Goal: Answer question/provide support: Share knowledge or assist other users

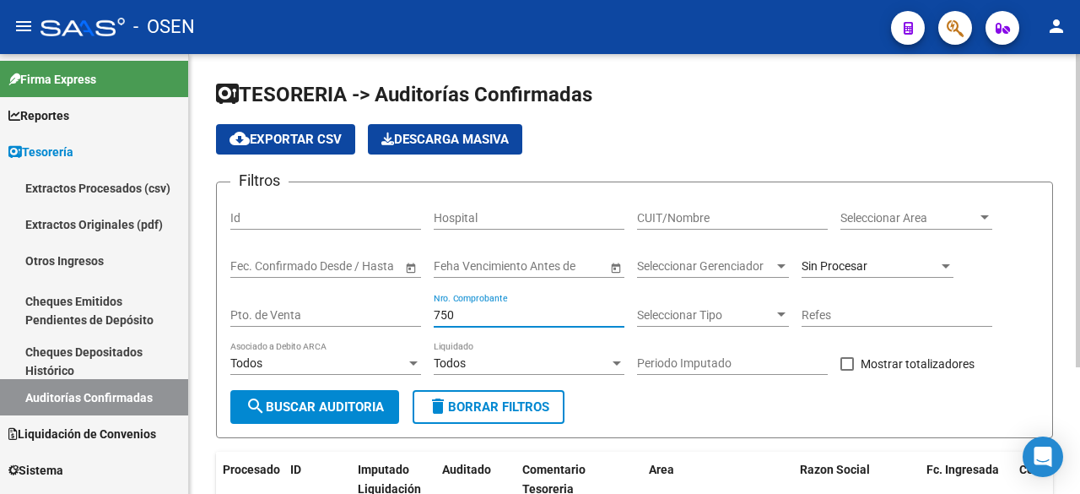
scroll to position [177, 0]
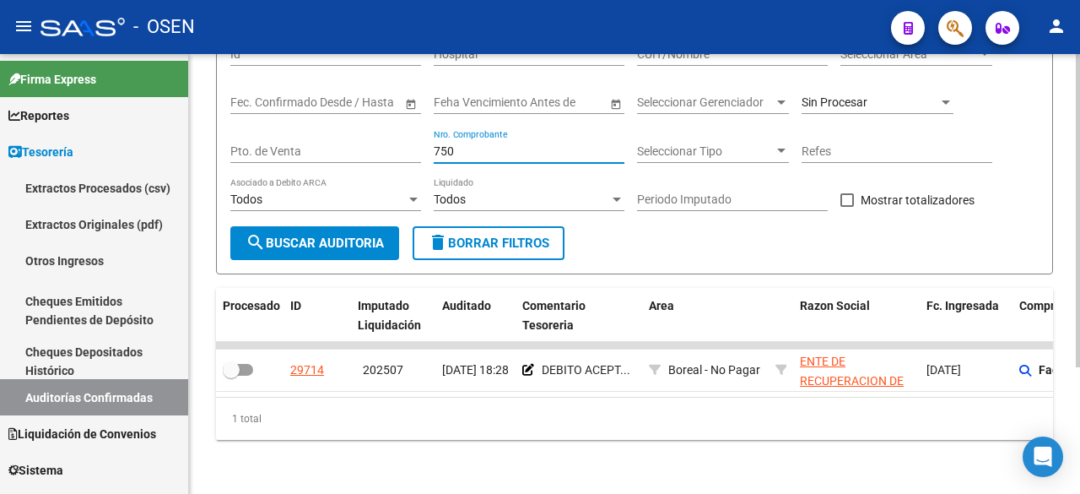
drag, startPoint x: 467, startPoint y: 138, endPoint x: 342, endPoint y: 133, distance: 125.0
click at [342, 134] on div "Filtros Id Hospital CUIT/Nombre Seleccionar Area Seleccionar Area Start date – …" at bounding box center [634, 129] width 808 height 194
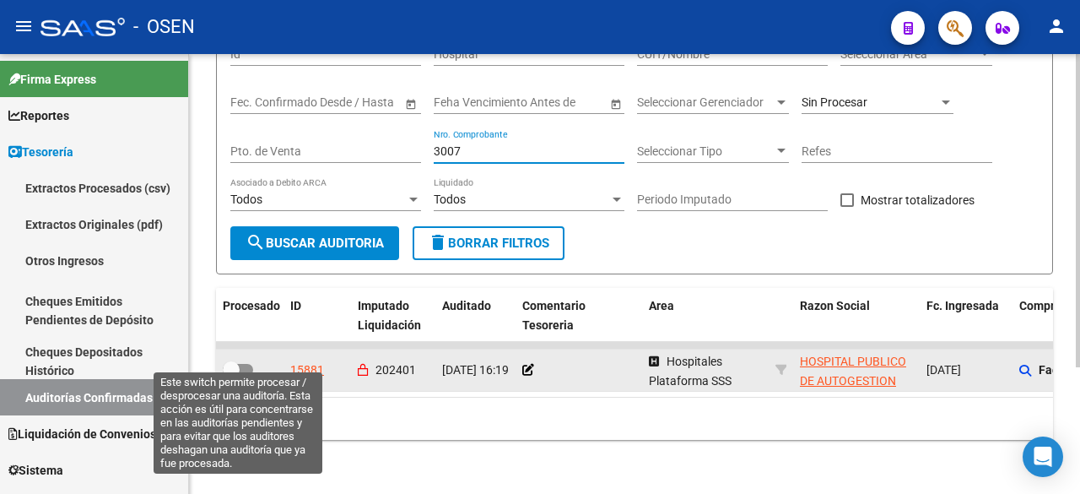
type input "3007"
click at [235, 361] on span at bounding box center [231, 369] width 17 height 17
click at [231, 375] on input "checkbox" at bounding box center [230, 375] width 1 height 1
checkbox input "true"
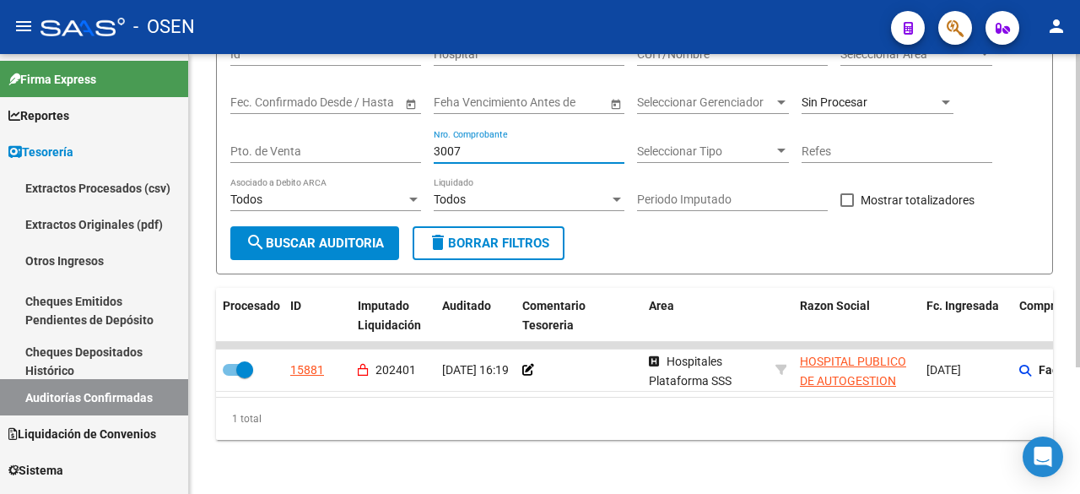
drag, startPoint x: 506, startPoint y: 139, endPoint x: 210, endPoint y: 109, distance: 297.7
click at [211, 109] on div "TESORERIA -> Auditorías Confirmadas cloud_download Exportar CSV Descarga Masiva…" at bounding box center [634, 191] width 891 height 603
type input "3593"
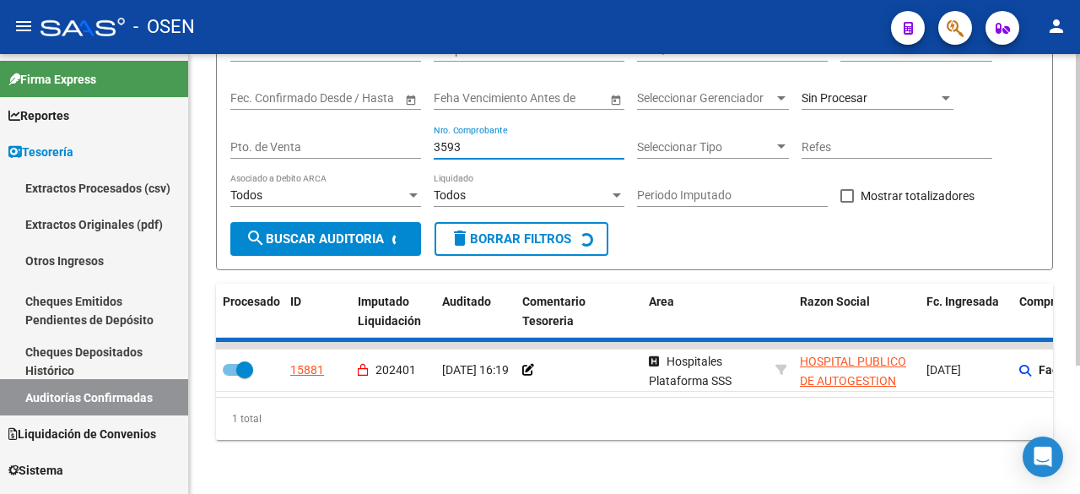
checkbox input "false"
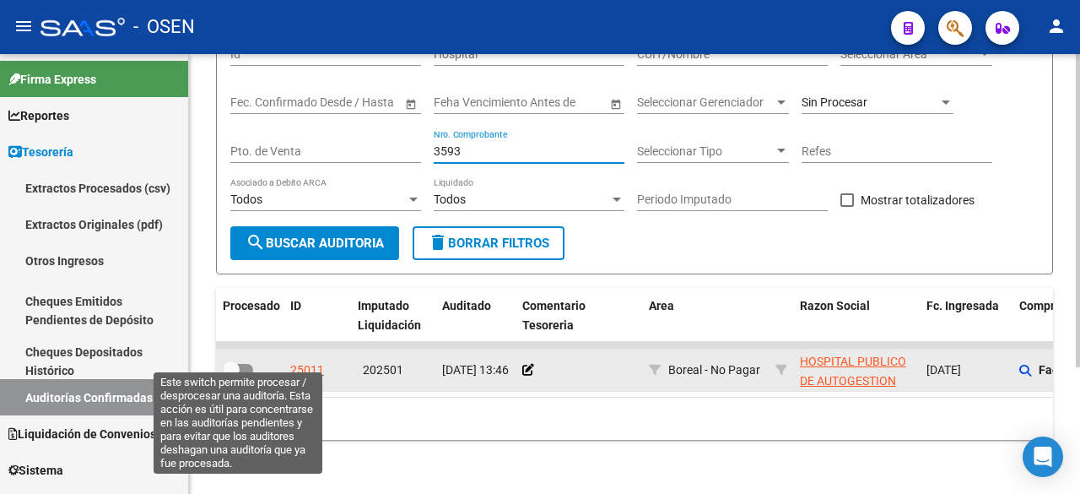
type input "3593"
click at [240, 364] on span at bounding box center [238, 370] width 30 height 12
click at [231, 375] on input "checkbox" at bounding box center [230, 375] width 1 height 1
click at [245, 361] on span at bounding box center [244, 369] width 17 height 17
click at [231, 375] on input "checkbox" at bounding box center [230, 375] width 1 height 1
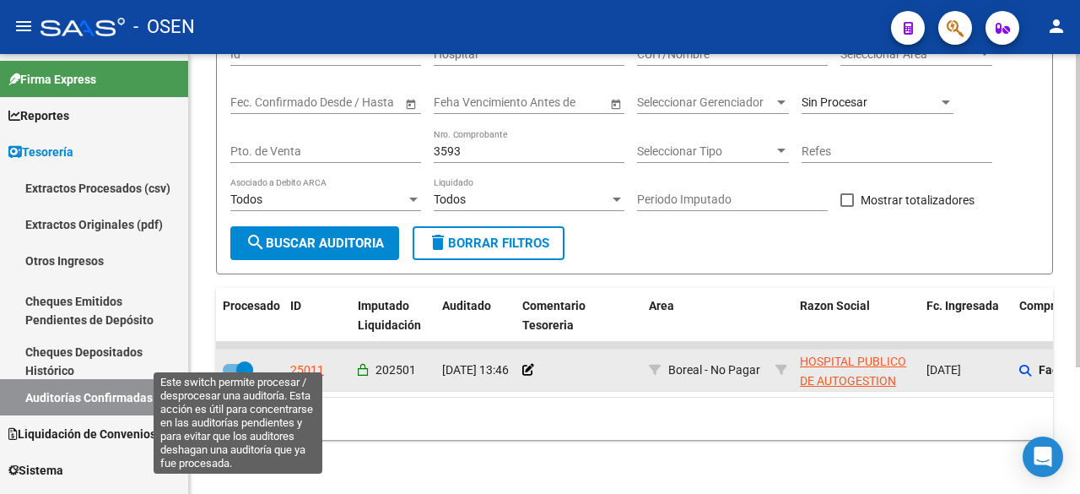
checkbox input "false"
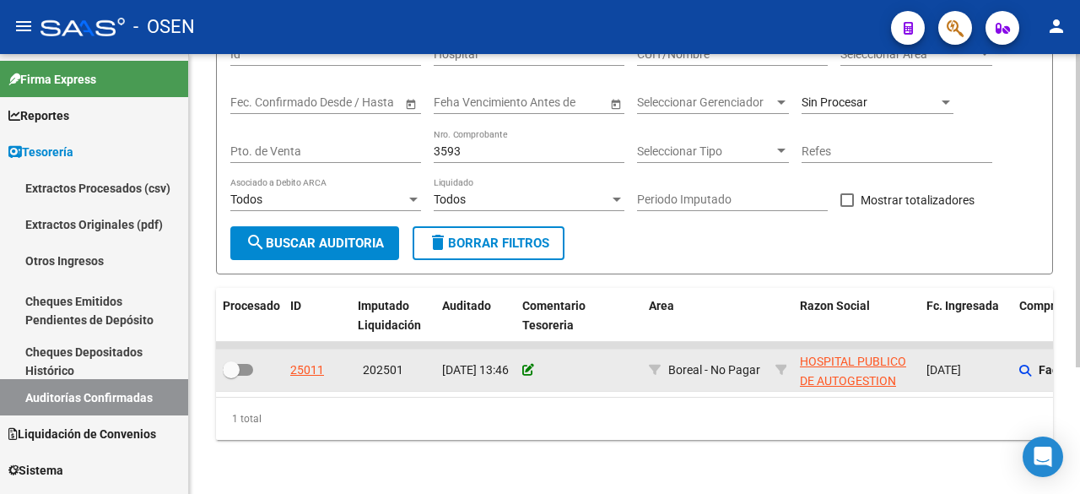
click at [525, 364] on icon at bounding box center [528, 370] width 12 height 12
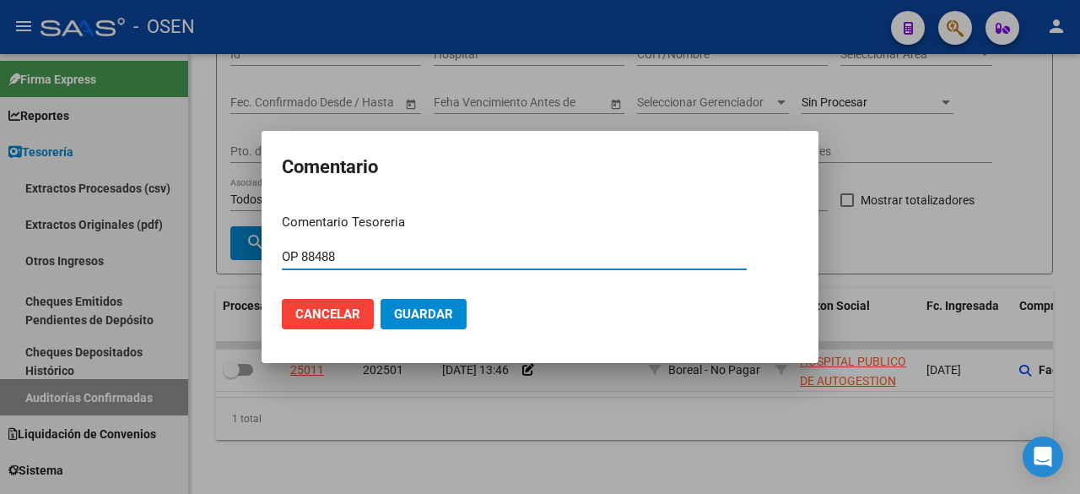
click at [282, 256] on input "OP 88488" at bounding box center [514, 256] width 465 height 15
drag, startPoint x: 389, startPoint y: 256, endPoint x: 370, endPoint y: 280, distance: 30.0
click at [170, 256] on div "Comentario Comentario Tesoreria PAGA - OP 88488 Ingresar el comentario Cancelar…" at bounding box center [540, 247] width 1080 height 494
type input "PAGA - OP 88488"
click at [449, 306] on span "Guardar" at bounding box center [423, 313] width 59 height 15
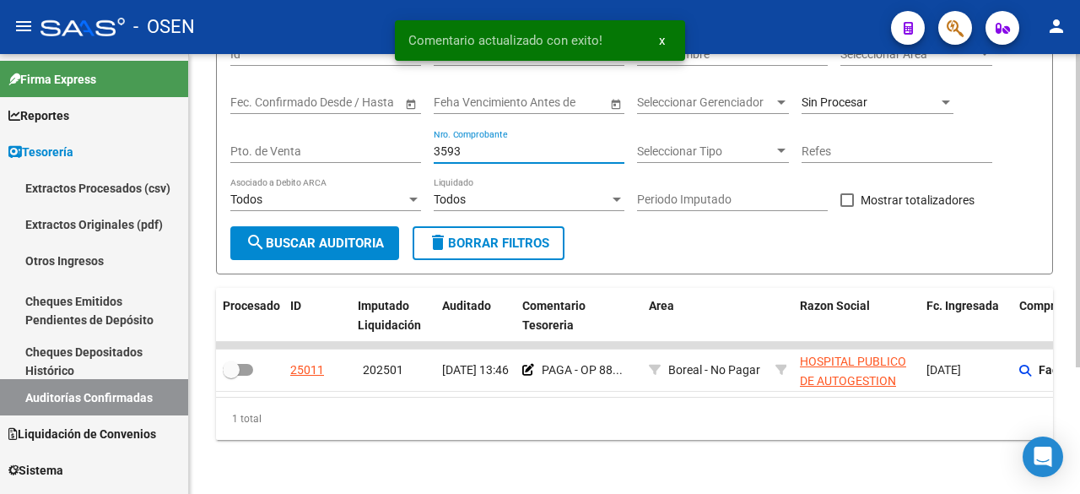
drag, startPoint x: 472, startPoint y: 142, endPoint x: 382, endPoint y: 132, distance: 89.9
click at [384, 133] on div "Filtros Id Hospital CUIT/Nombre Seleccionar Area Seleccionar Area Start date – …" at bounding box center [634, 129] width 808 height 194
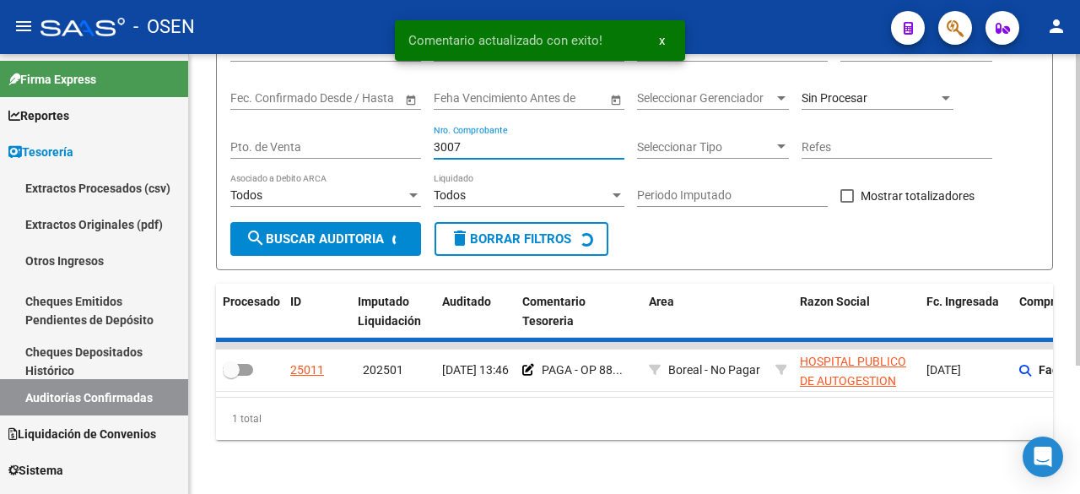
scroll to position [151, 0]
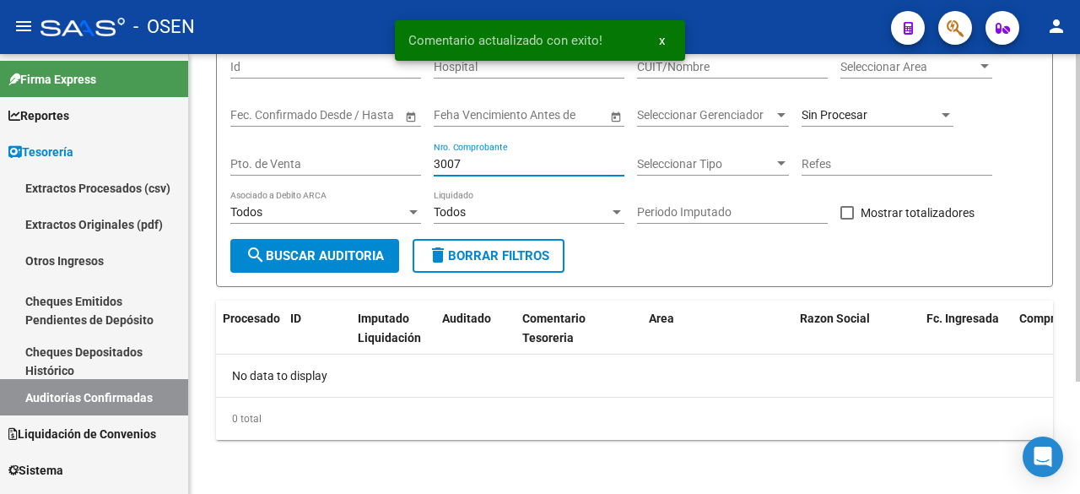
type input "3007"
click at [828, 120] on span "Sin Procesar" at bounding box center [834, 114] width 66 height 13
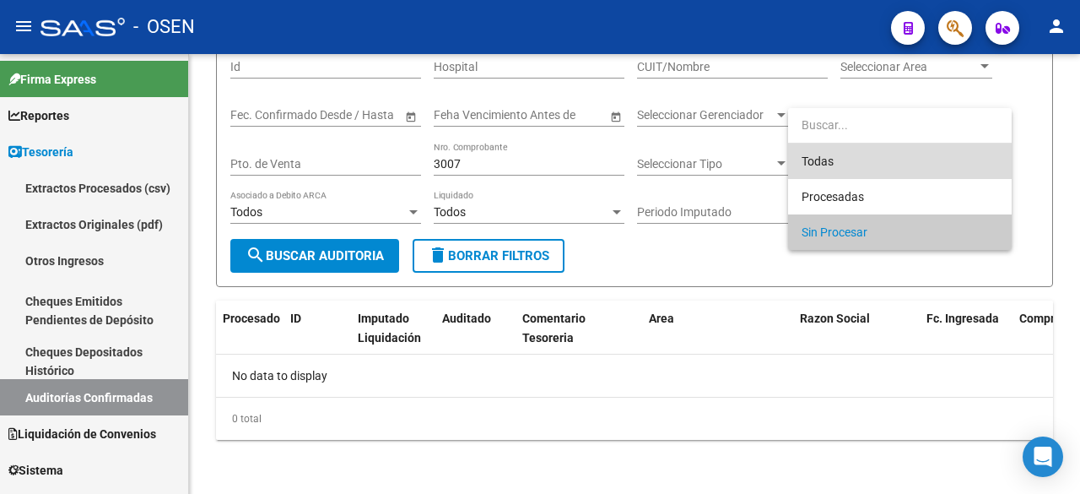
click at [871, 154] on span "Todas" at bounding box center [899, 160] width 197 height 35
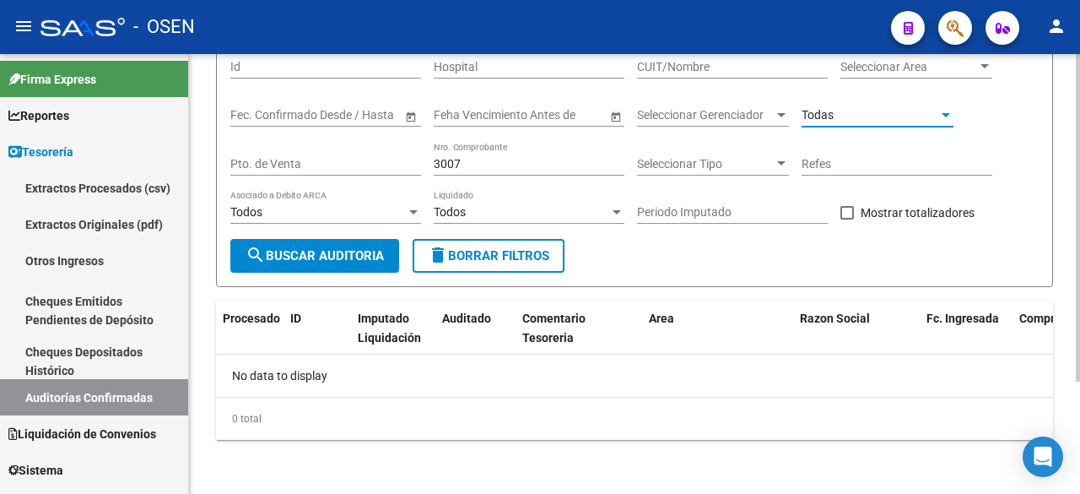
click at [331, 249] on span "search Buscar Auditoria" at bounding box center [314, 255] width 138 height 15
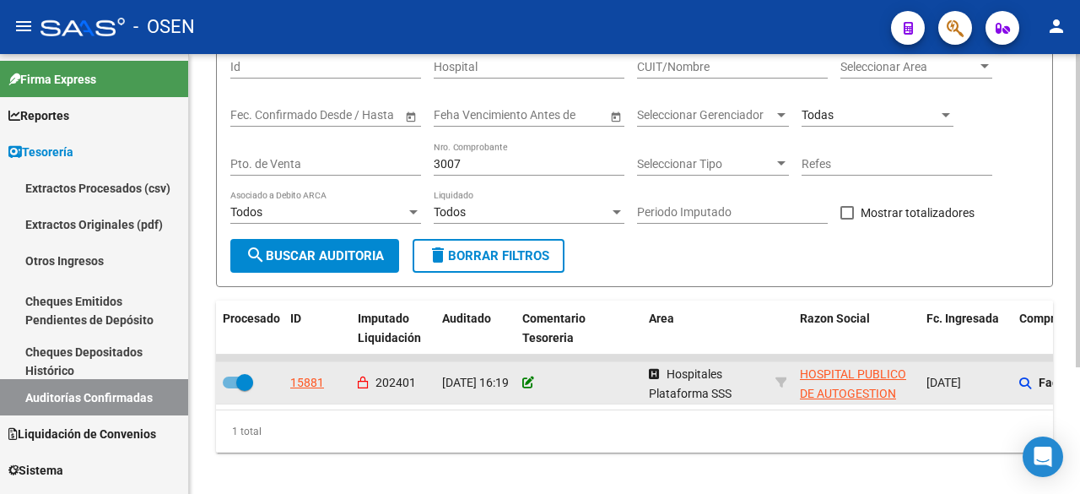
click at [531, 382] on icon at bounding box center [528, 382] width 12 height 12
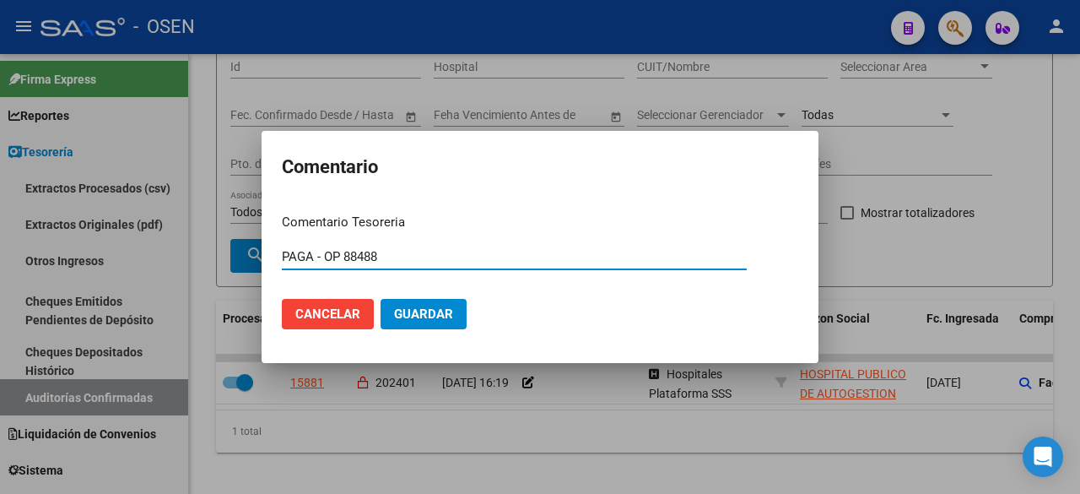
type input "PAGA - OP 88488"
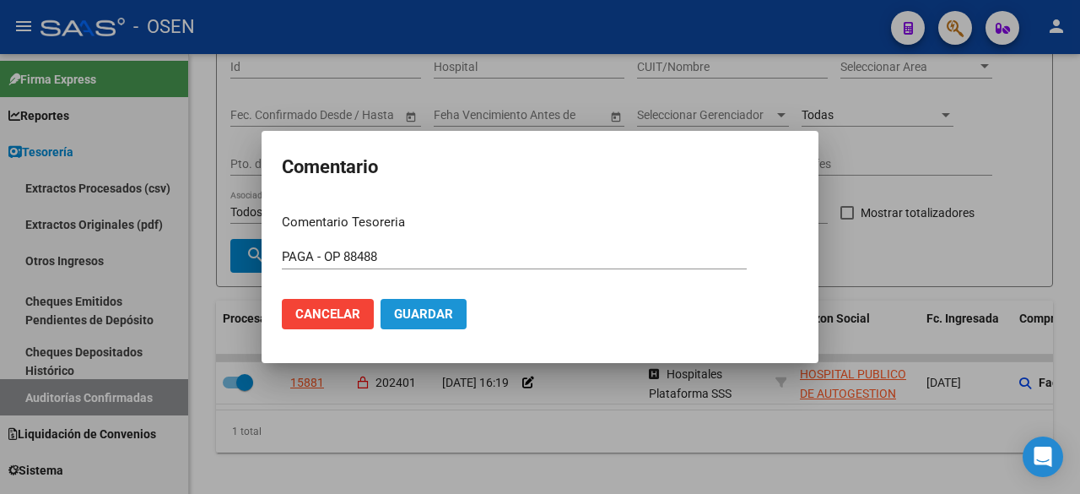
click at [459, 322] on button "Guardar" at bounding box center [423, 314] width 86 height 30
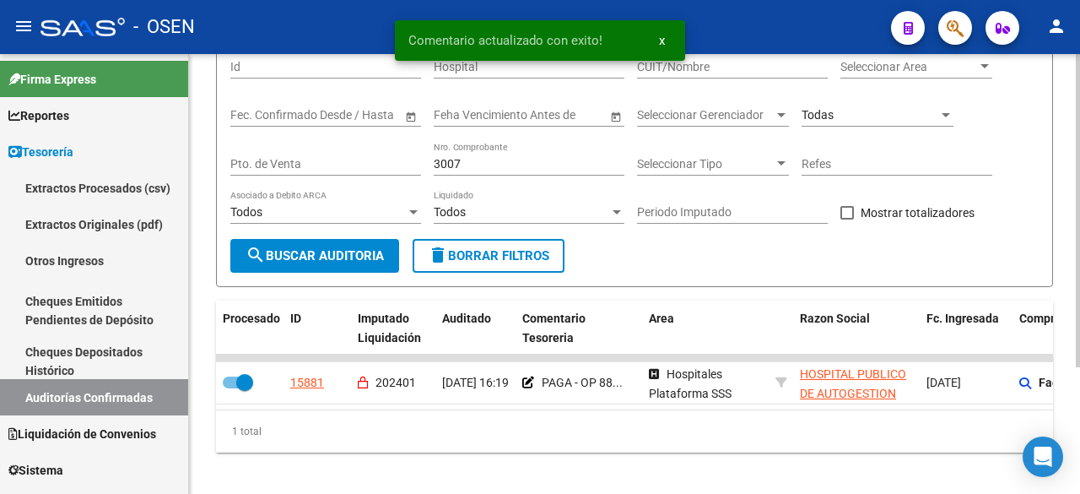
click at [887, 127] on div "Todas" at bounding box center [877, 117] width 152 height 48
click at [891, 122] on div "Todas" at bounding box center [877, 110] width 152 height 34
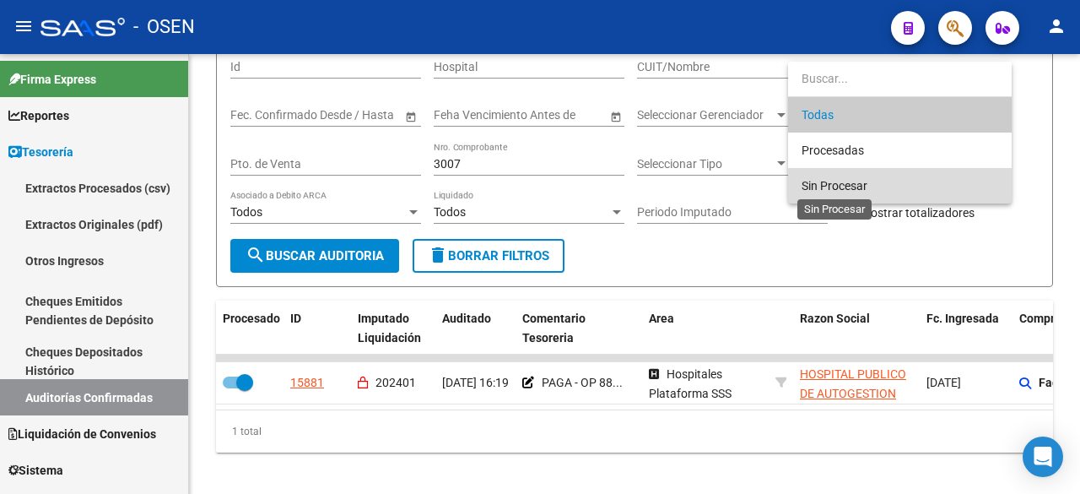
click at [845, 179] on span "Sin Procesar" at bounding box center [834, 185] width 66 height 13
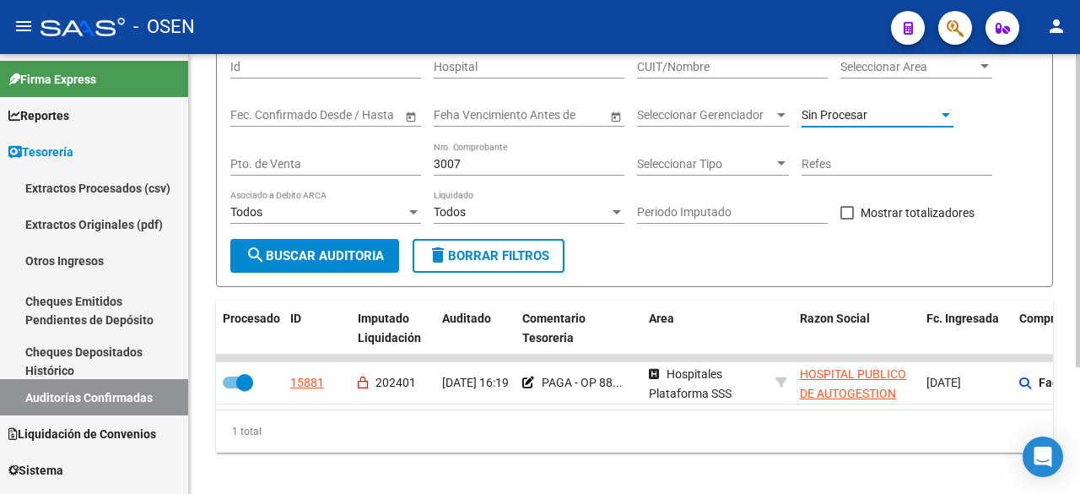
click at [370, 232] on div "Todos Asociado a Debito ARCA" at bounding box center [325, 214] width 191 height 48
click at [372, 246] on button "search Buscar Auditoria" at bounding box center [314, 256] width 169 height 34
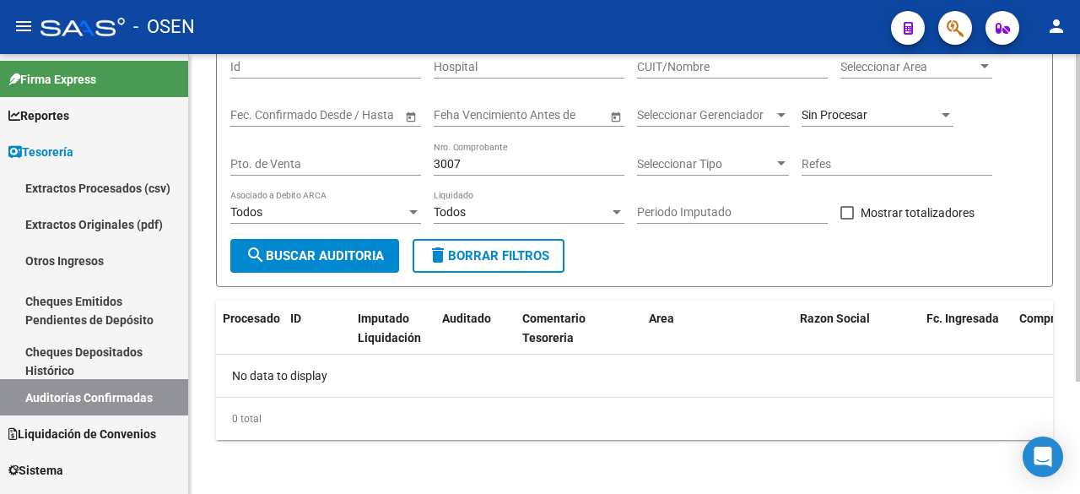
drag, startPoint x: 440, startPoint y: 167, endPoint x: 320, endPoint y: 139, distance: 123.8
click at [309, 148] on div "Filtros Id Hospital CUIT/Nombre Seleccionar Area Seleccionar Area Start date – …" at bounding box center [634, 142] width 808 height 194
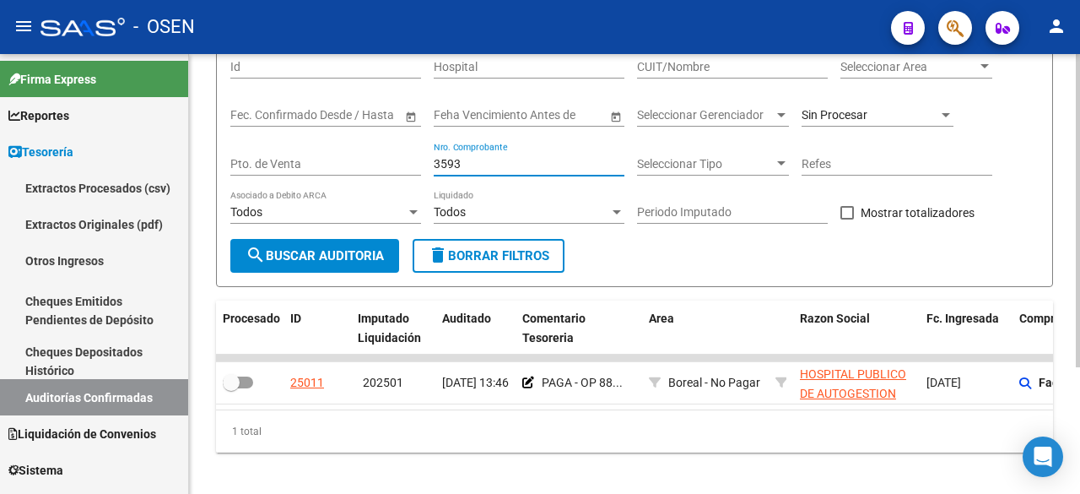
drag, startPoint x: 479, startPoint y: 168, endPoint x: 405, endPoint y: 140, distance: 79.3
click at [410, 150] on div "Filtros Id Hospital CUIT/Nombre Seleccionar Area Seleccionar Area Start date – …" at bounding box center [634, 142] width 808 height 194
type input "3666"
click at [230, 239] on button "search Buscar Auditoria" at bounding box center [314, 256] width 169 height 34
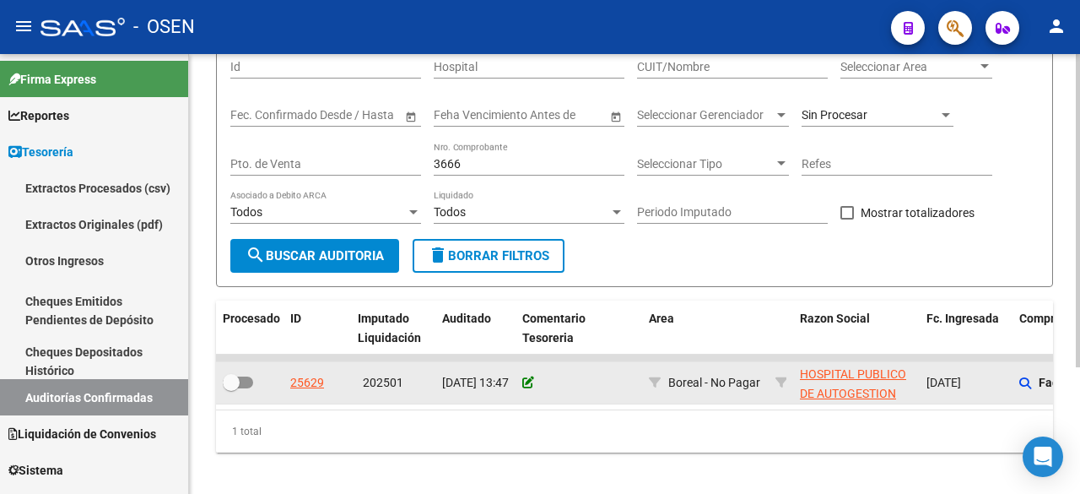
click at [527, 376] on icon at bounding box center [528, 382] width 12 height 12
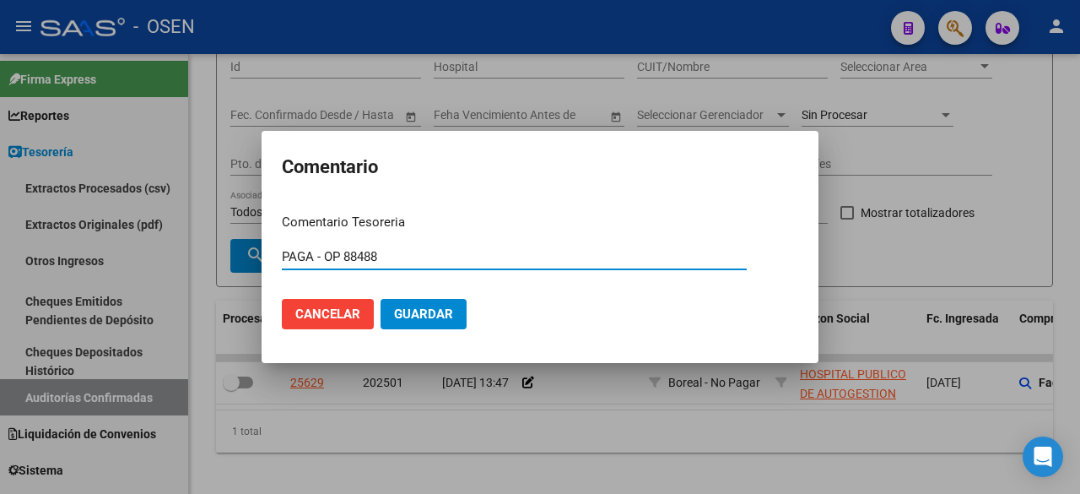
type input "PAGA - OP 88488"
click at [445, 321] on span "Guardar" at bounding box center [423, 313] width 59 height 15
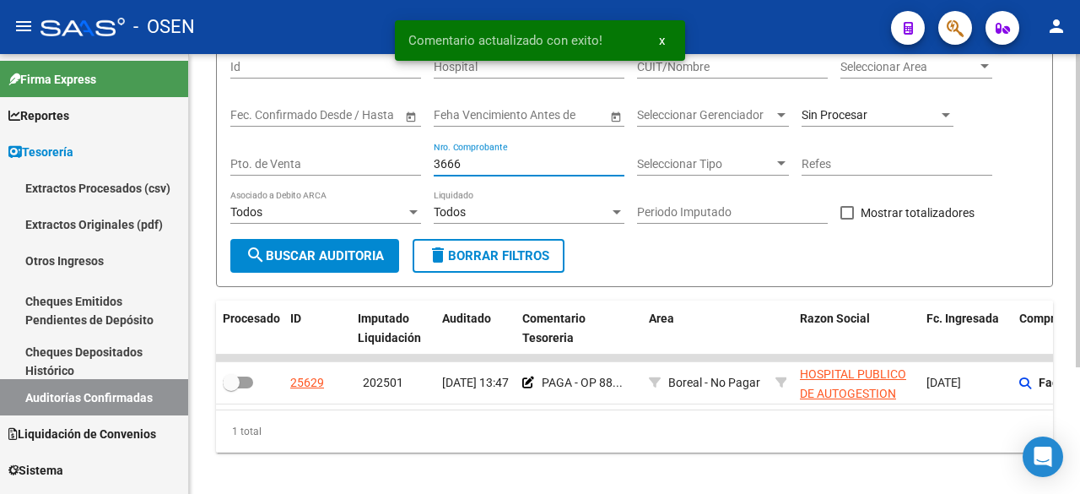
drag, startPoint x: 539, startPoint y: 169, endPoint x: 299, endPoint y: 165, distance: 239.6
click at [299, 165] on div "Filtros Id Hospital CUIT/Nombre Seleccionar Area Seleccionar Area Start date – …" at bounding box center [634, 142] width 808 height 194
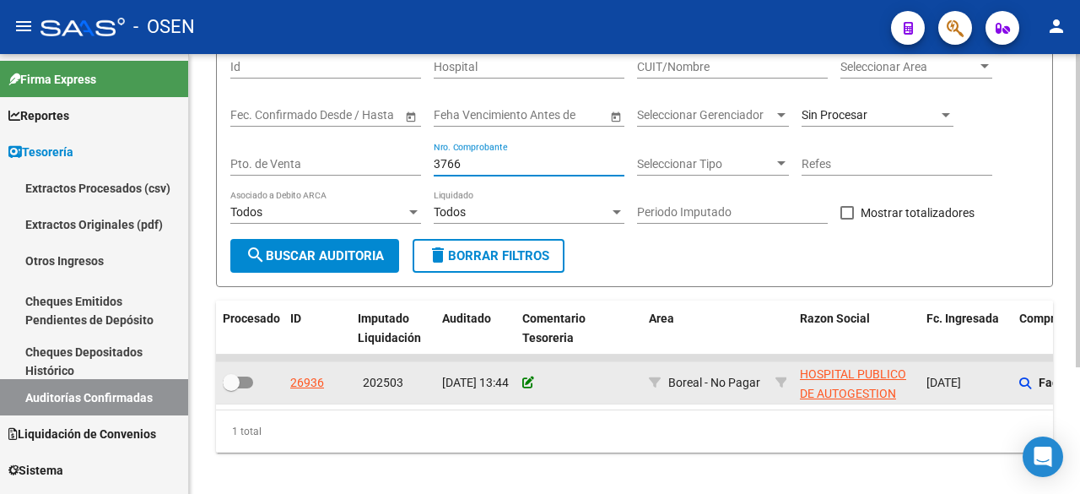
type input "3766"
click at [526, 382] on icon at bounding box center [528, 382] width 12 height 12
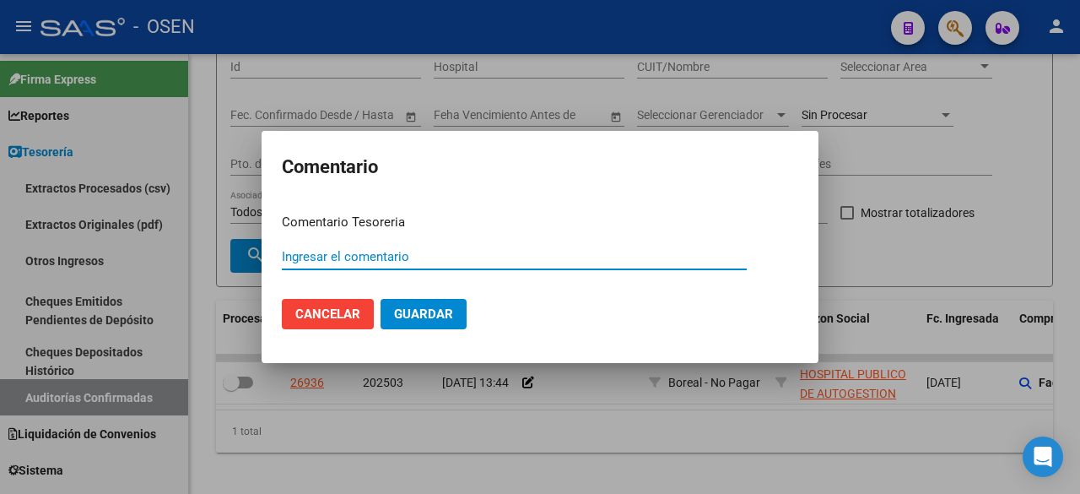
paste input "PAGA - OP 88488"
type input "PAGA - OP 88488"
click at [431, 309] on span "Guardar" at bounding box center [423, 313] width 59 height 15
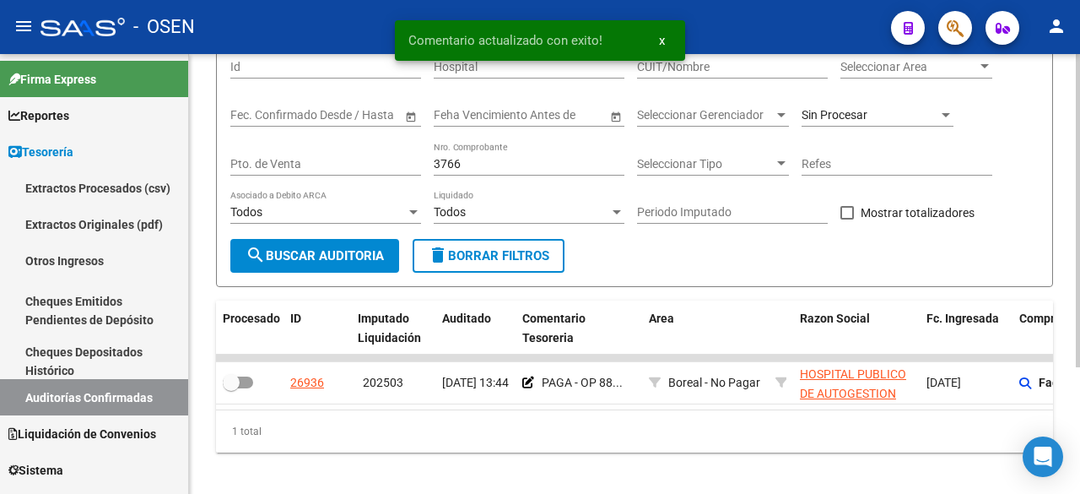
drag, startPoint x: 484, startPoint y: 150, endPoint x: 413, endPoint y: 151, distance: 71.7
click at [413, 151] on div "Filtros Id Hospital CUIT/Nombre Seleccionar Area Seleccionar Area Start date – …" at bounding box center [634, 142] width 808 height 194
drag, startPoint x: 495, startPoint y: 162, endPoint x: 254, endPoint y: 124, distance: 244.2
click at [254, 124] on div "Filtros Id Hospital CUIT/Nombre Seleccionar Area Seleccionar Area Start date – …" at bounding box center [634, 142] width 808 height 194
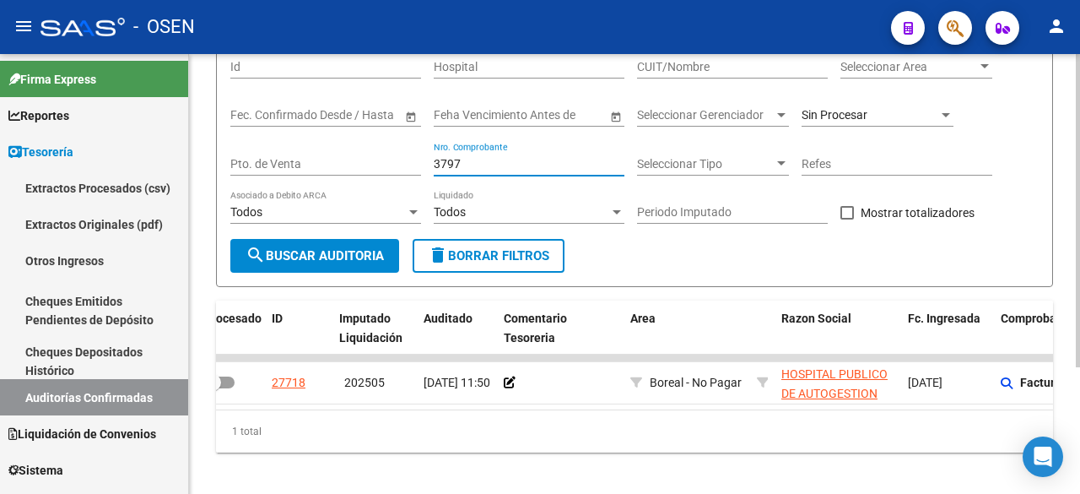
scroll to position [0, 21]
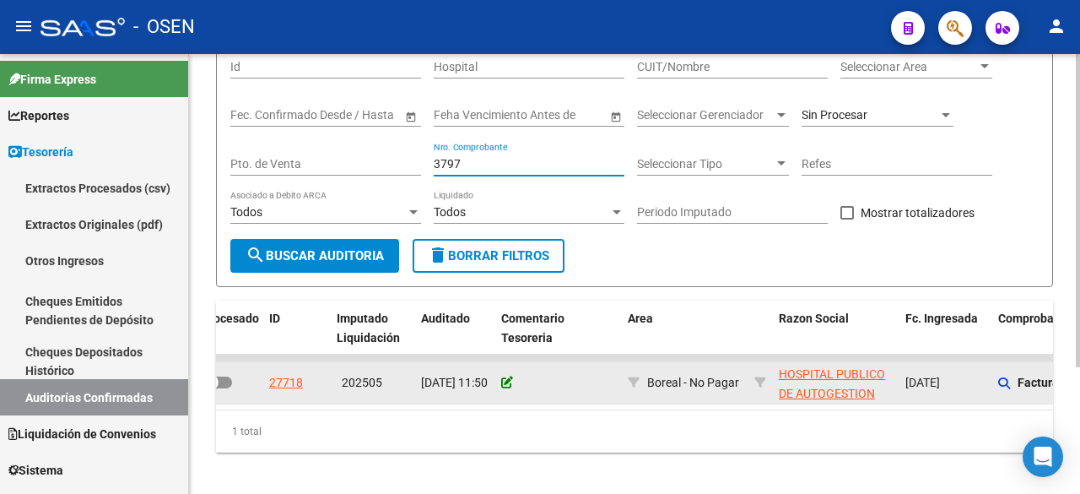
type input "3797"
click at [506, 384] on icon at bounding box center [507, 382] width 12 height 12
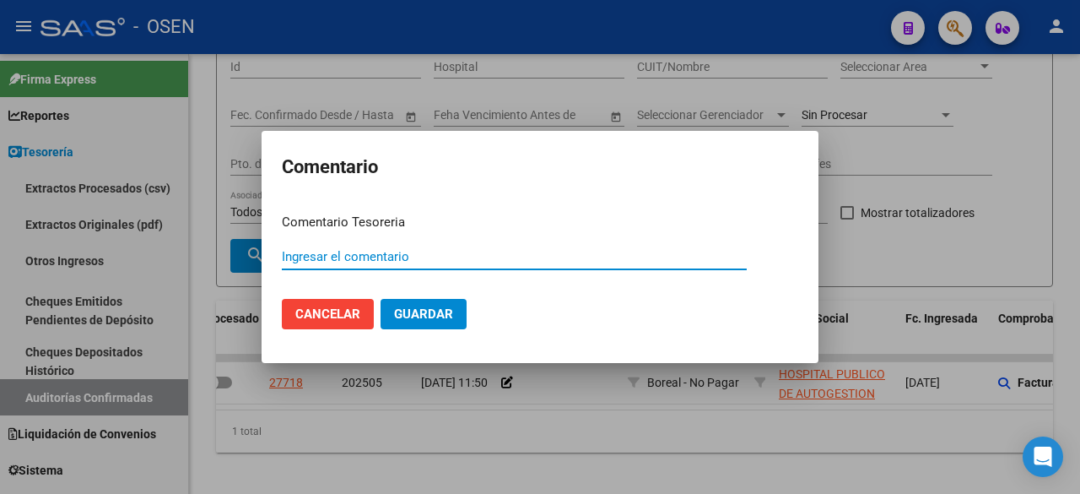
paste input "PAGA - OP 88488"
type input "PAGA - OP 88488"
click at [443, 304] on button "Guardar" at bounding box center [423, 314] width 86 height 30
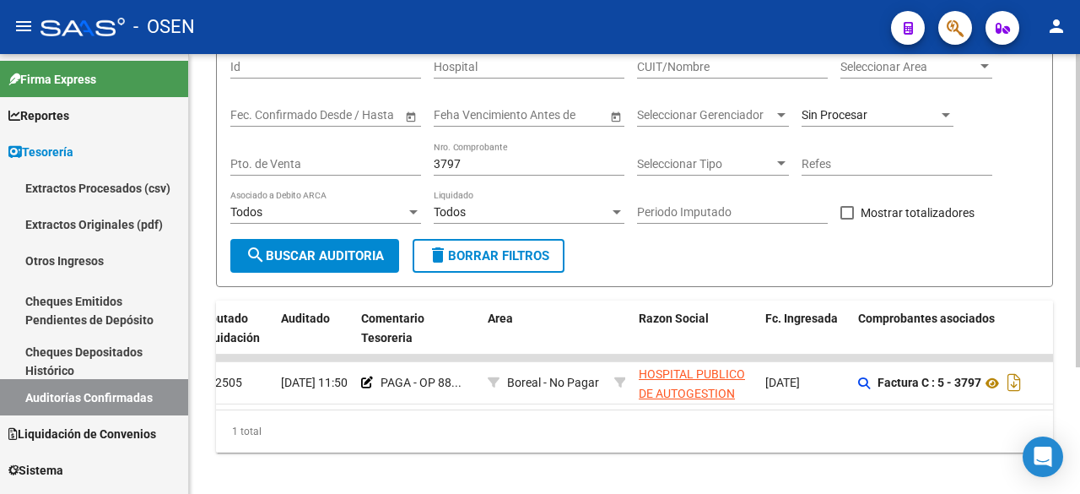
scroll to position [0, 140]
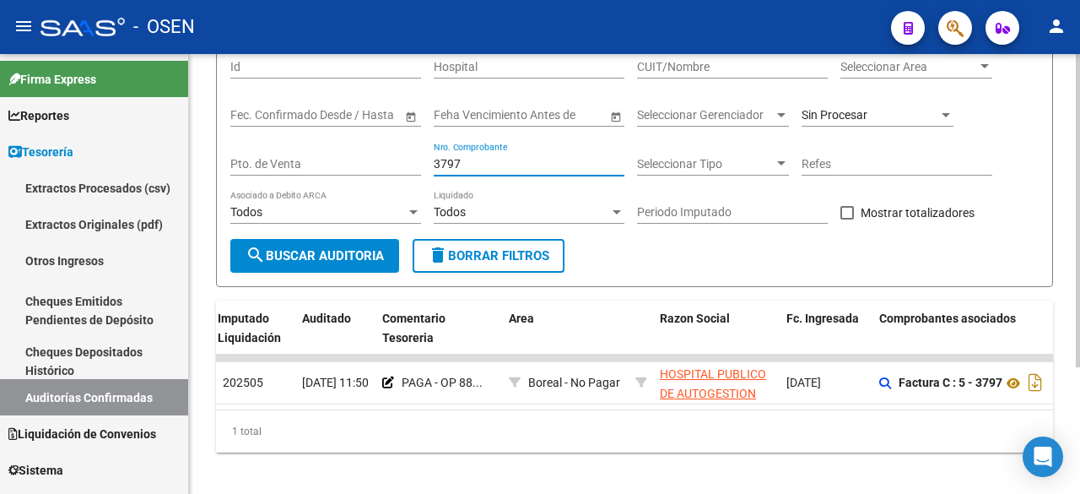
drag, startPoint x: 488, startPoint y: 169, endPoint x: 419, endPoint y: 165, distance: 69.3
click at [419, 165] on div "Filtros Id Hospital CUIT/Nombre Seleccionar Area Seleccionar Area Start date – …" at bounding box center [634, 142] width 808 height 194
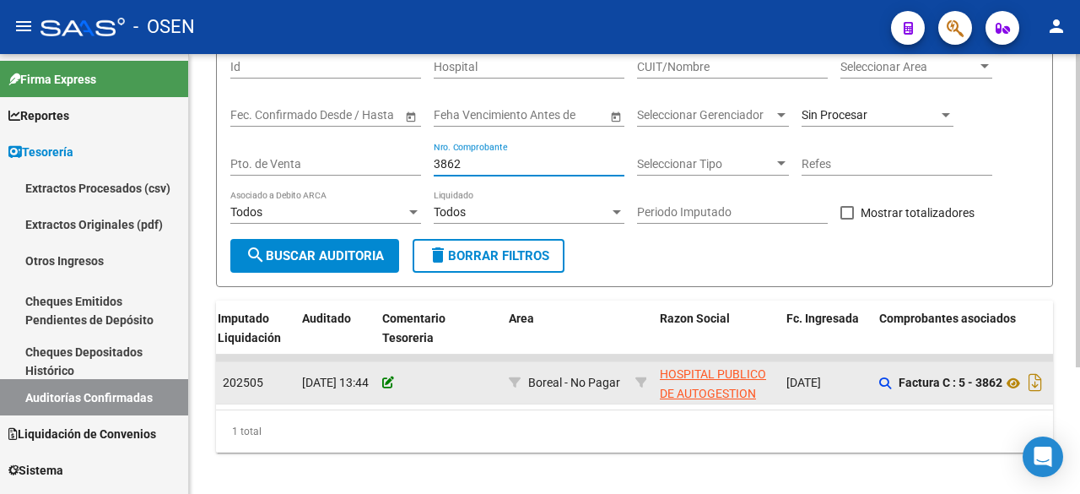
type input "3862"
click at [384, 381] on icon at bounding box center [388, 382] width 12 height 12
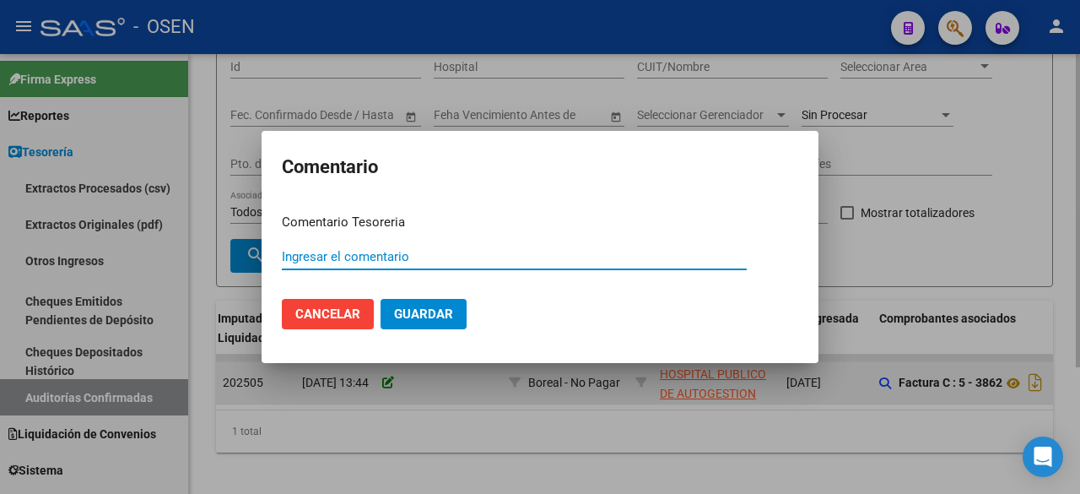
paste input "PAGA - OP 88488"
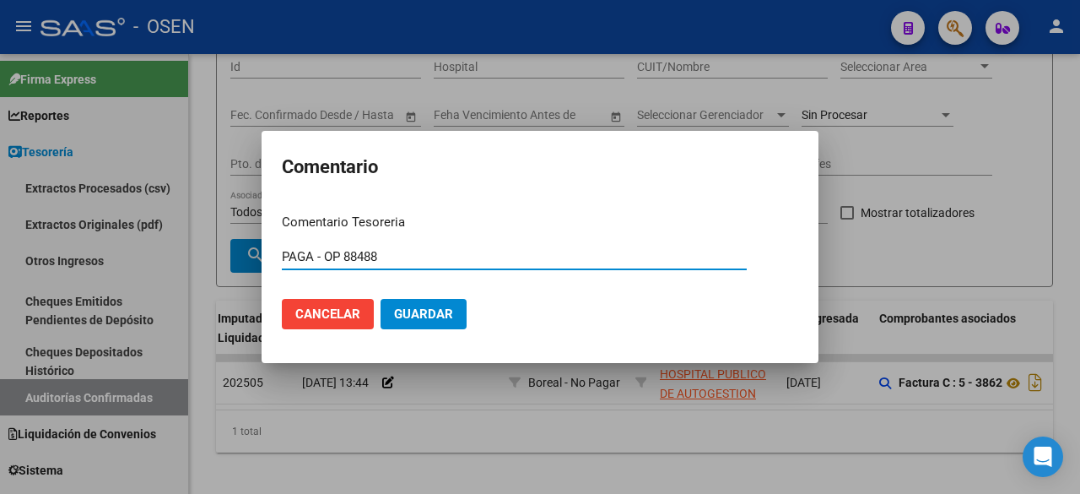
type input "PAGA - OP 88488"
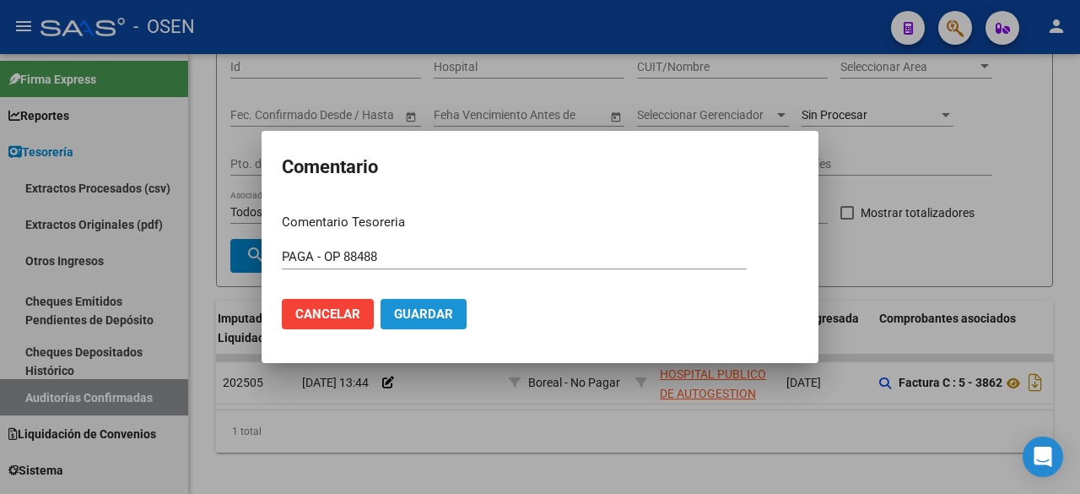
click at [455, 311] on button "Guardar" at bounding box center [423, 314] width 86 height 30
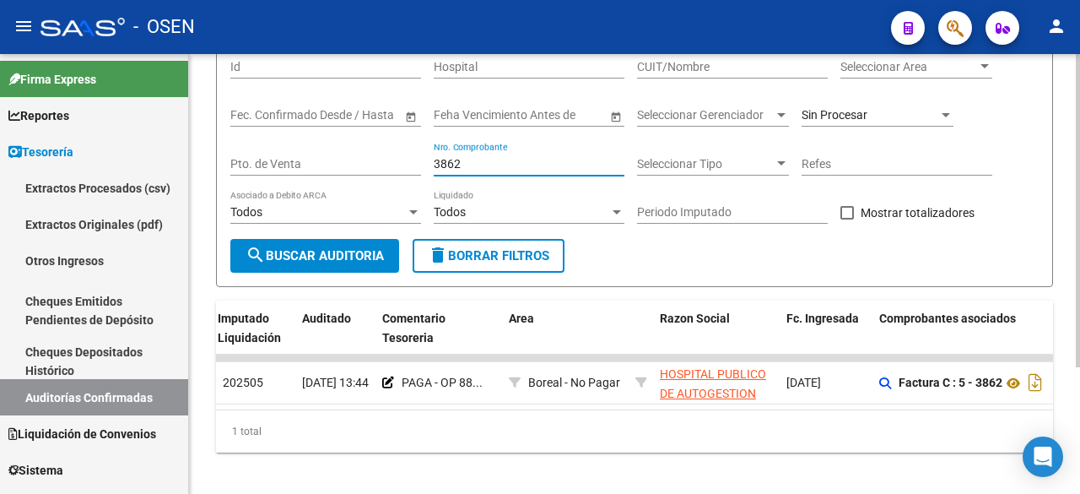
drag, startPoint x: 467, startPoint y: 167, endPoint x: 306, endPoint y: 146, distance: 161.7
click at [306, 146] on div "Filtros Id Hospital CUIT/Nombre Seleccionar Area Seleccionar Area Start date – …" at bounding box center [634, 142] width 808 height 194
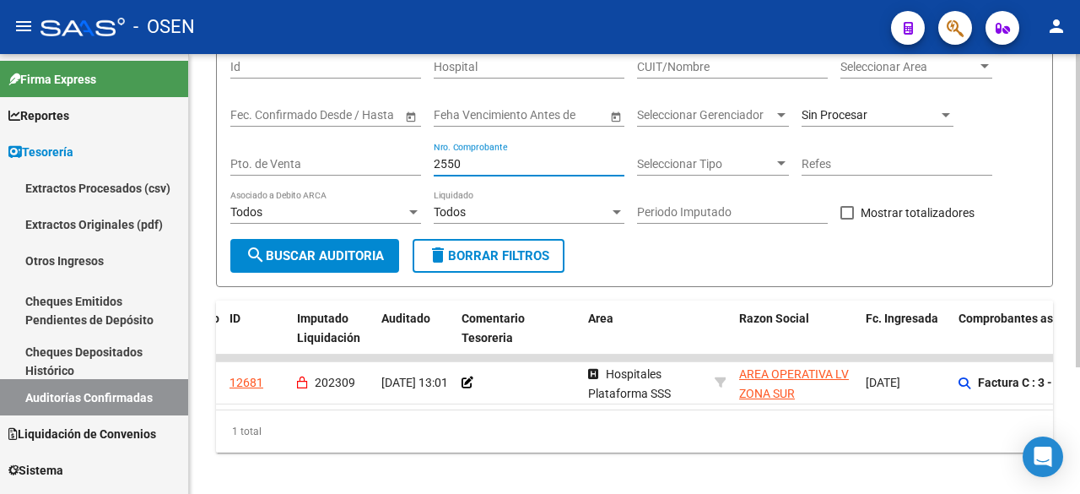
scroll to position [0, 0]
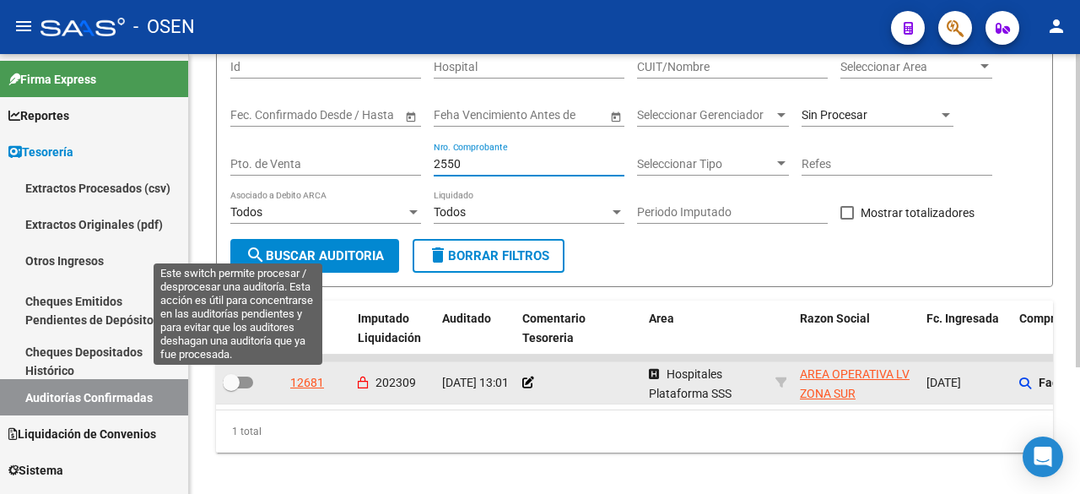
type input "2550"
click at [229, 376] on span at bounding box center [231, 382] width 17 height 17
click at [230, 388] on input "checkbox" at bounding box center [230, 388] width 1 height 1
checkbox input "true"
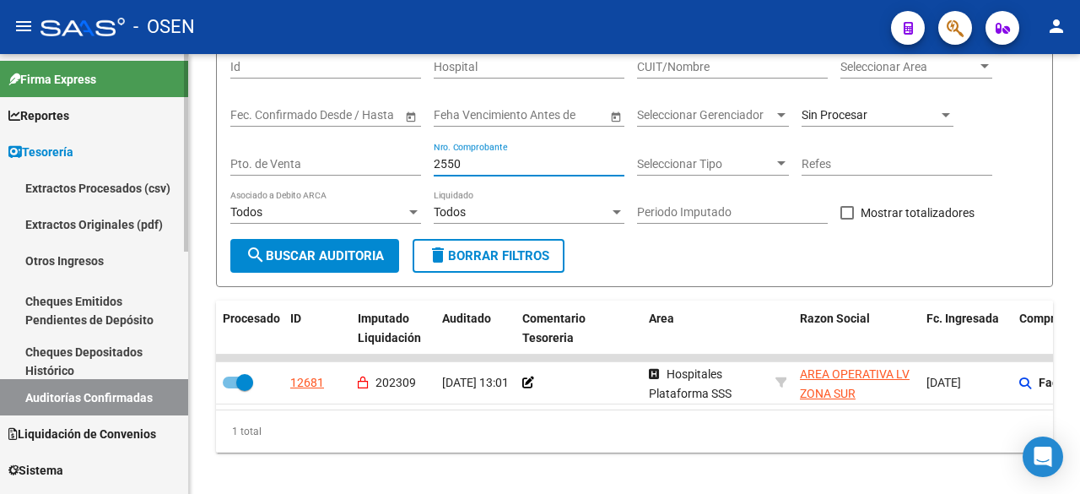
drag, startPoint x: 504, startPoint y: 170, endPoint x: 187, endPoint y: 175, distance: 316.4
click at [170, 167] on mat-sidenav-container "Firma Express Reportes Tablero de Control Ingresos Percibidos Análisis de todos…" at bounding box center [540, 274] width 1080 height 440
type input "2730"
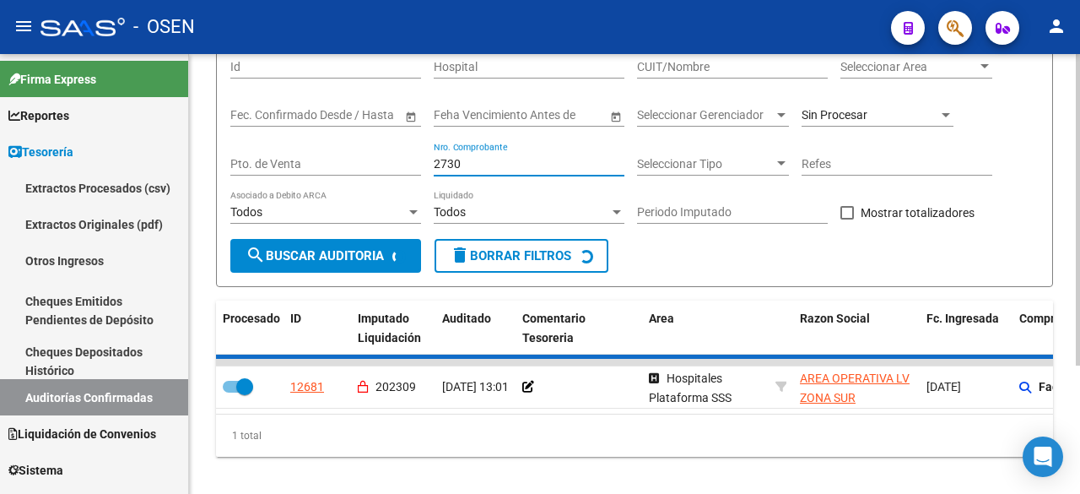
checkbox input "false"
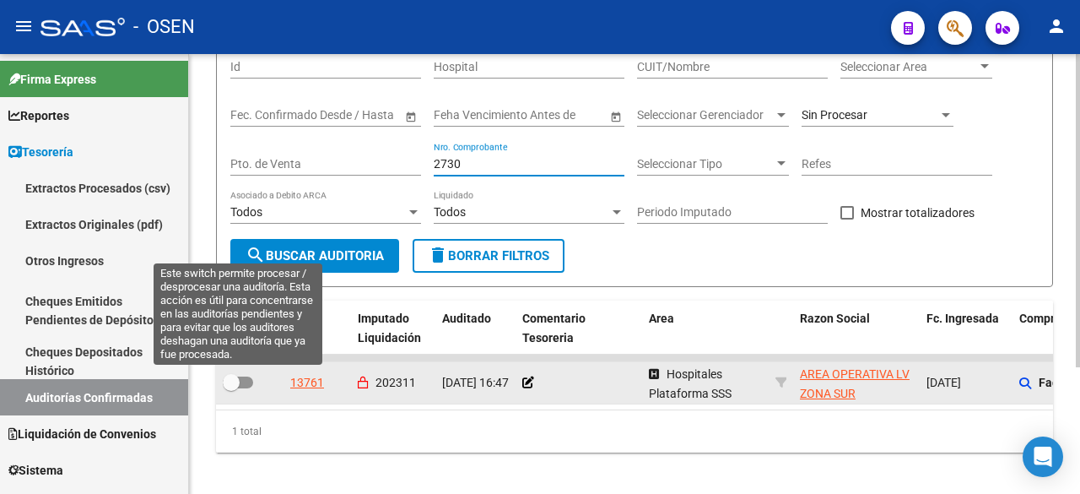
type input "2730"
click at [244, 376] on span at bounding box center [238, 382] width 30 height 12
click at [231, 388] on input "checkbox" at bounding box center [230, 388] width 1 height 1
checkbox input "true"
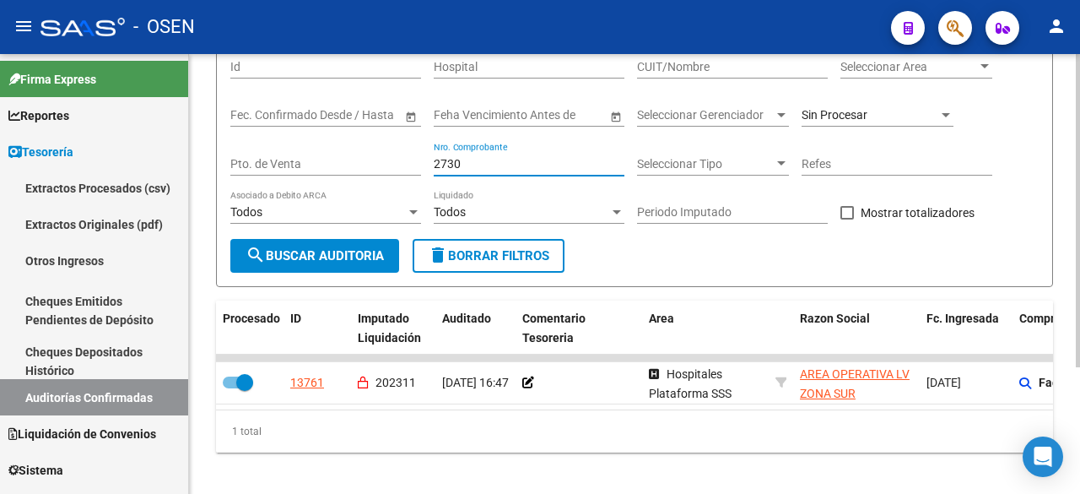
drag, startPoint x: 486, startPoint y: 169, endPoint x: 342, endPoint y: 156, distance: 144.0
click at [343, 157] on div "Filtros Id Hospital CUIT/Nombre Seleccionar Area Seleccionar Area Start date – …" at bounding box center [634, 142] width 808 height 194
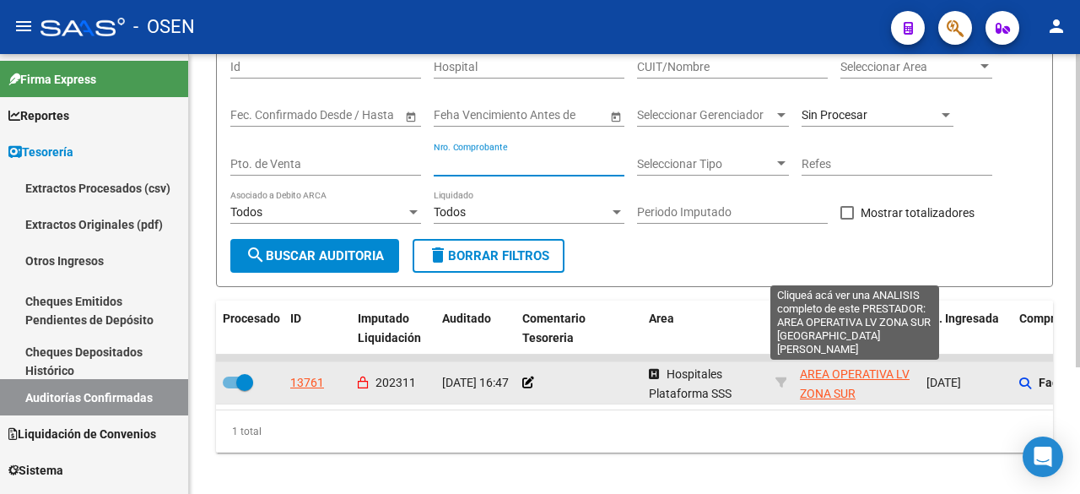
click at [862, 368] on span "AREA OPERATIVA LV ZONA SUR [GEOGRAPHIC_DATA][PERSON_NAME]" at bounding box center [857, 402] width 114 height 71
type textarea "30714329258"
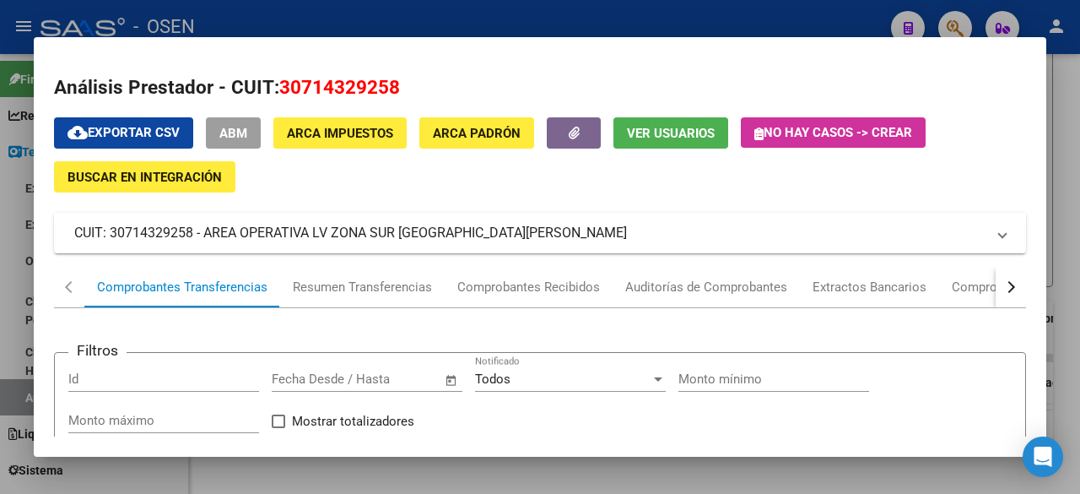
drag, startPoint x: 278, startPoint y: 87, endPoint x: 464, endPoint y: 94, distance: 185.7
click at [464, 94] on h2 "Análisis Prestador - CUIT: 30714329258" at bounding box center [540, 87] width 972 height 29
copy span "30714329258"
click at [229, 471] on div at bounding box center [540, 247] width 1080 height 494
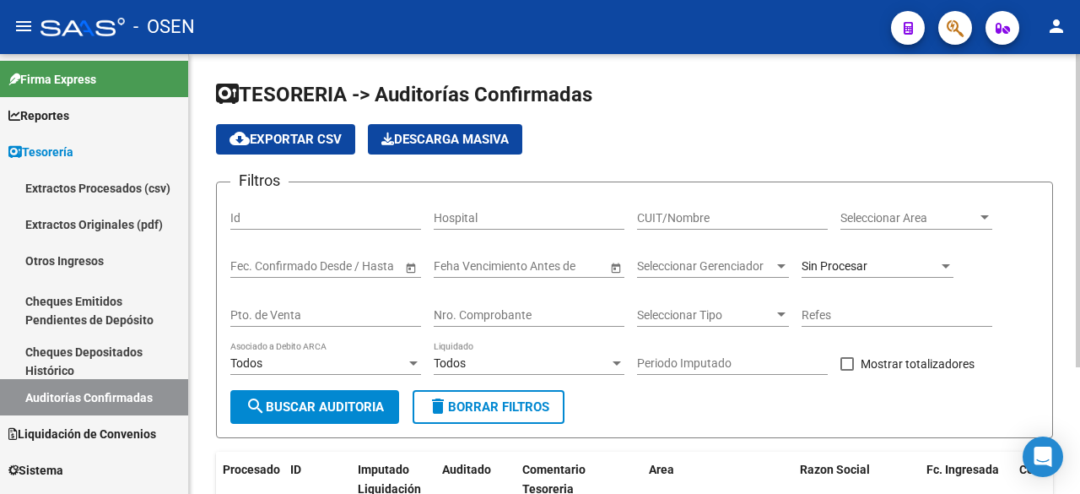
click at [742, 219] on input "CUIT/Nombre" at bounding box center [732, 218] width 191 height 14
paste input "30714329258"
type input "30714329258"
click at [368, 395] on button "search Buscar Auditoria" at bounding box center [314, 407] width 169 height 34
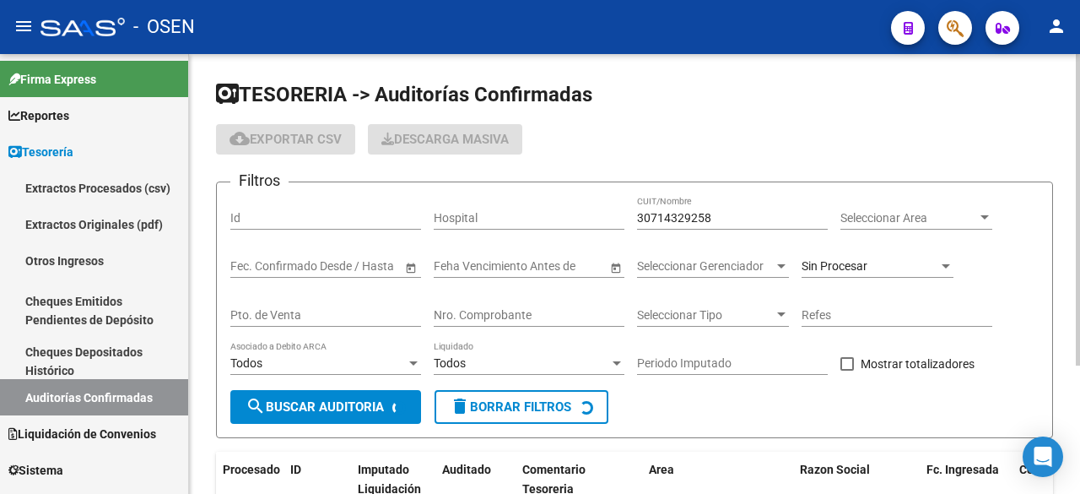
scroll to position [181, 0]
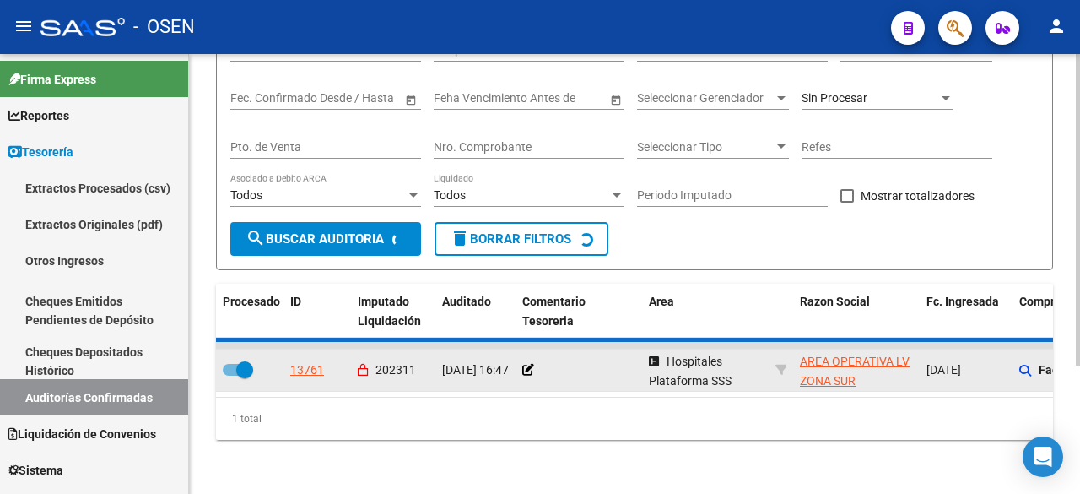
checkbox input "false"
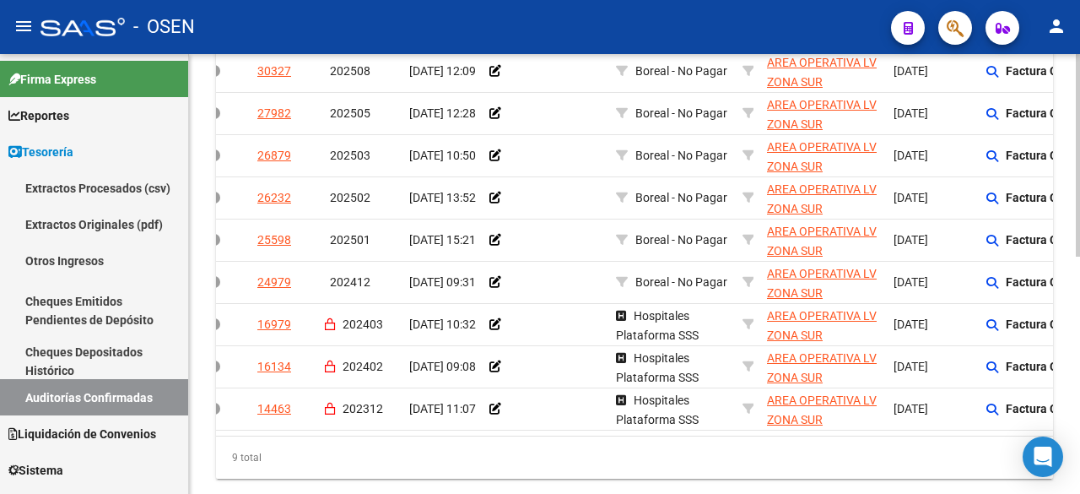
scroll to position [0, 0]
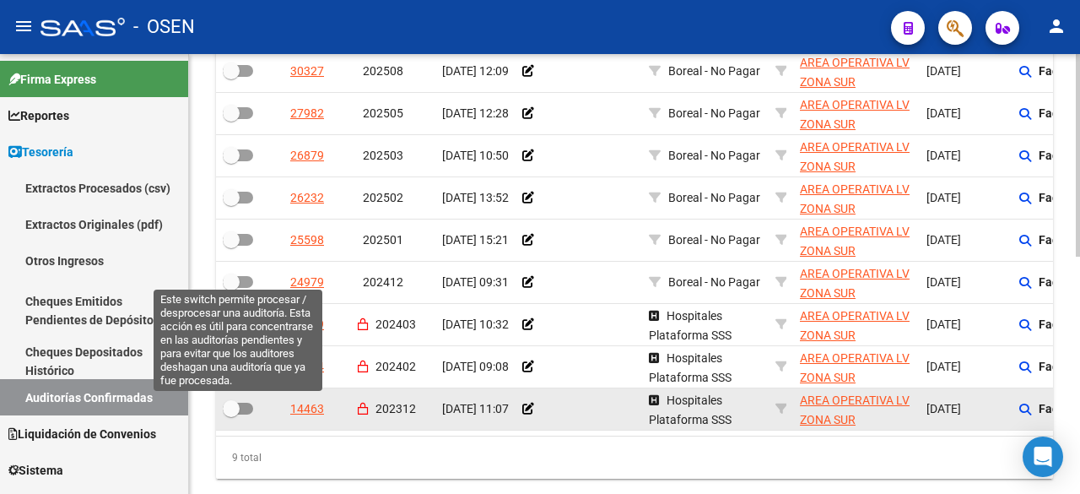
click at [225, 415] on span at bounding box center [231, 408] width 17 height 17
click at [230, 415] on input "checkbox" at bounding box center [230, 414] width 1 height 1
checkbox input "true"
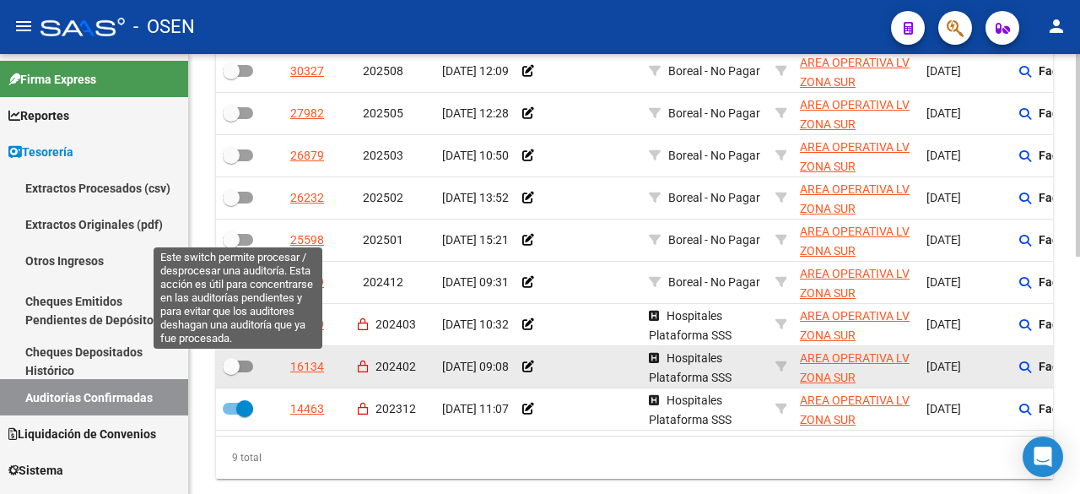
click at [243, 369] on span at bounding box center [238, 366] width 30 height 12
click at [231, 372] on input "checkbox" at bounding box center [230, 372] width 1 height 1
checkbox input "true"
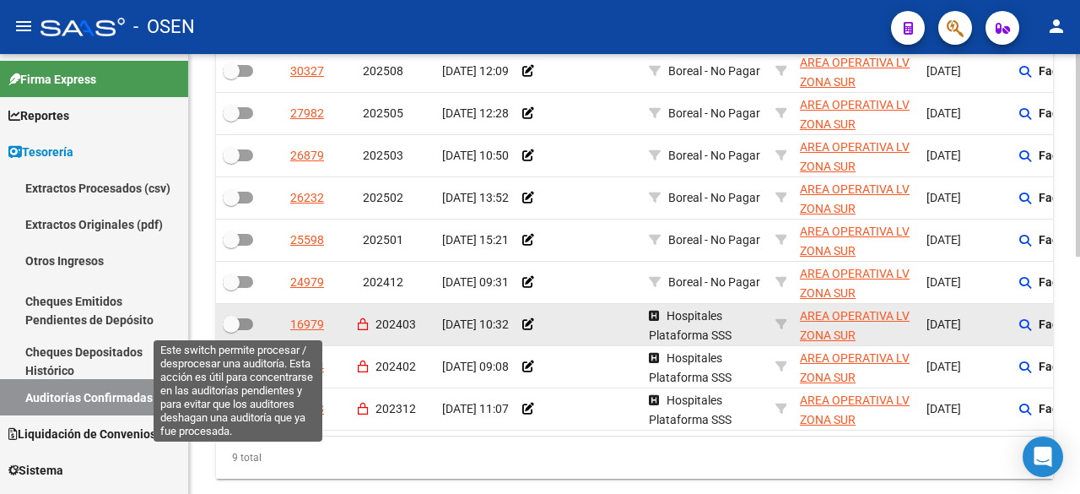
click at [236, 321] on span at bounding box center [231, 324] width 17 height 17
click at [231, 330] on input "checkbox" at bounding box center [230, 330] width 1 height 1
checkbox input "true"
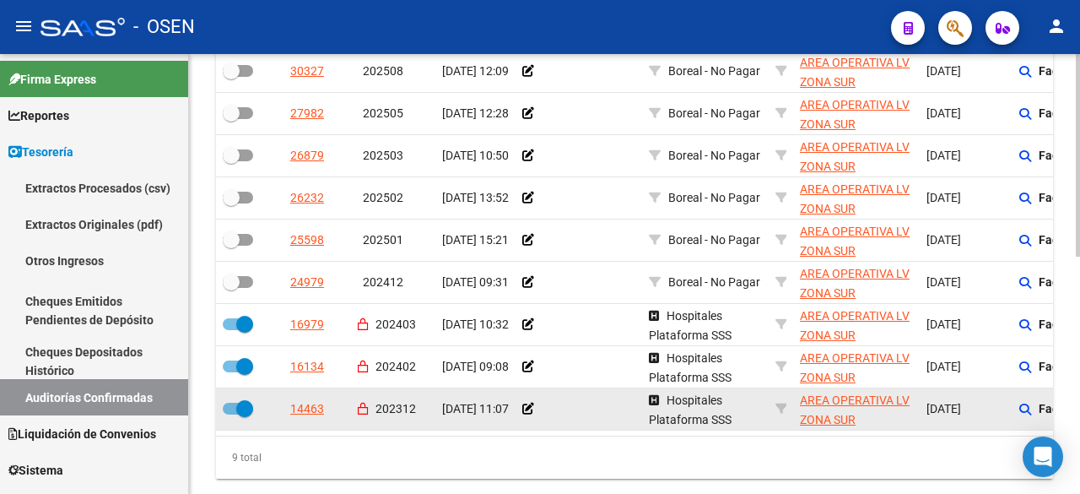
scroll to position [181, 0]
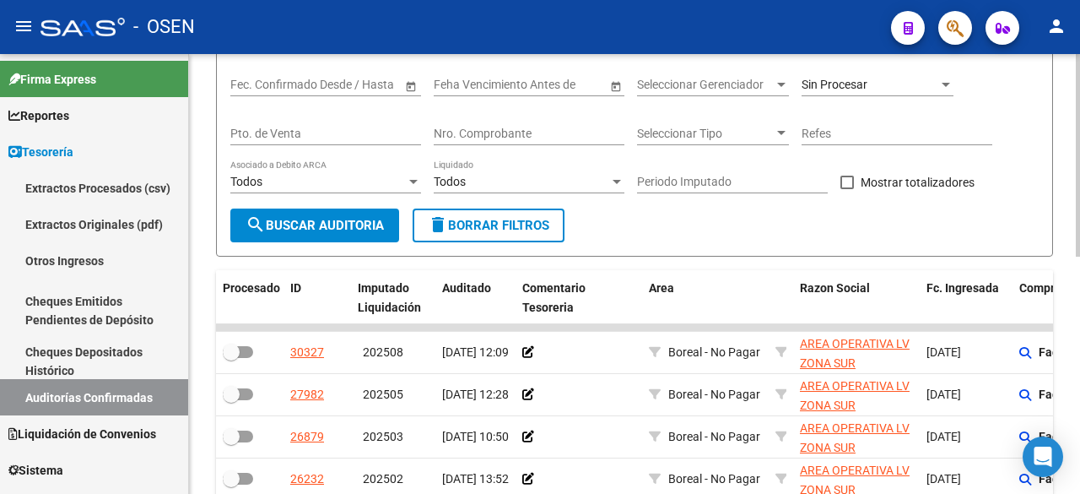
click at [339, 230] on span "search Buscar Auditoria" at bounding box center [314, 225] width 138 height 15
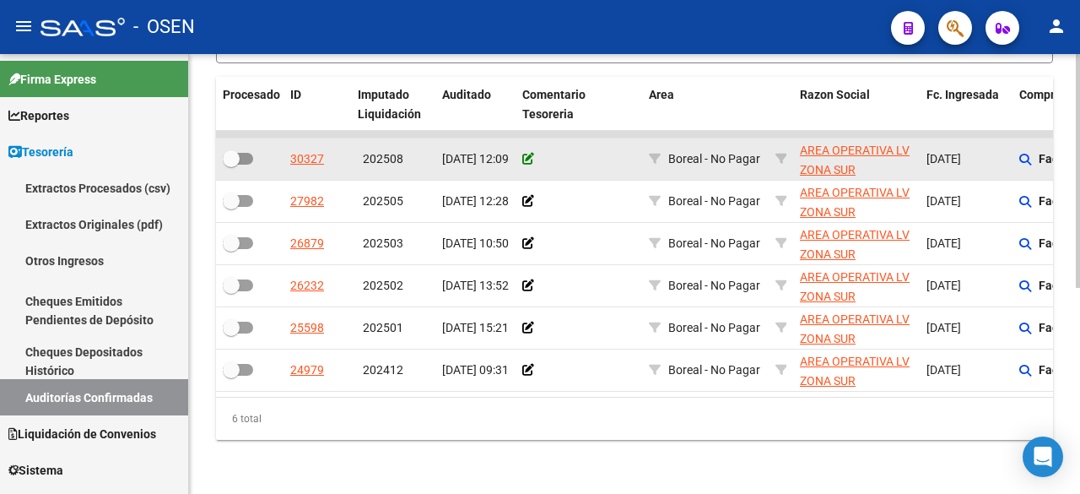
click at [526, 153] on icon at bounding box center [528, 159] width 12 height 12
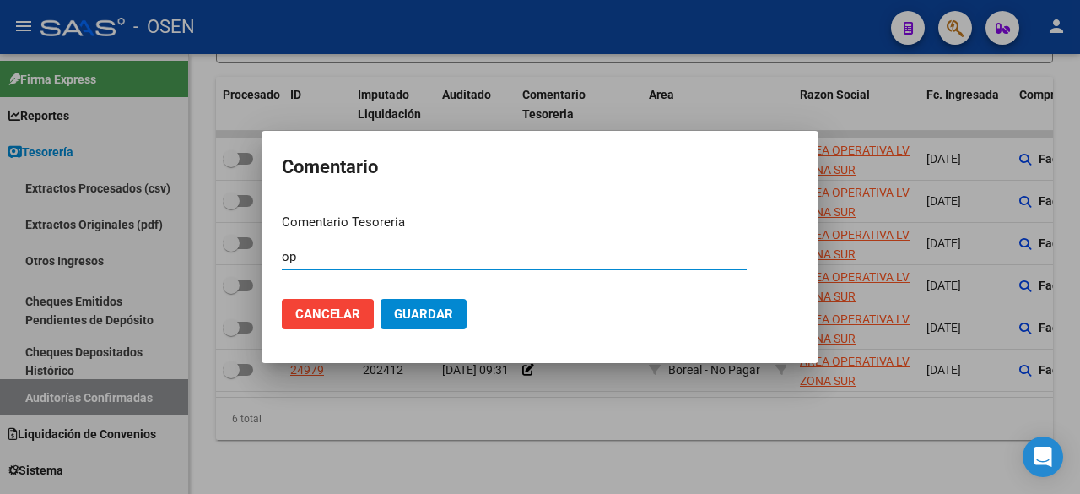
type input "o"
type input "O"
drag, startPoint x: 393, startPoint y: 254, endPoint x: 110, endPoint y: 260, distance: 283.5
click at [110, 260] on div "Comentario Comentario Tesoreria PAGA - OP 88485 Ingresar el comentario Cancelar…" at bounding box center [540, 247] width 1080 height 494
type input "PAGA - OP 88485"
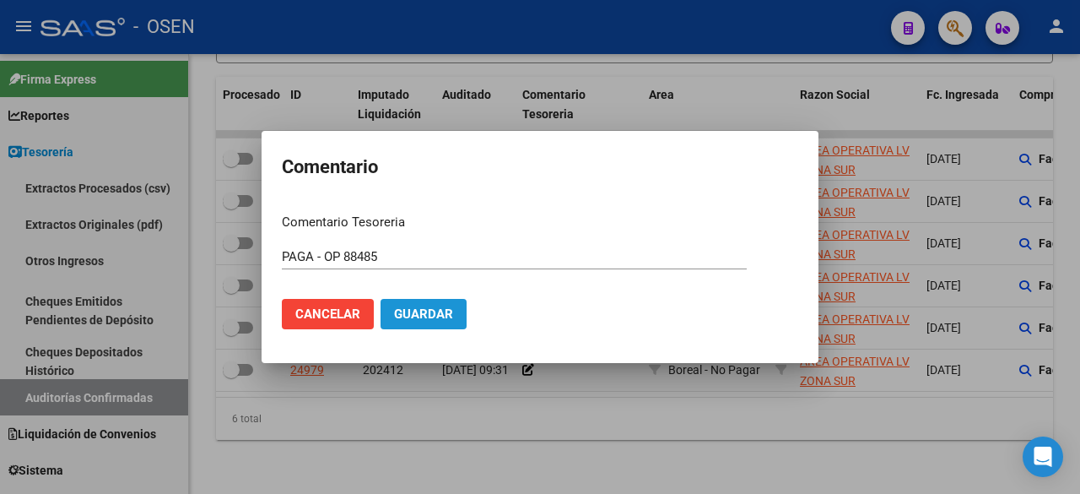
click at [435, 308] on span "Guardar" at bounding box center [423, 313] width 59 height 15
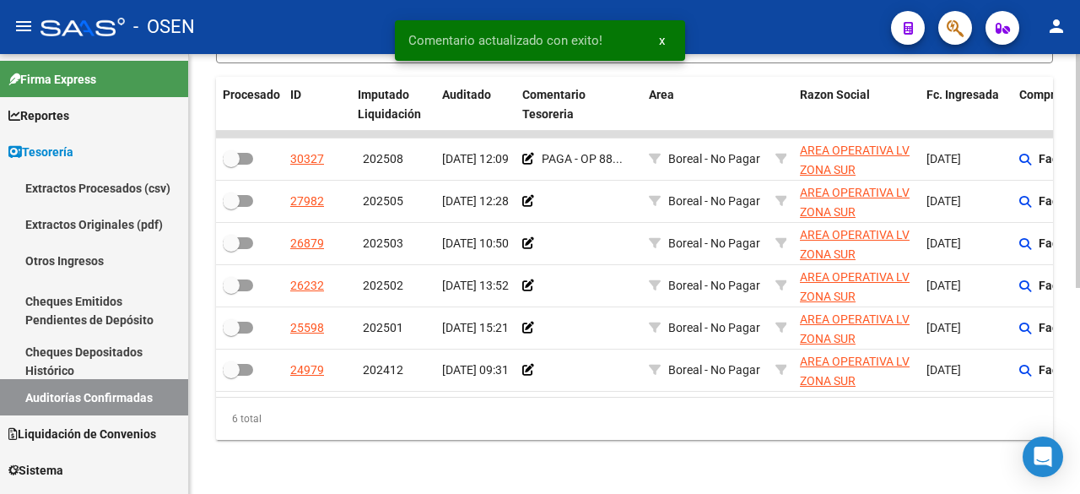
drag, startPoint x: 503, startPoint y: 396, endPoint x: 570, endPoint y: 400, distance: 67.6
click at [570, 400] on div "6 total" at bounding box center [634, 418] width 837 height 42
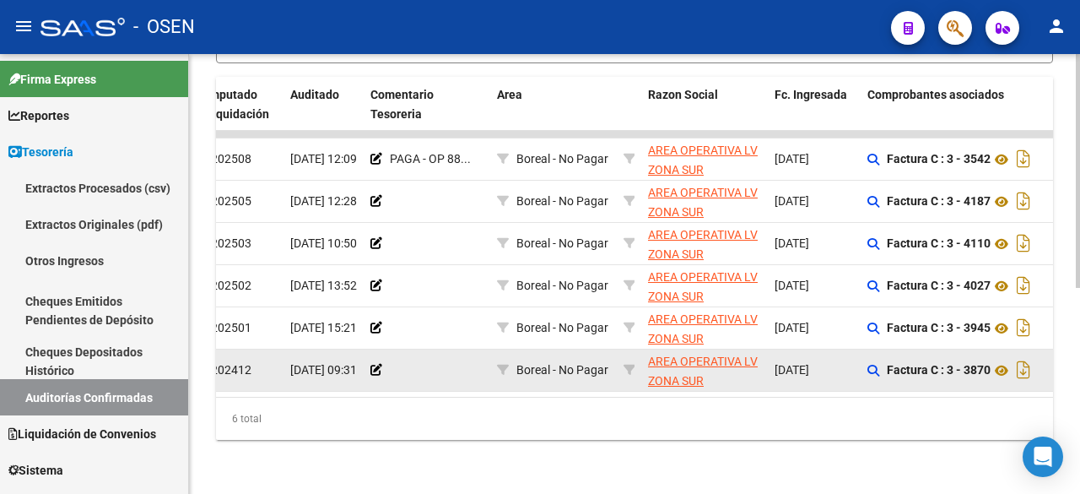
scroll to position [0, 143]
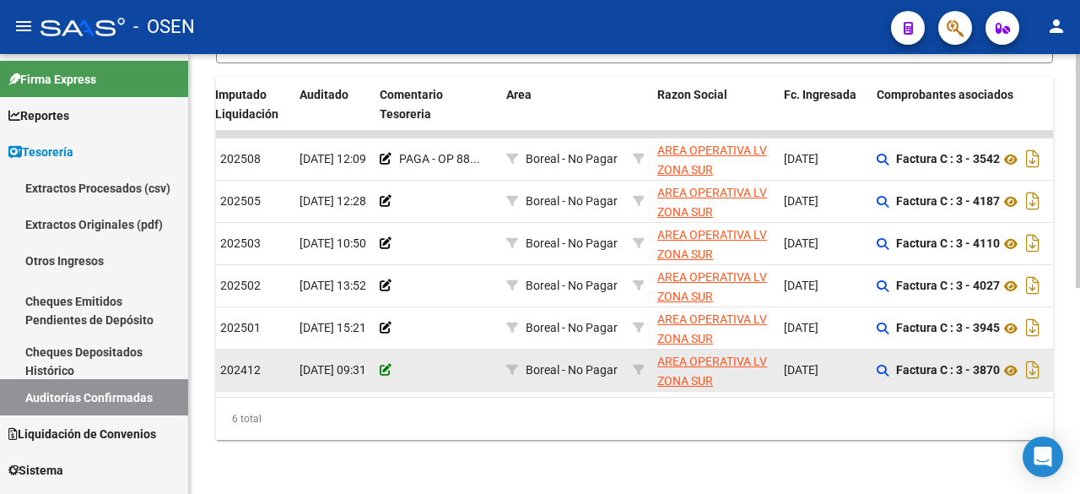
click at [382, 364] on icon at bounding box center [386, 370] width 12 height 12
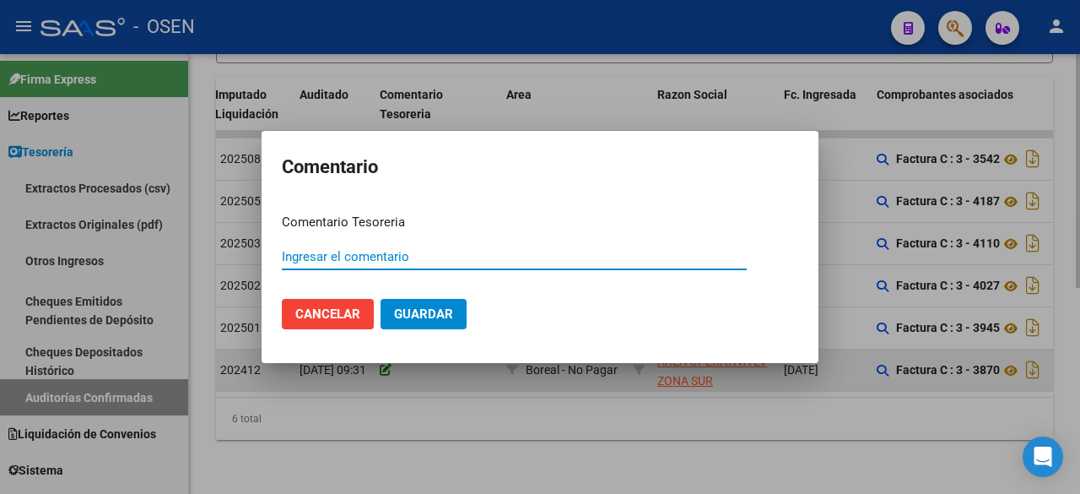
paste input "PAGA - OP 88485"
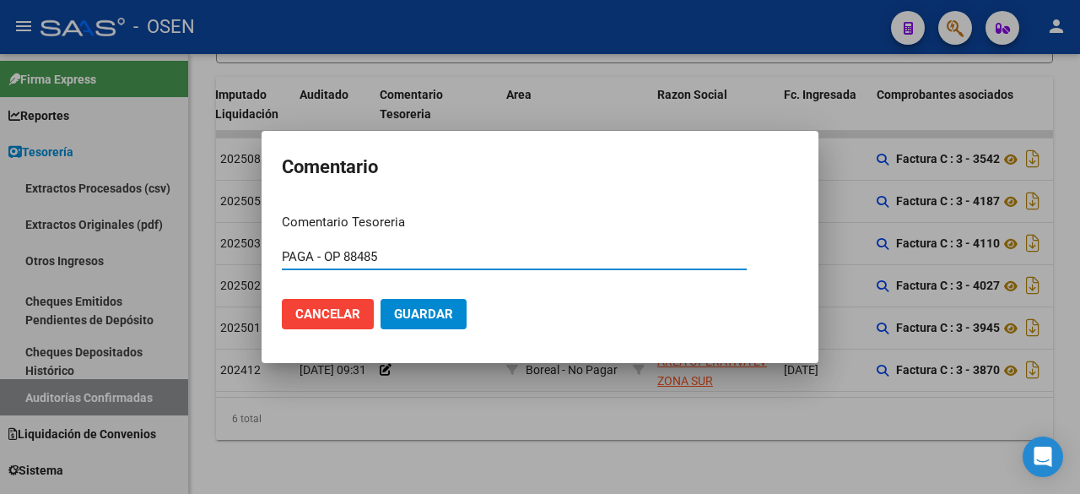
type input "PAGA - OP 88485"
click at [408, 308] on span "Guardar" at bounding box center [423, 313] width 59 height 15
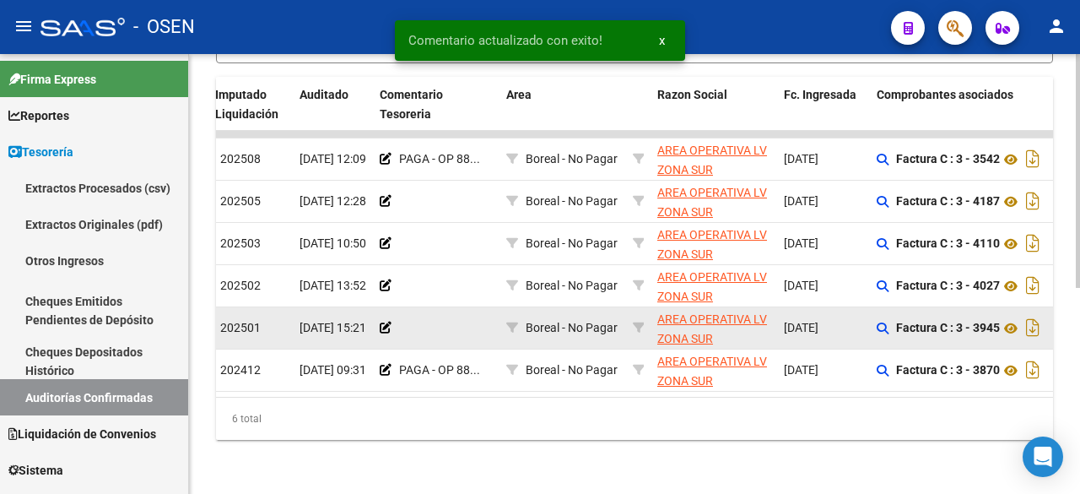
click at [390, 321] on app-comentario-tesoreria at bounding box center [386, 327] width 12 height 13
click at [387, 321] on icon at bounding box center [386, 327] width 12 height 12
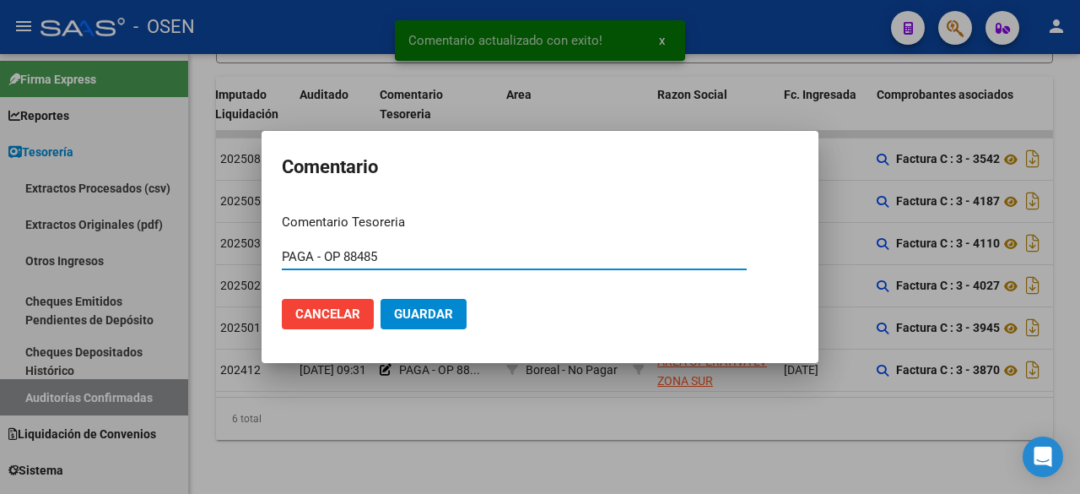
type input "PAGA - OP 88485"
click at [411, 305] on button "Guardar" at bounding box center [423, 314] width 86 height 30
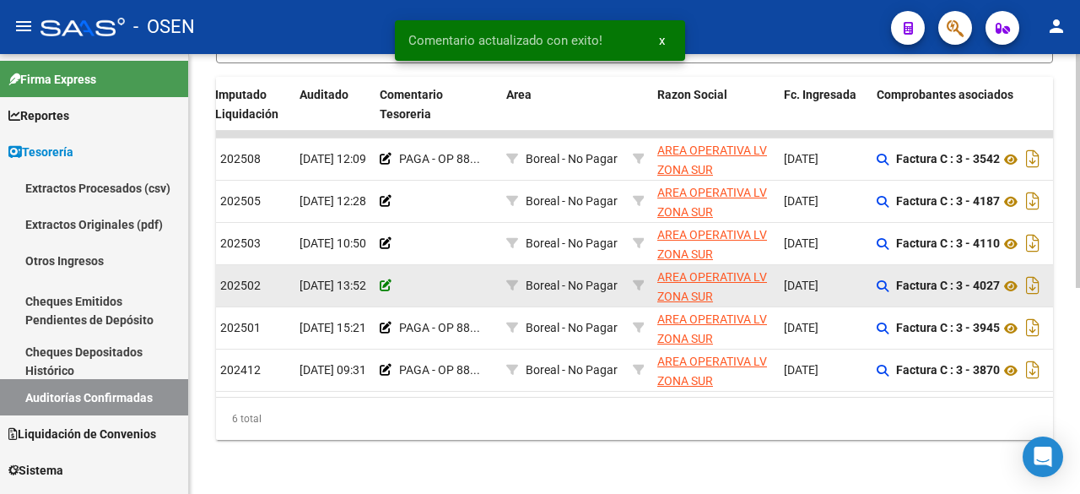
click at [384, 279] on icon at bounding box center [386, 285] width 12 height 12
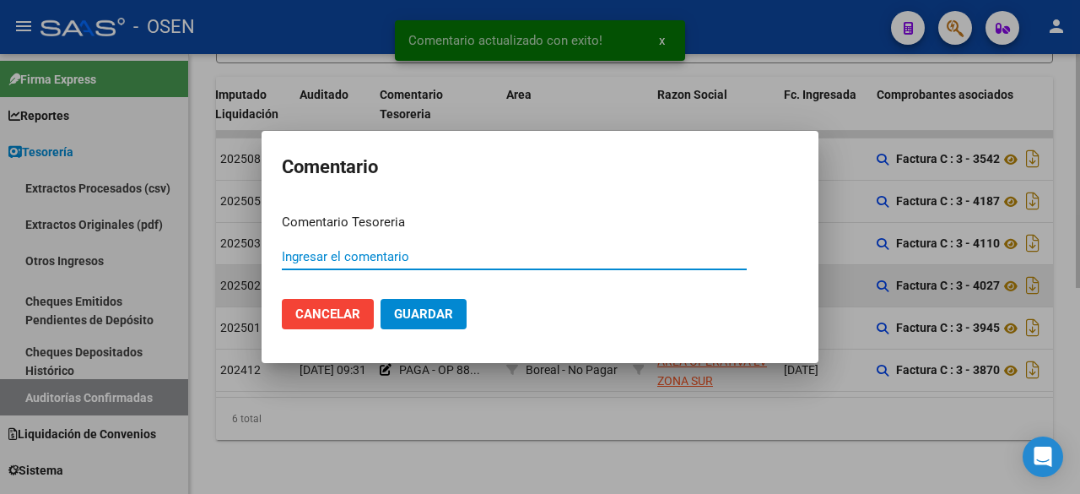
paste input "PAGA - OP 88485"
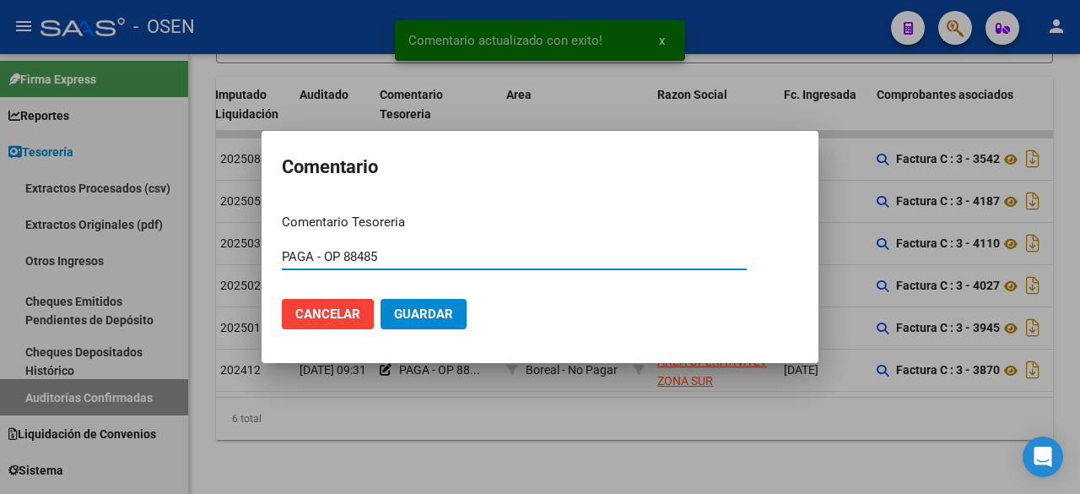
type input "PAGA - OP 88485"
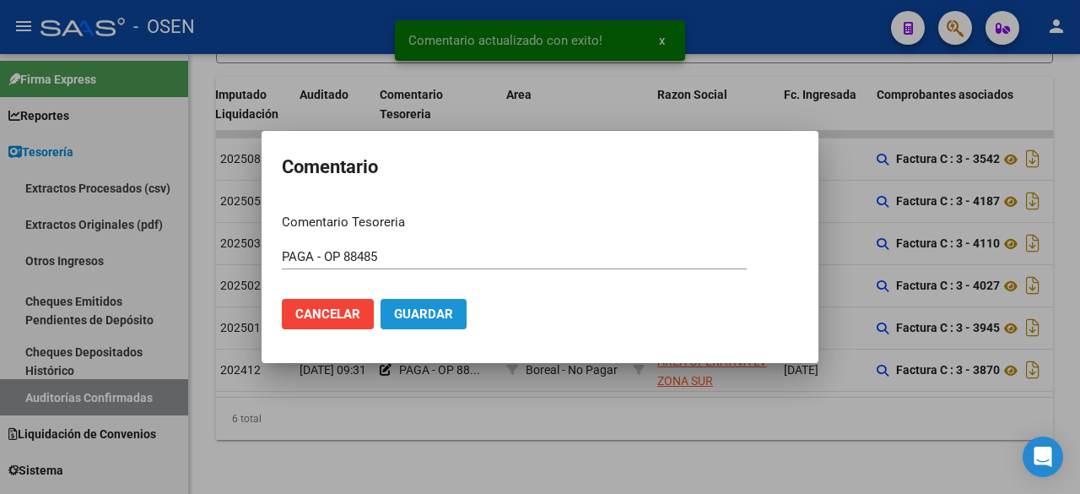
click at [436, 316] on span "Guardar" at bounding box center [423, 313] width 59 height 15
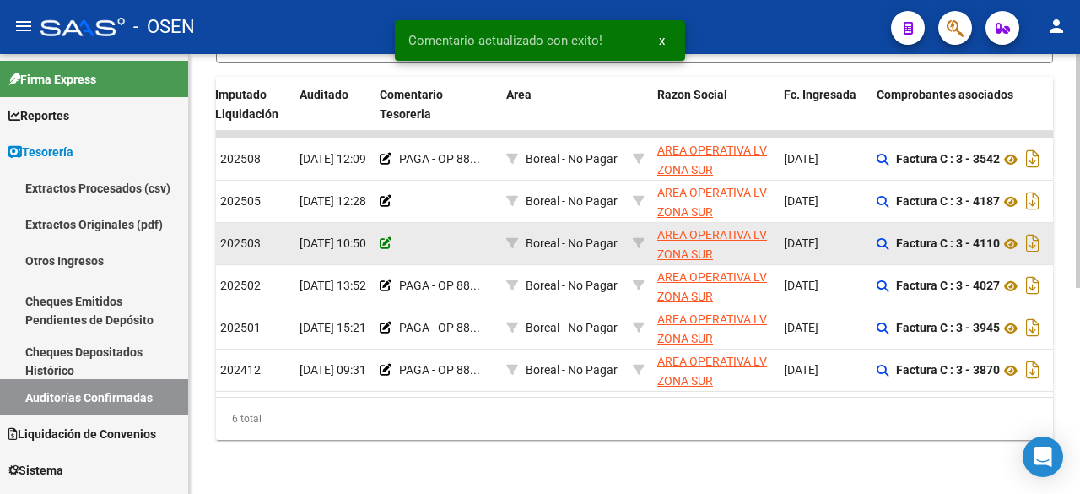
click at [382, 237] on icon at bounding box center [386, 243] width 12 height 12
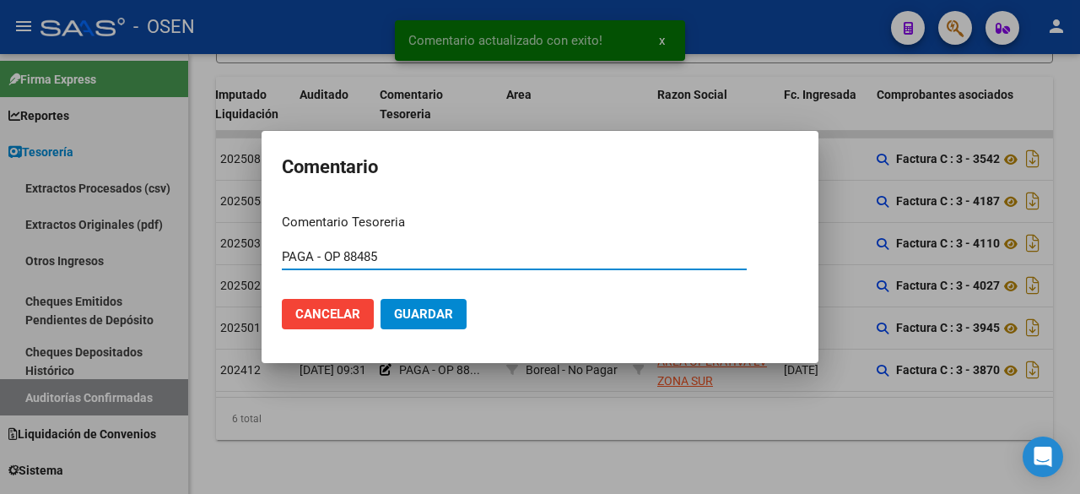
type input "PAGA - OP 88485"
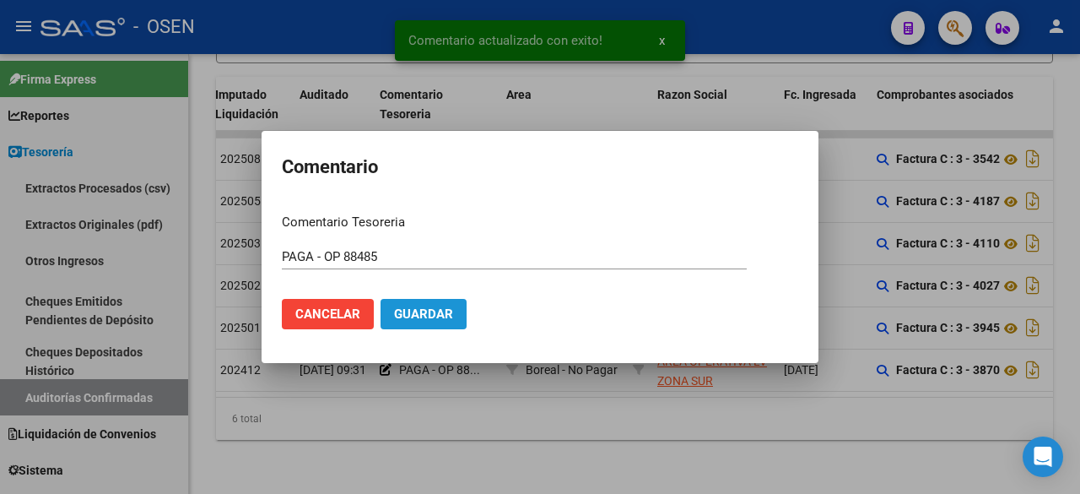
click at [438, 312] on span "Guardar" at bounding box center [423, 313] width 59 height 15
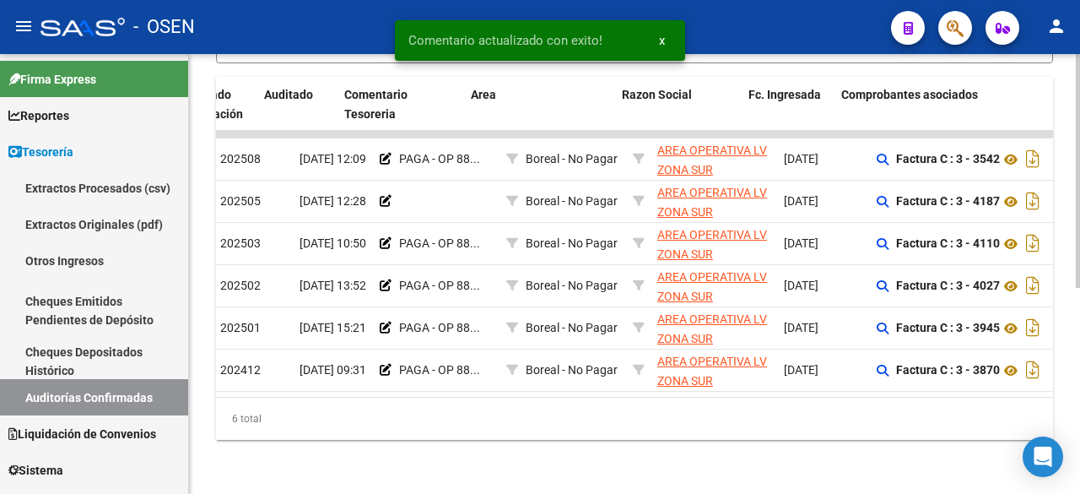
scroll to position [0, 178]
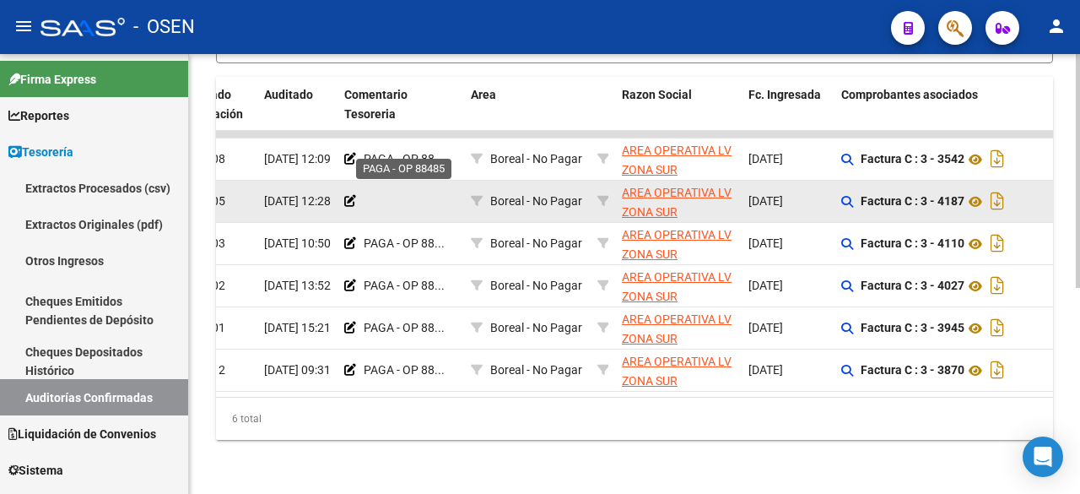
drag, startPoint x: 413, startPoint y: 147, endPoint x: 305, endPoint y: 176, distance: 111.9
click at [346, 195] on icon at bounding box center [350, 201] width 12 height 12
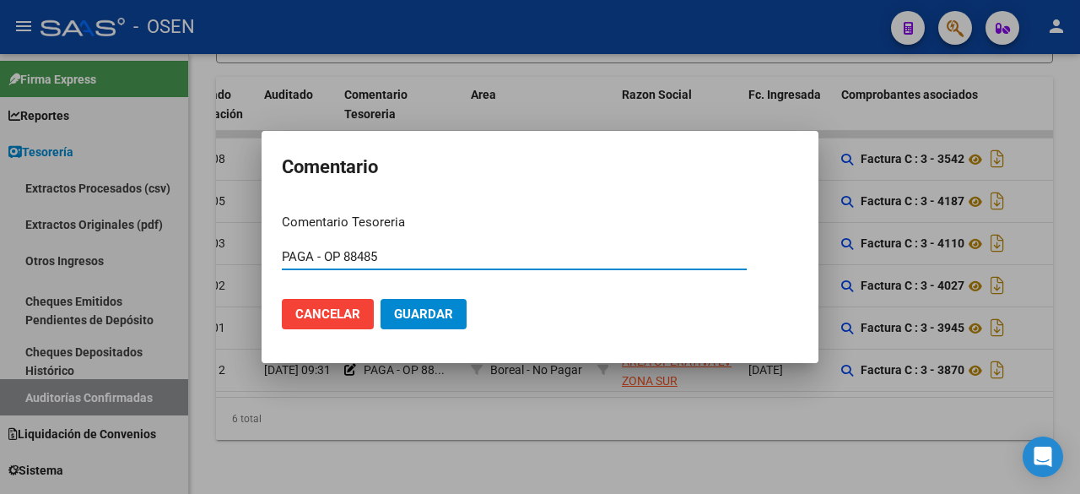
type input "PAGA - OP 88485"
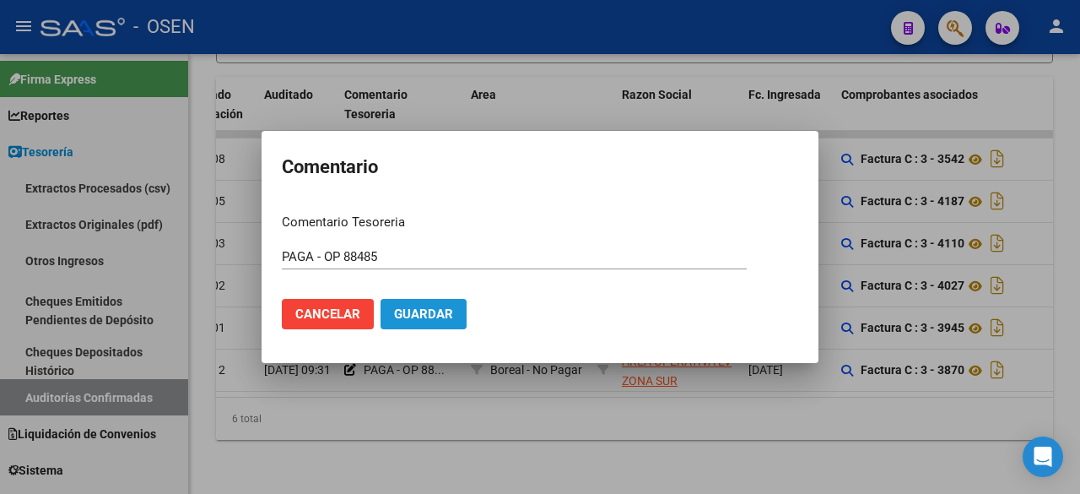
click at [411, 308] on span "Guardar" at bounding box center [423, 313] width 59 height 15
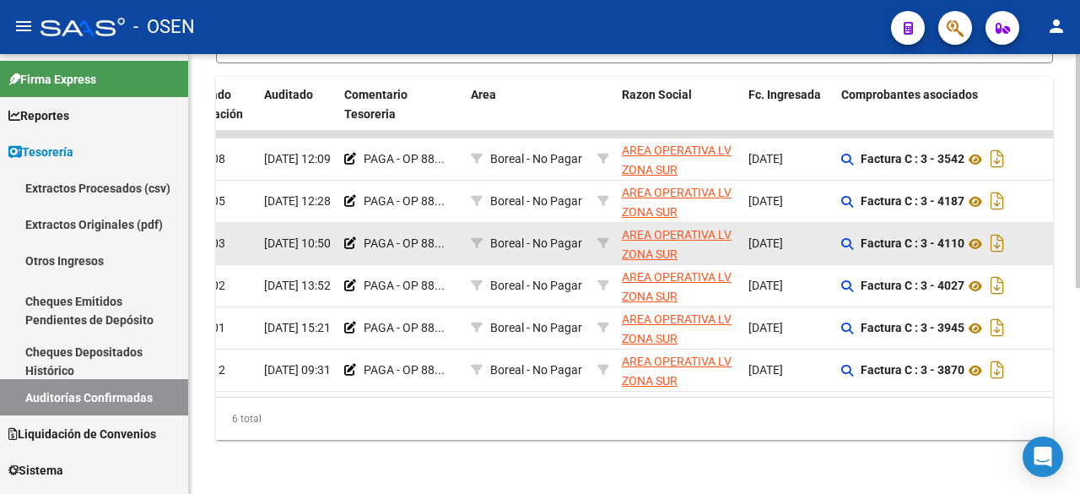
scroll to position [107, 0]
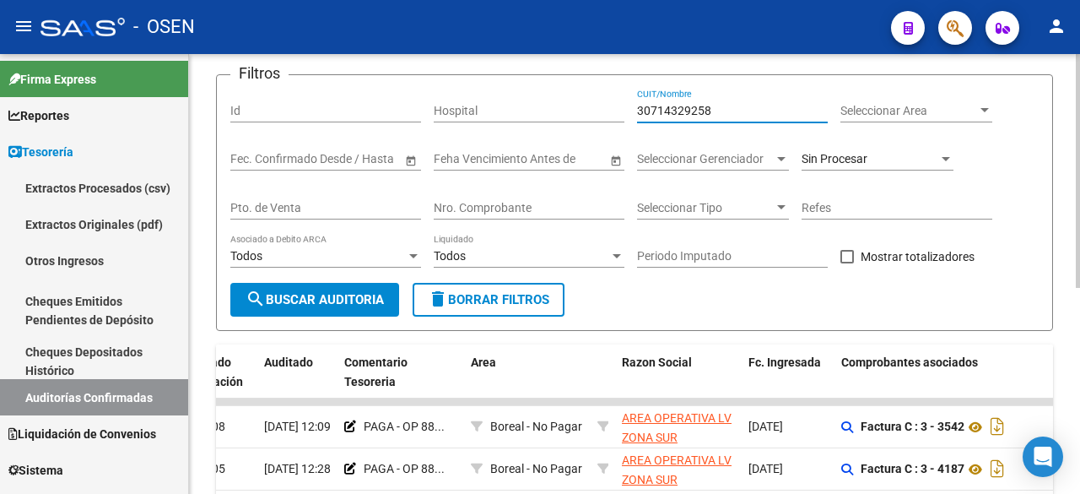
drag, startPoint x: 731, startPoint y: 108, endPoint x: 471, endPoint y: 113, distance: 260.7
click at [471, 113] on div "Filtros Id Hospital 30714329258 CUIT/Nombre Seleccionar Area Seleccionar Area S…" at bounding box center [634, 186] width 808 height 194
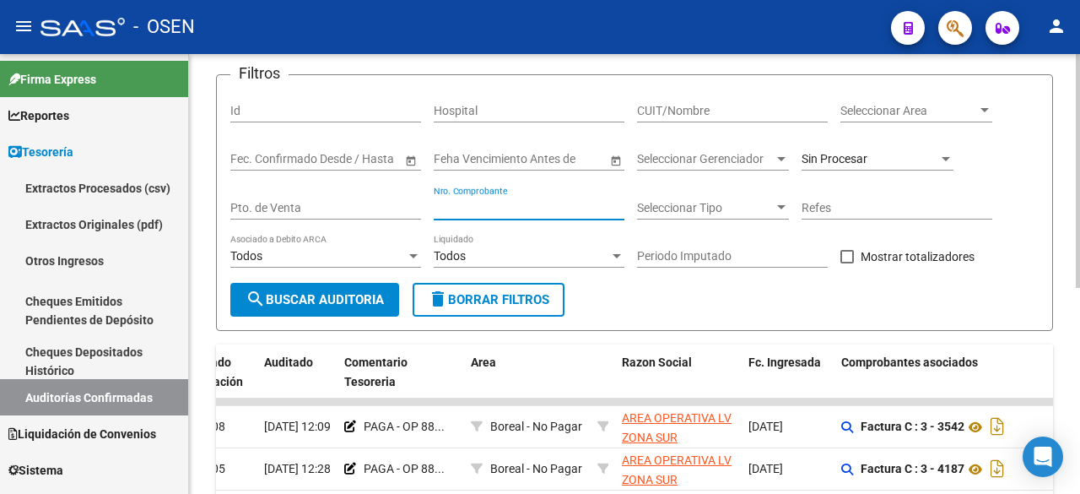
click at [502, 202] on input "Nro. Comprobante" at bounding box center [529, 208] width 191 height 14
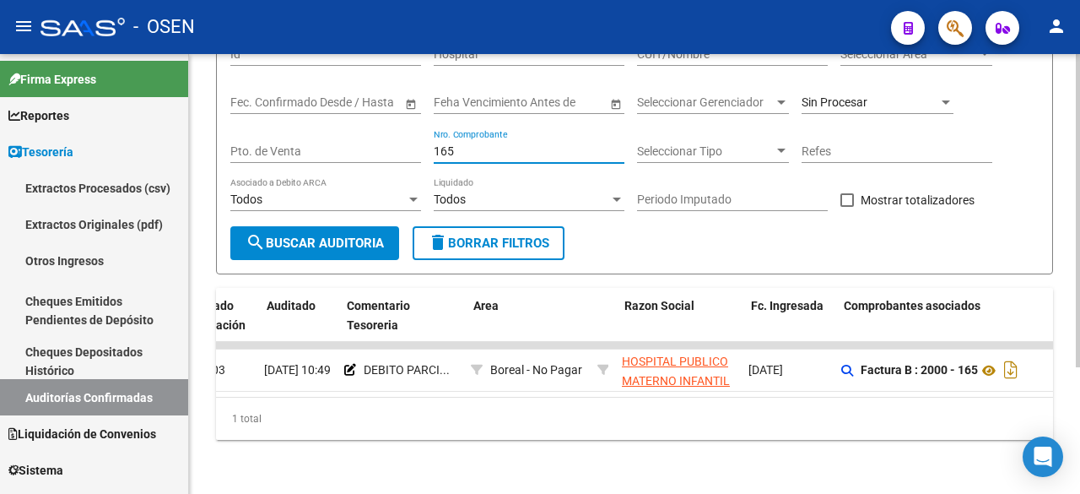
scroll to position [0, 91]
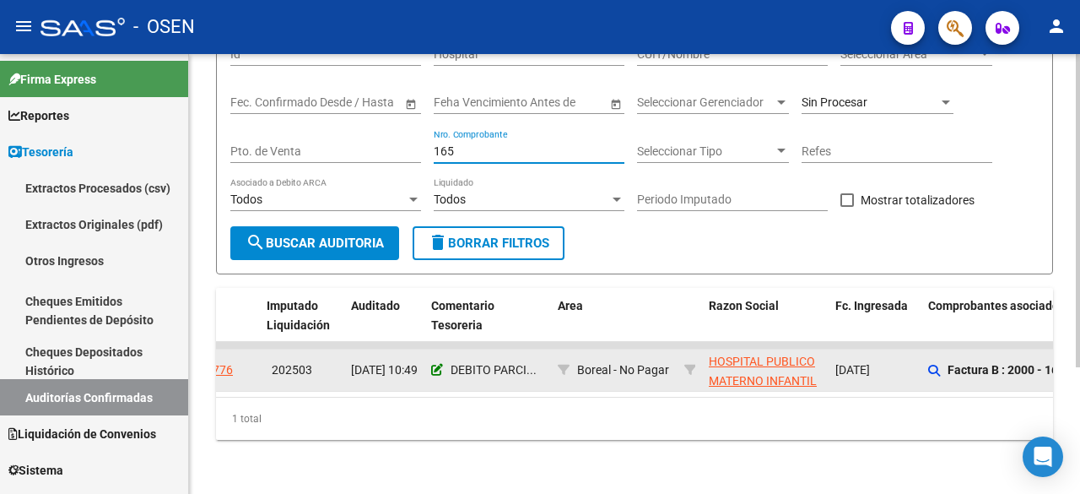
type input "165"
click at [442, 364] on icon at bounding box center [437, 370] width 12 height 12
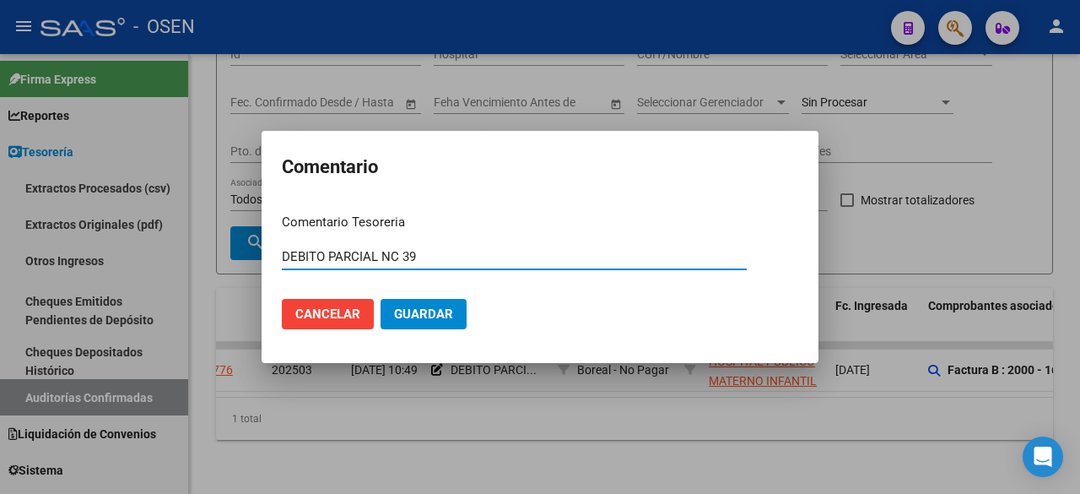
click at [282, 254] on input "DEBITO PARCIAL NC 39" at bounding box center [514, 256] width 465 height 15
type input "PAGA OP 88484 - DEBITO PARCIAL NC 39"
click at [380, 299] on button "Guardar" at bounding box center [423, 314] width 86 height 30
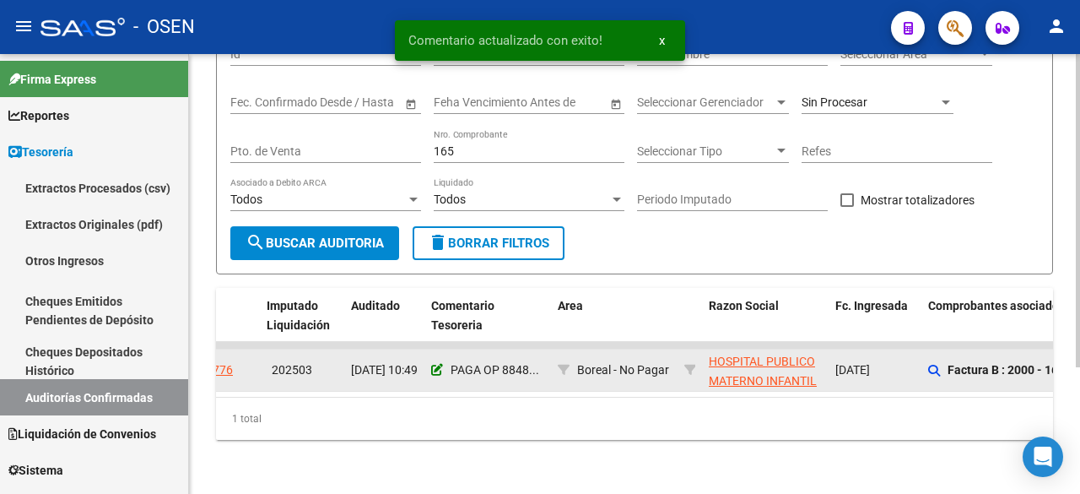
click at [434, 364] on icon at bounding box center [437, 370] width 12 height 12
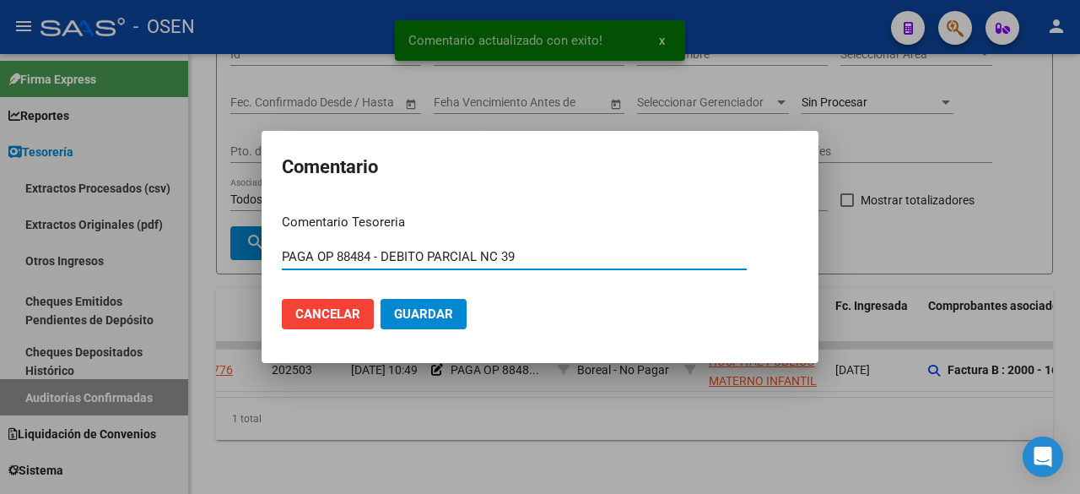
drag, startPoint x: 478, startPoint y: 251, endPoint x: 429, endPoint y: 255, distance: 49.0
click at [429, 255] on input "PAGA OP 88484 - DEBITO PARCIAL NC 39" at bounding box center [514, 256] width 465 height 15
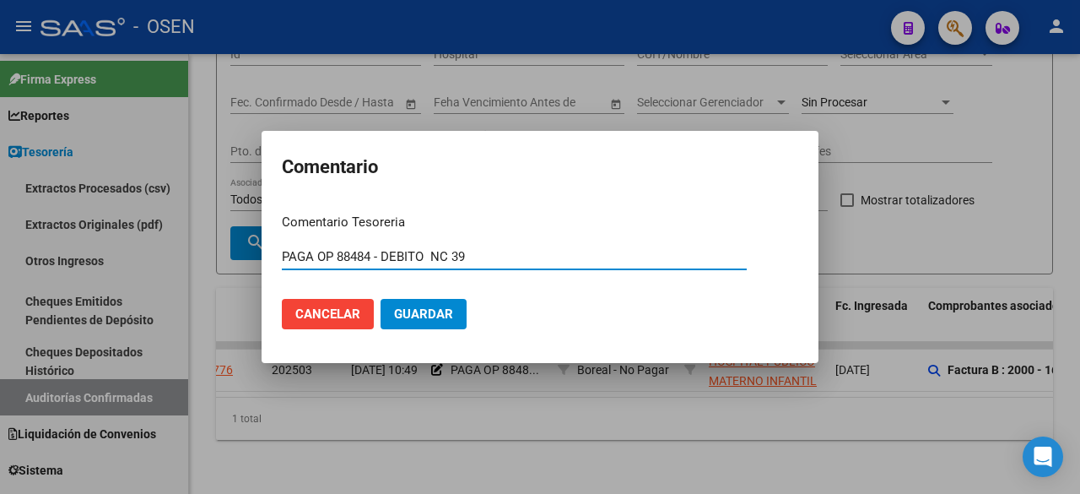
type input "PAGA OP 88484 - DEBITO NC 39"
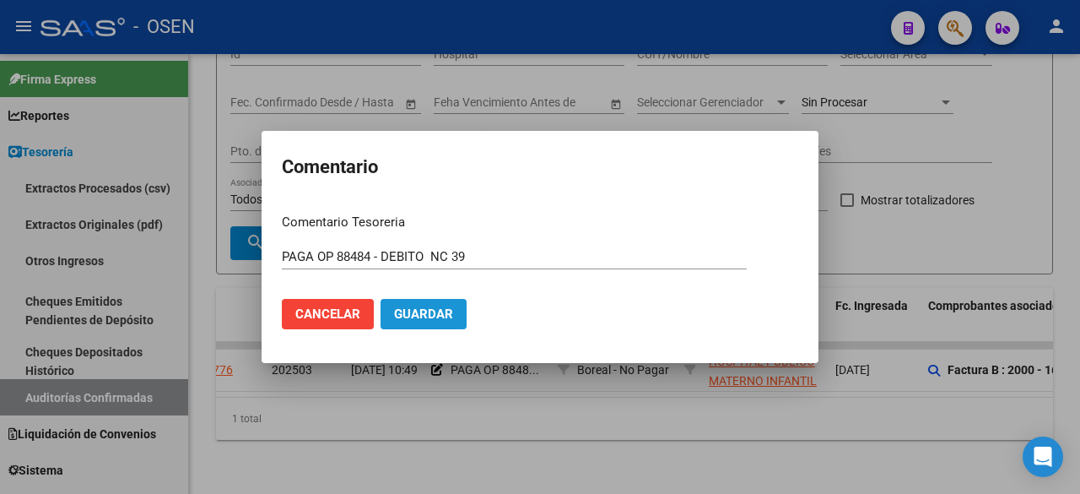
click at [443, 306] on span "Guardar" at bounding box center [423, 313] width 59 height 15
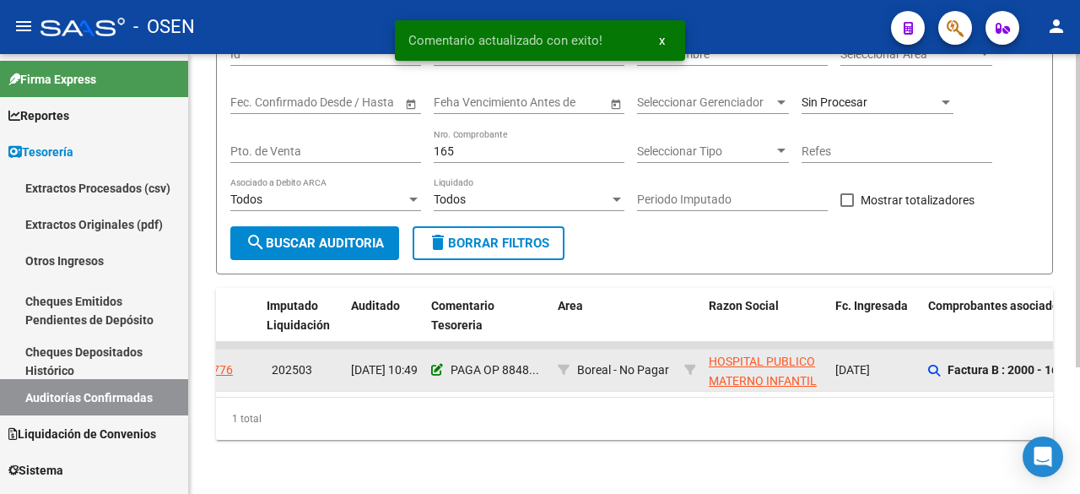
click at [440, 364] on icon at bounding box center [437, 370] width 12 height 12
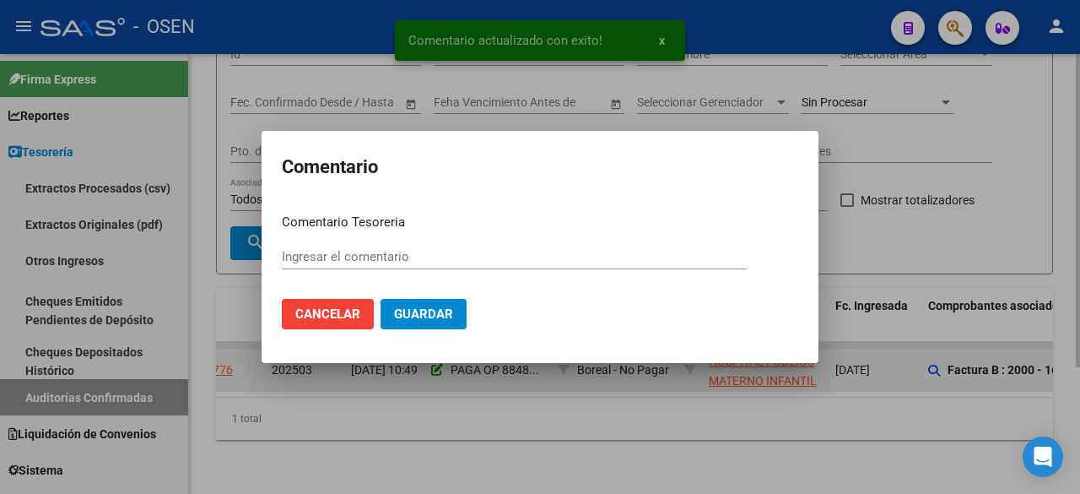
type input "PAGA OP 88484 - DEBITO NC 39"
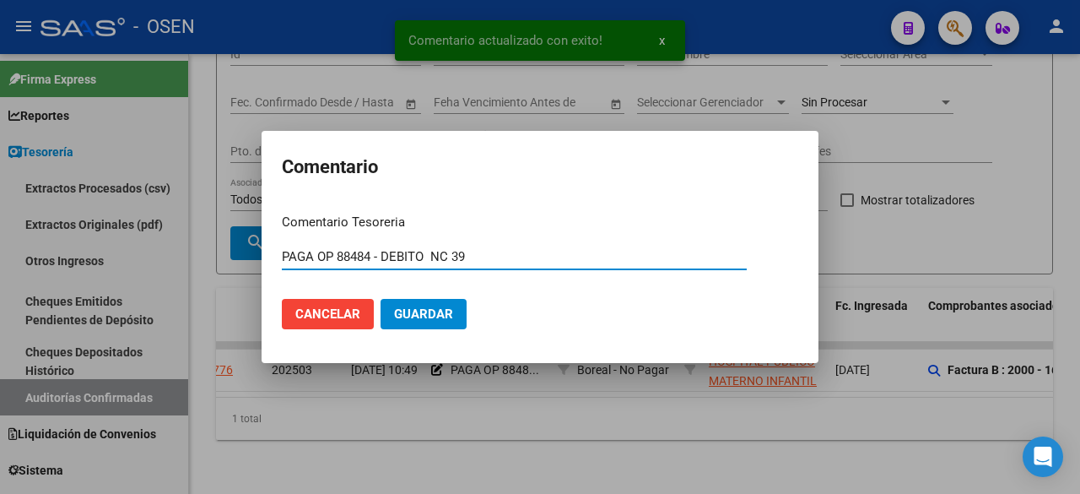
click at [371, 251] on input "PAGA OP 88484 - DEBITO NC 39" at bounding box center [514, 256] width 465 height 15
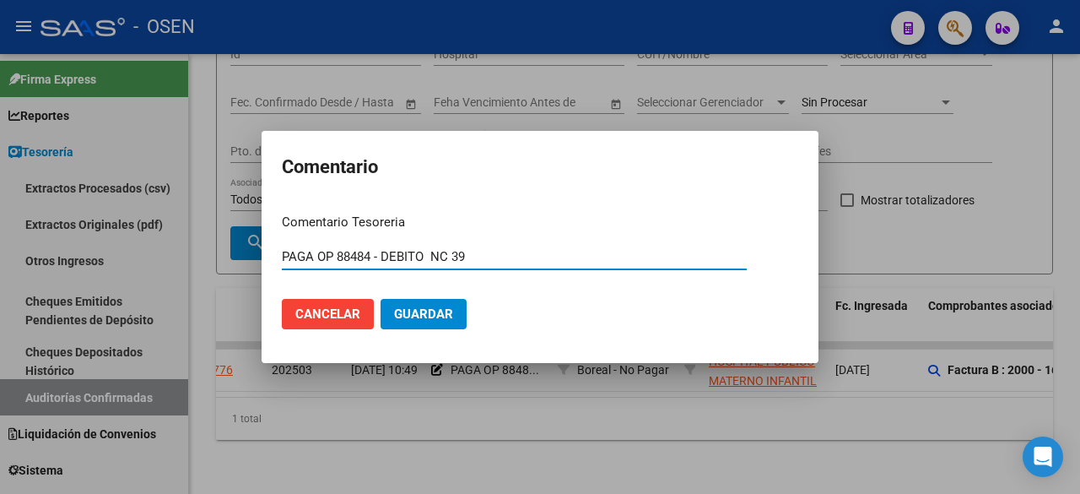
click at [371, 251] on input "PAGA OP 88484 - DEBITO NC 39" at bounding box center [514, 256] width 465 height 15
drag, startPoint x: 369, startPoint y: 256, endPoint x: 224, endPoint y: 254, distance: 146.0
click at [224, 254] on div "Comentario Comentario Tesoreria PAGA OP 88484 - DEBITO NC 39 Ingresar el coment…" at bounding box center [540, 247] width 1080 height 494
click at [442, 305] on button "Guardar" at bounding box center [423, 314] width 86 height 30
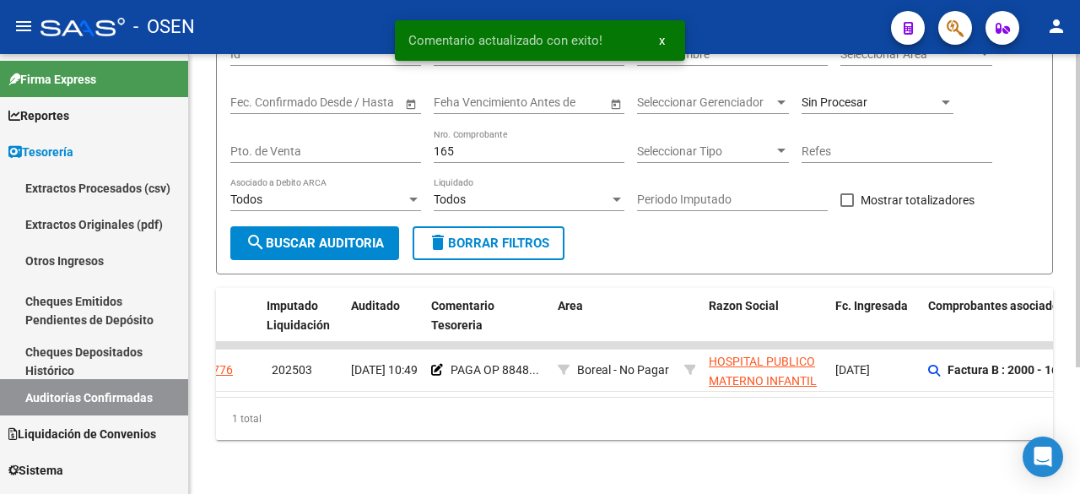
drag, startPoint x: 544, startPoint y: 138, endPoint x: 245, endPoint y: 143, distance: 299.5
click at [245, 143] on div "Filtros Id Hospital CUIT/Nombre Seleccionar Area Seleccionar Area Start date – …" at bounding box center [634, 129] width 808 height 194
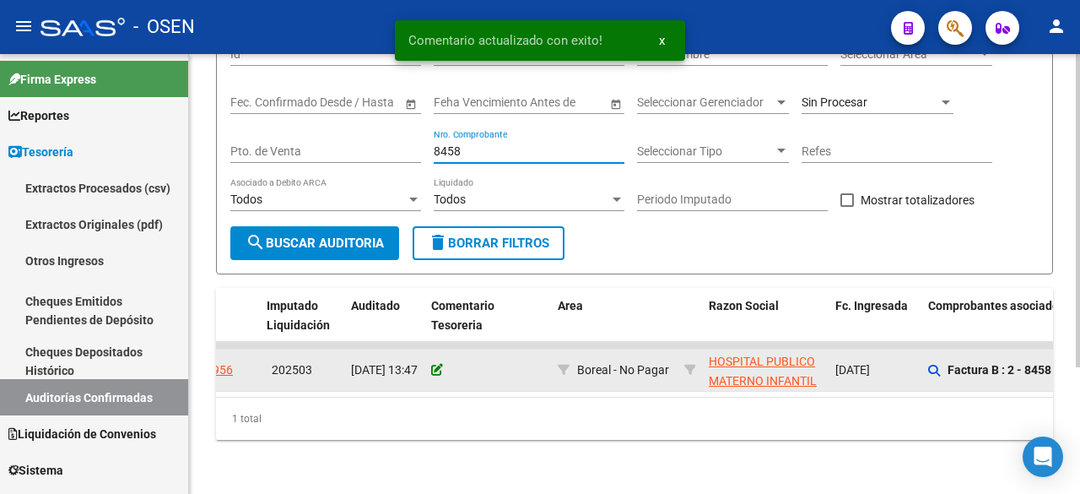
type input "8458"
click at [434, 364] on icon at bounding box center [437, 370] width 12 height 12
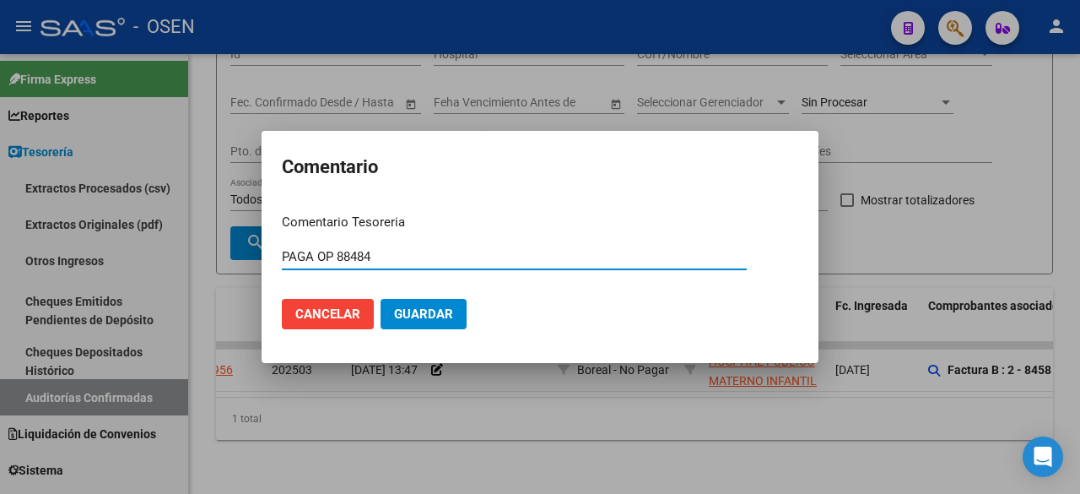
type input "PAGA OP 88484"
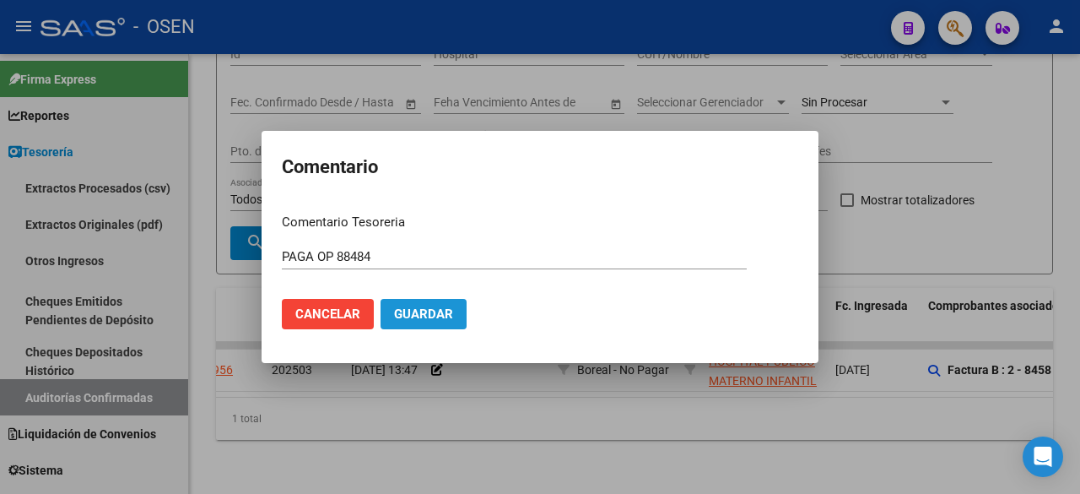
click at [443, 318] on span "Guardar" at bounding box center [423, 313] width 59 height 15
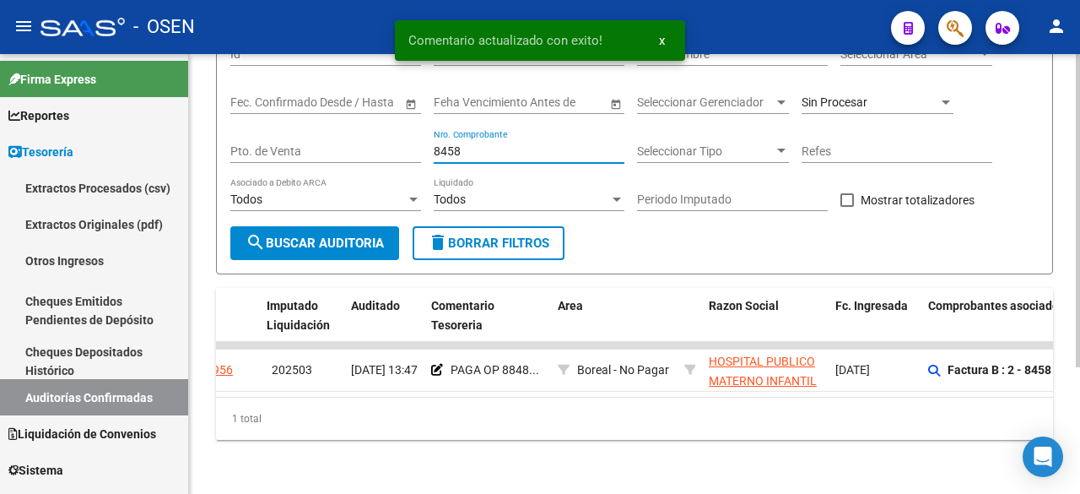
drag, startPoint x: 499, startPoint y: 141, endPoint x: 229, endPoint y: 152, distance: 269.3
click at [245, 146] on div "Filtros Id Hospital CUIT/Nombre Seleccionar Area Seleccionar Area Start date – …" at bounding box center [634, 129] width 808 height 194
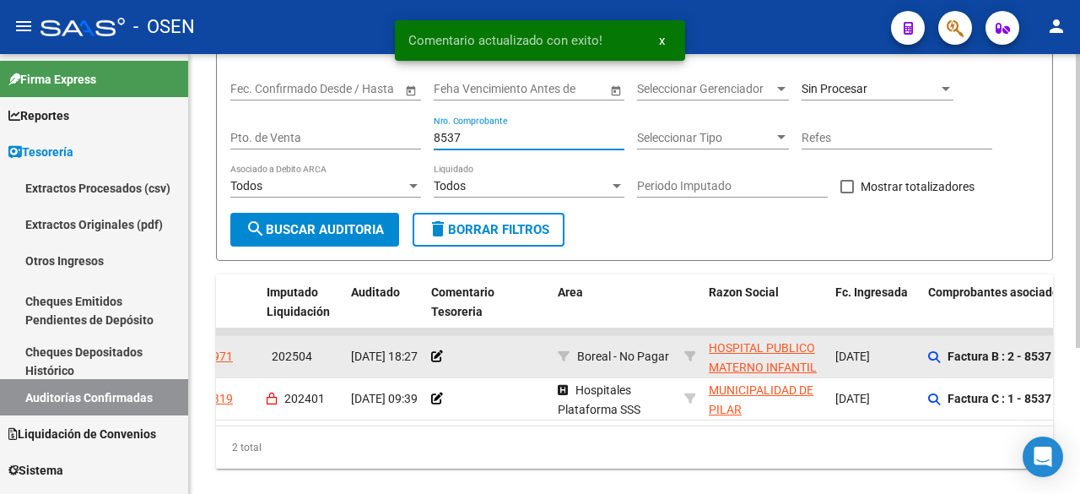
type input "8537"
click at [436, 362] on app-comentario-tesoreria at bounding box center [437, 355] width 12 height 13
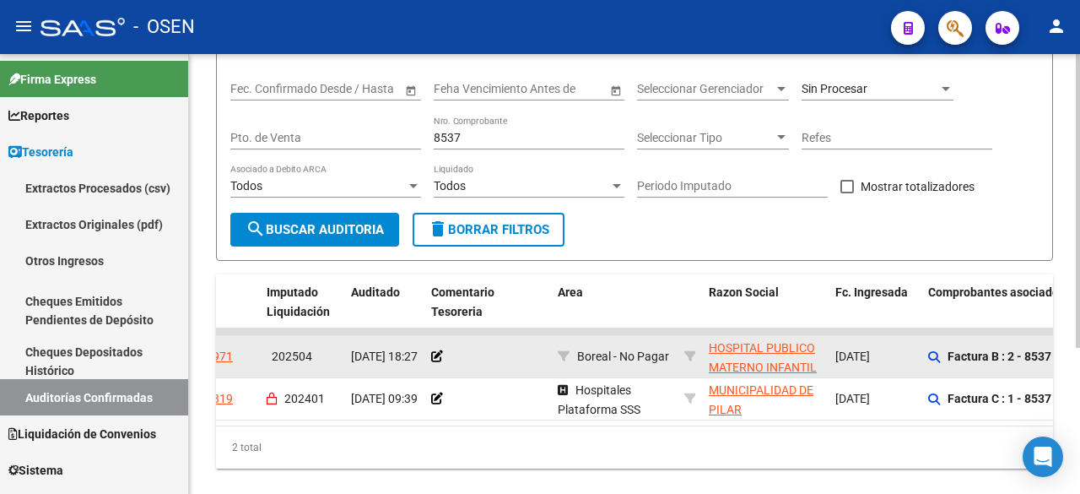
click at [444, 350] on div at bounding box center [487, 356] width 113 height 19
click at [432, 361] on icon at bounding box center [437, 356] width 12 height 12
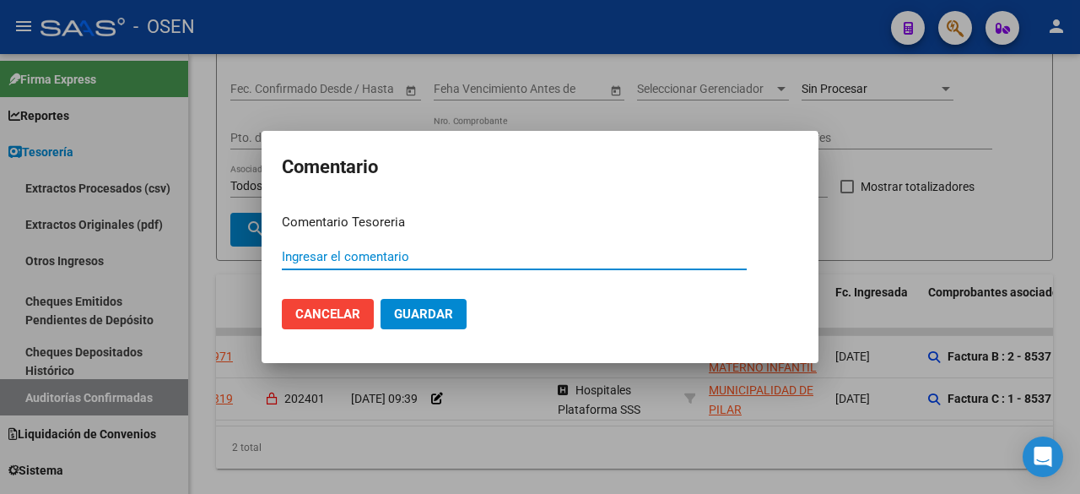
paste input "PAGA OP 88484"
type input "PAGA OP 88484"
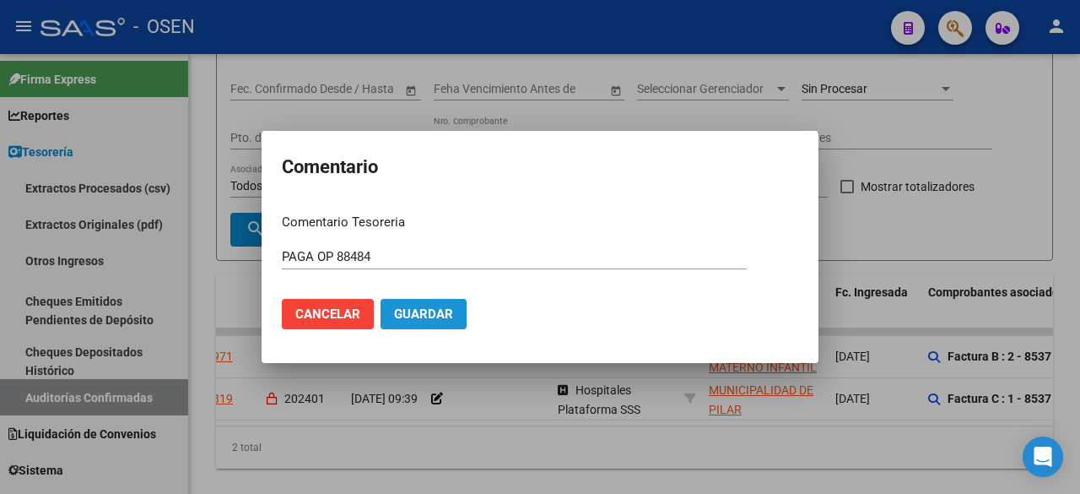
click at [451, 318] on span "Guardar" at bounding box center [423, 313] width 59 height 15
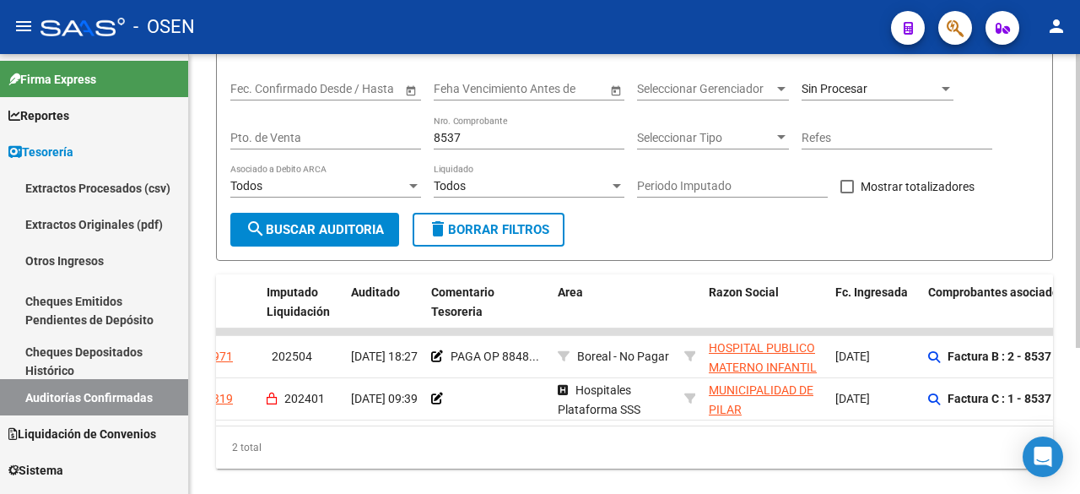
click at [477, 127] on div "8537 Nro. Comprobante" at bounding box center [529, 133] width 191 height 34
drag, startPoint x: 482, startPoint y: 142, endPoint x: 252, endPoint y: 139, distance: 229.5
click at [284, 142] on div "Filtros Id Hospital CUIT/Nombre Seleccionar Area Seleccionar Area Start date – …" at bounding box center [634, 116] width 808 height 194
drag, startPoint x: 472, startPoint y: 143, endPoint x: 316, endPoint y: 140, distance: 156.1
click at [317, 140] on div "Filtros Id Hospital CUIT/Nombre Seleccionar Area Seleccionar Area Start date – …" at bounding box center [634, 116] width 808 height 194
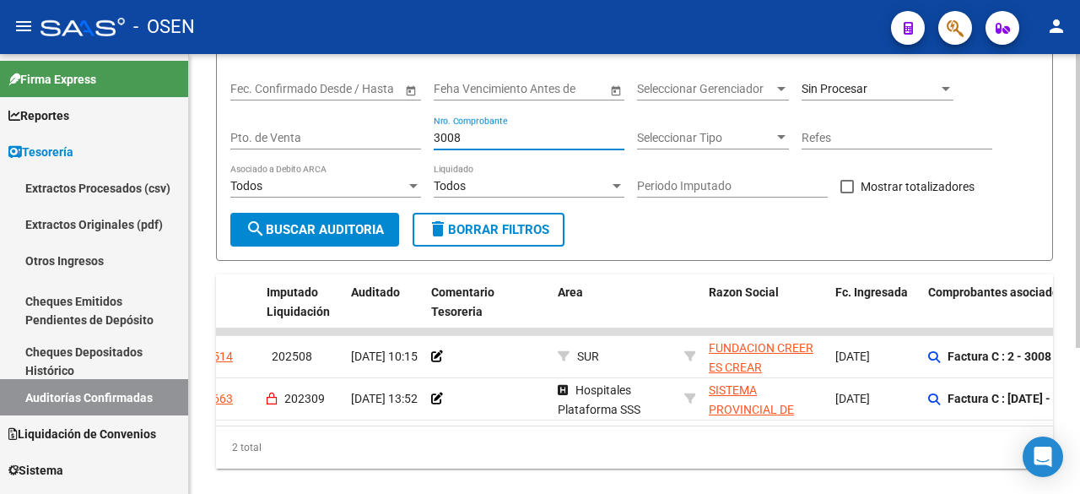
scroll to position [0, 0]
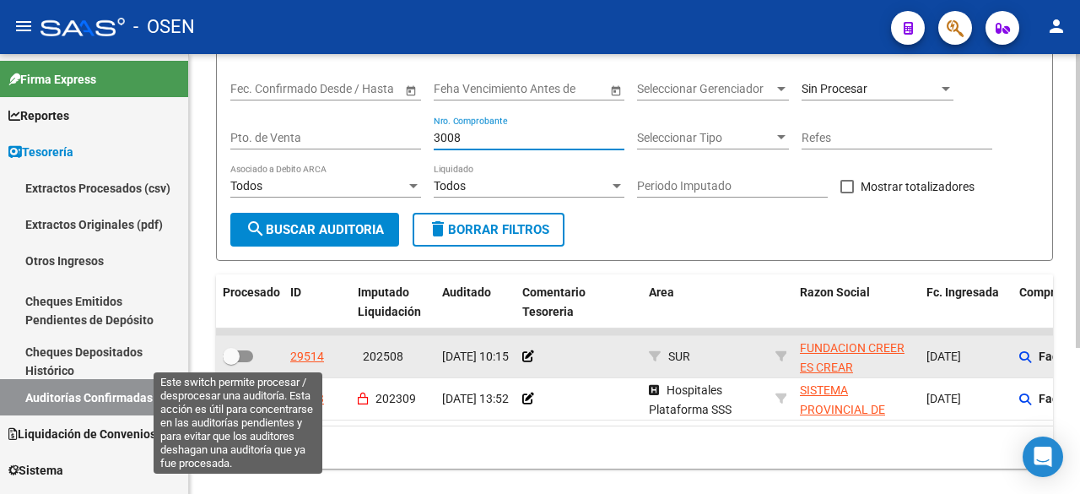
type input "3008"
click at [233, 353] on span at bounding box center [231, 356] width 17 height 17
click at [231, 362] on input "checkbox" at bounding box center [230, 362] width 1 height 1
checkbox input "true"
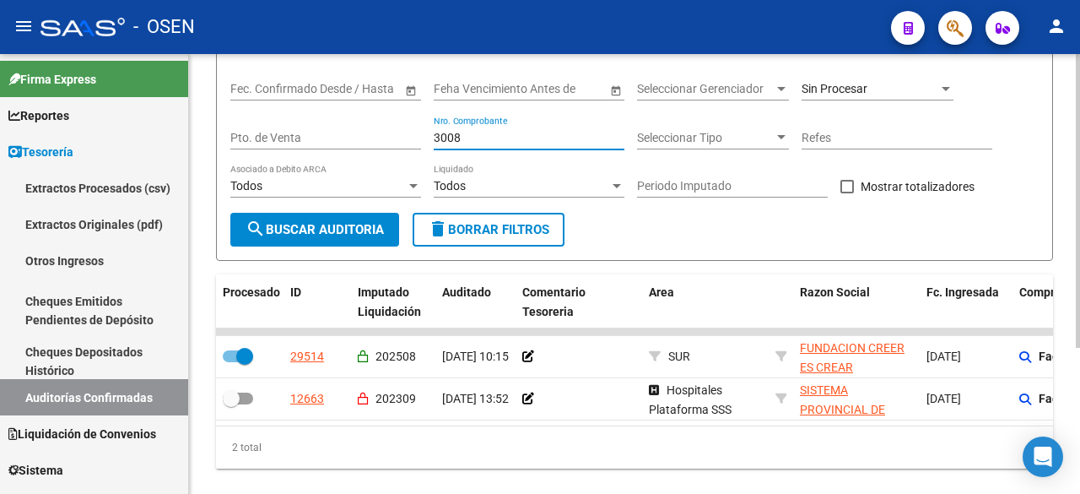
drag, startPoint x: 488, startPoint y: 133, endPoint x: 250, endPoint y: 136, distance: 237.9
click at [250, 136] on div "Filtros Id Hospital CUIT/Nombre Seleccionar Area Seleccionar Area Start date – …" at bounding box center [634, 116] width 808 height 194
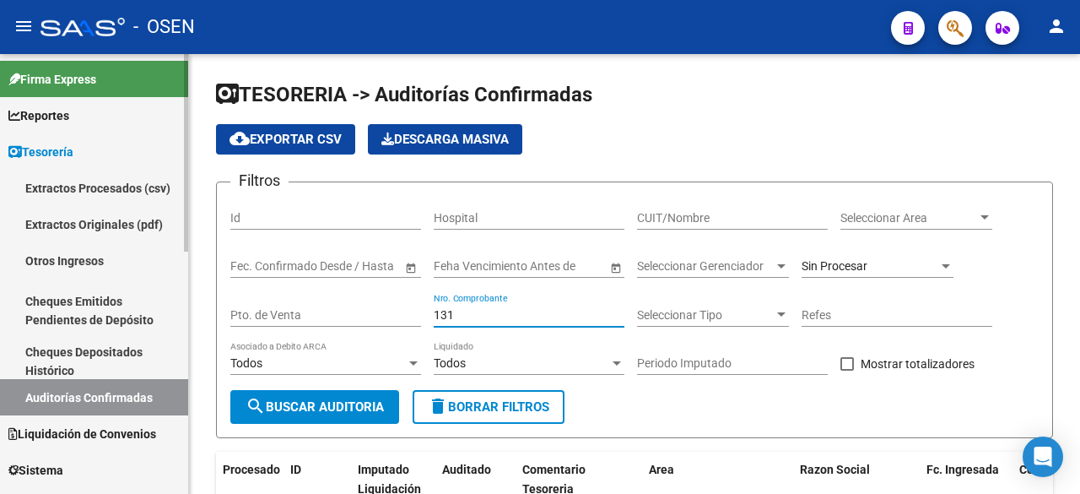
type input "131"
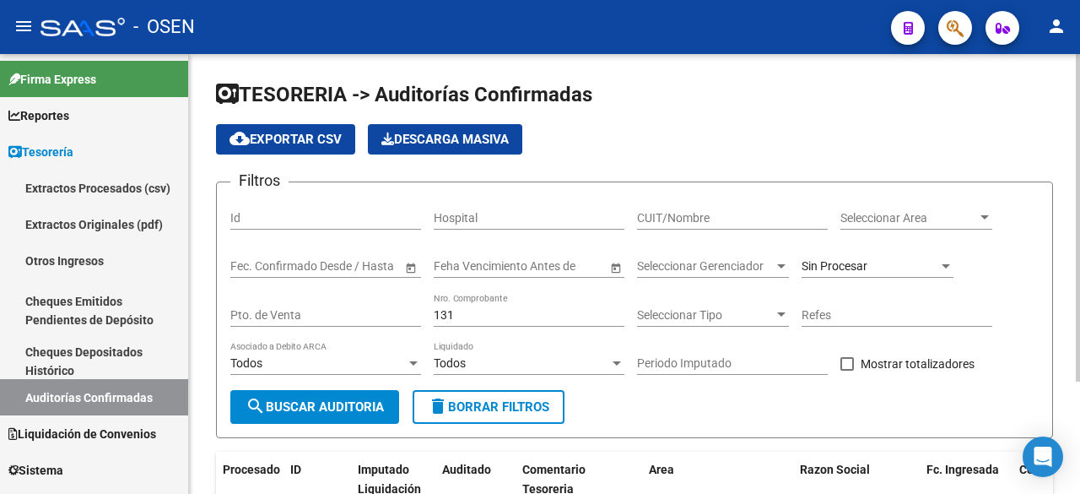
click at [268, 326] on div "Filtros Id Hospital CUIT/Nombre Seleccionar Area Seleccionar Area Start date – …" at bounding box center [634, 293] width 808 height 194
click at [941, 208] on div "Seleccionar Area Seleccionar Area" at bounding box center [916, 213] width 152 height 34
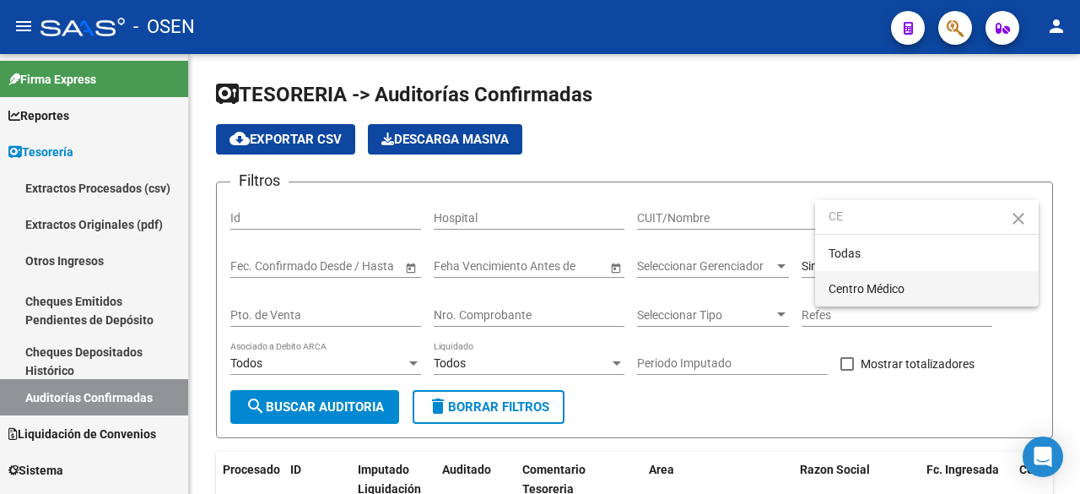
type input "CE"
drag, startPoint x: 886, startPoint y: 279, endPoint x: 698, endPoint y: 318, distance: 191.3
click at [882, 279] on span "Centro Médico" at bounding box center [926, 288] width 197 height 35
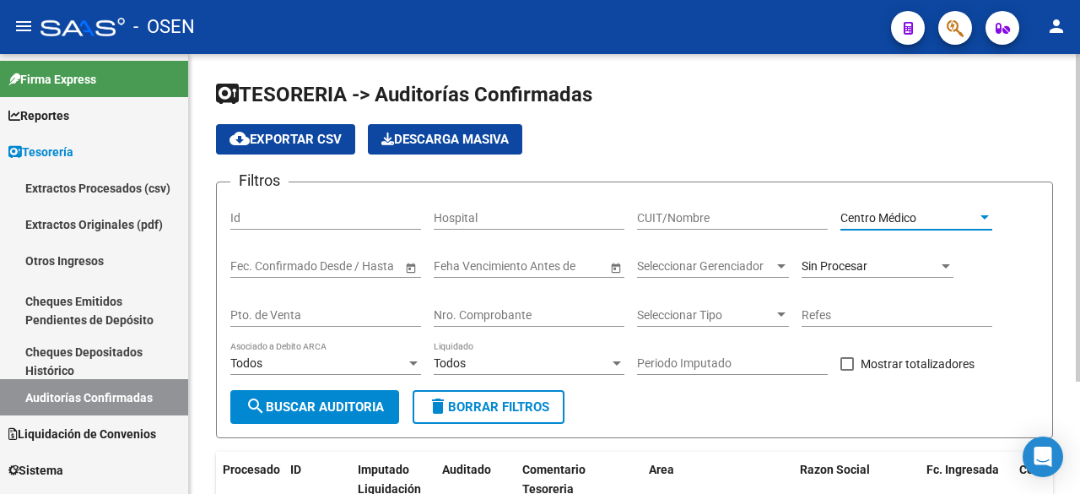
click at [369, 412] on span "search Buscar Auditoria" at bounding box center [314, 406] width 138 height 15
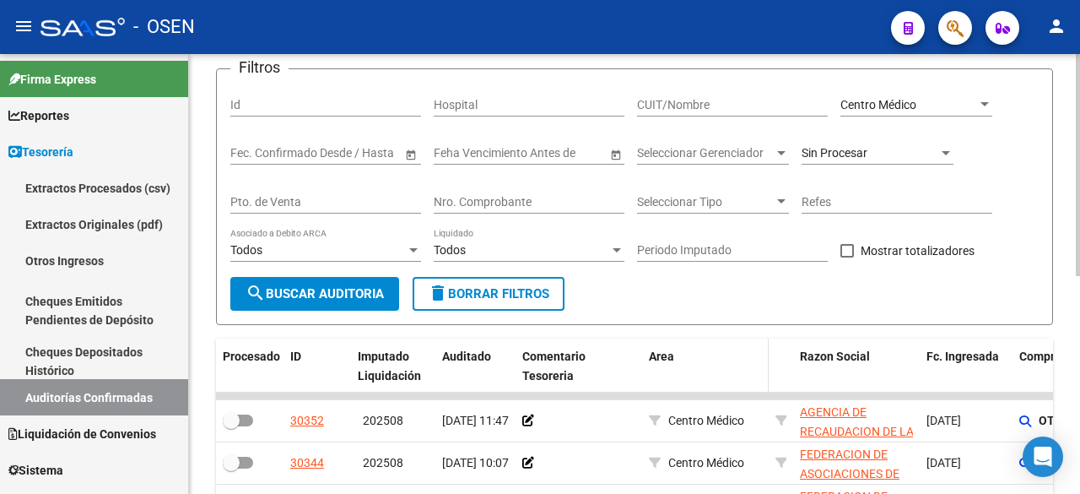
scroll to position [394, 0]
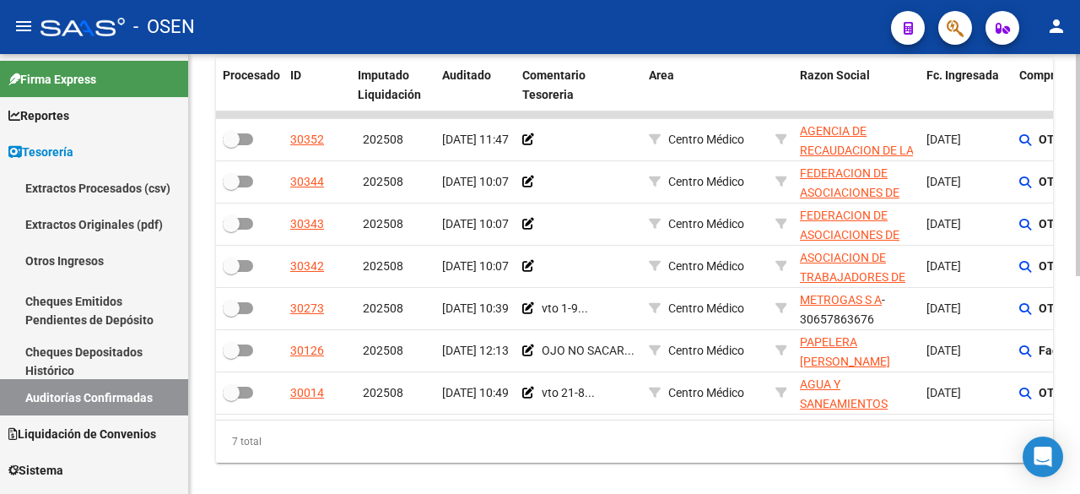
click at [510, 418] on datatable-body "30352 202508 [DATE] 11:47 Centro Médico AGENCIA DE RECAUDACION DE LA [GEOGRAPHI…" at bounding box center [634, 265] width 837 height 308
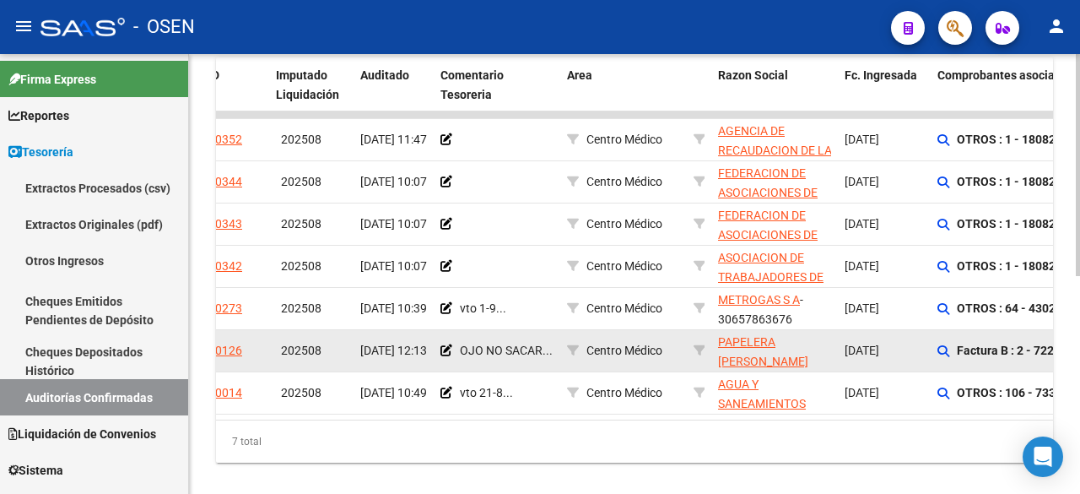
scroll to position [113, 0]
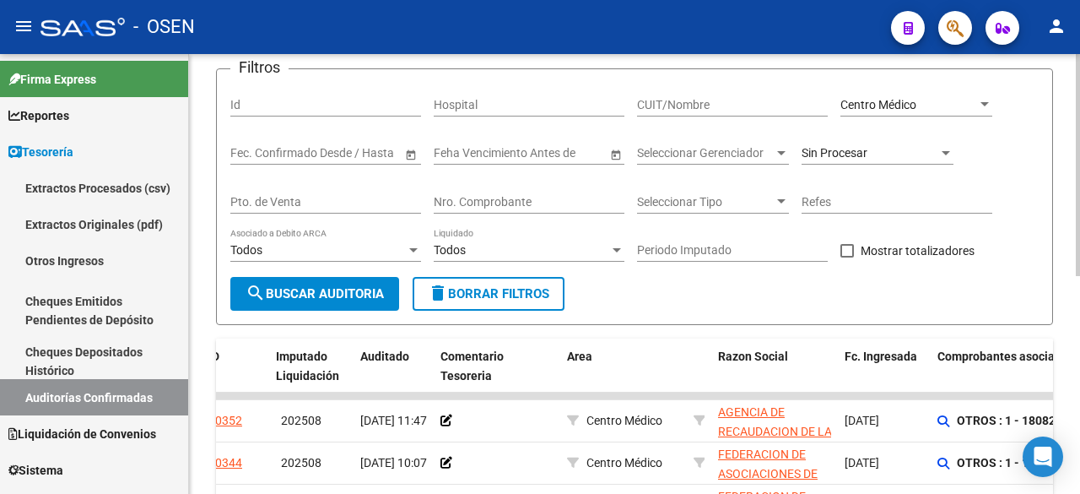
click at [872, 100] on span "Centro Médico" at bounding box center [878, 104] width 76 height 13
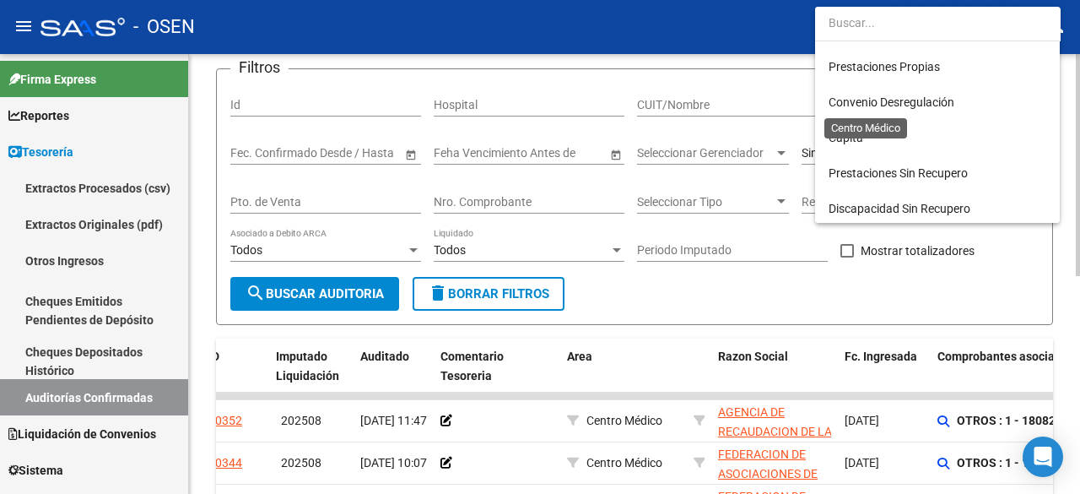
scroll to position [0, 0]
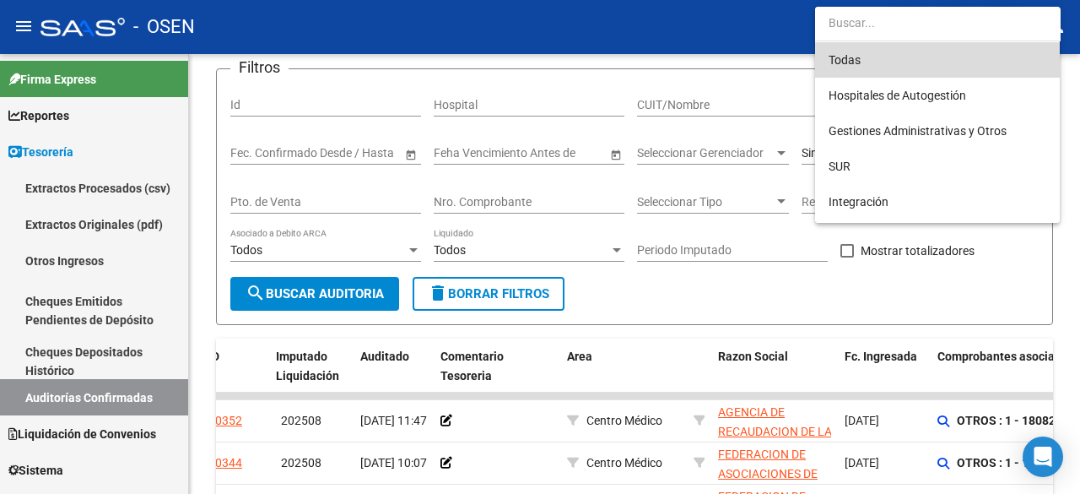
click at [904, 59] on span "Todas" at bounding box center [937, 59] width 218 height 35
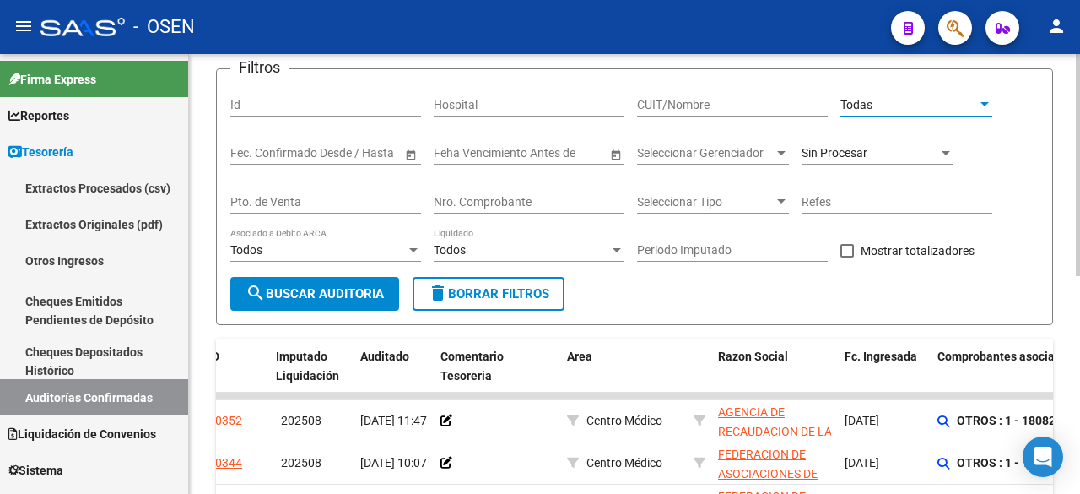
click at [280, 303] on button "search Buscar Auditoria" at bounding box center [314, 294] width 169 height 34
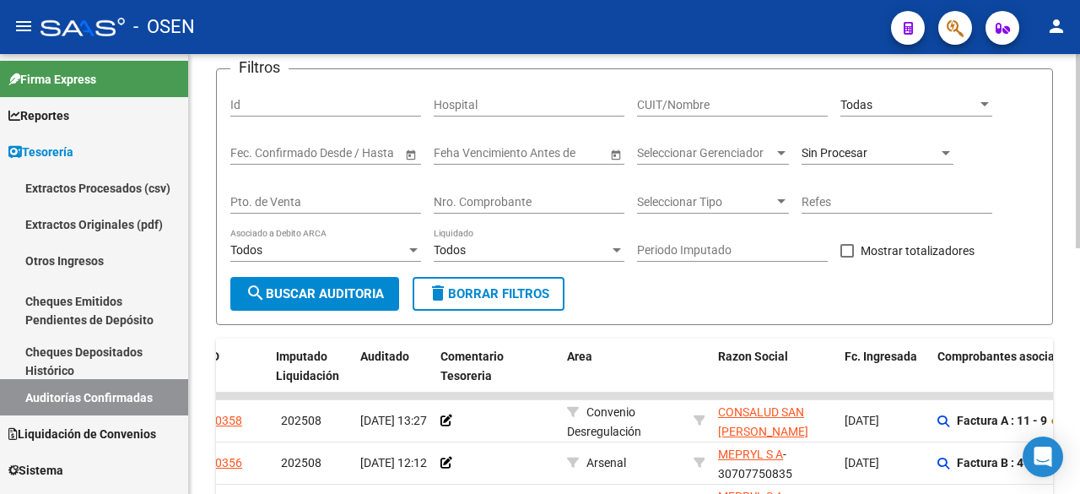
click at [539, 200] on input "Nro. Comprobante" at bounding box center [529, 202] width 191 height 14
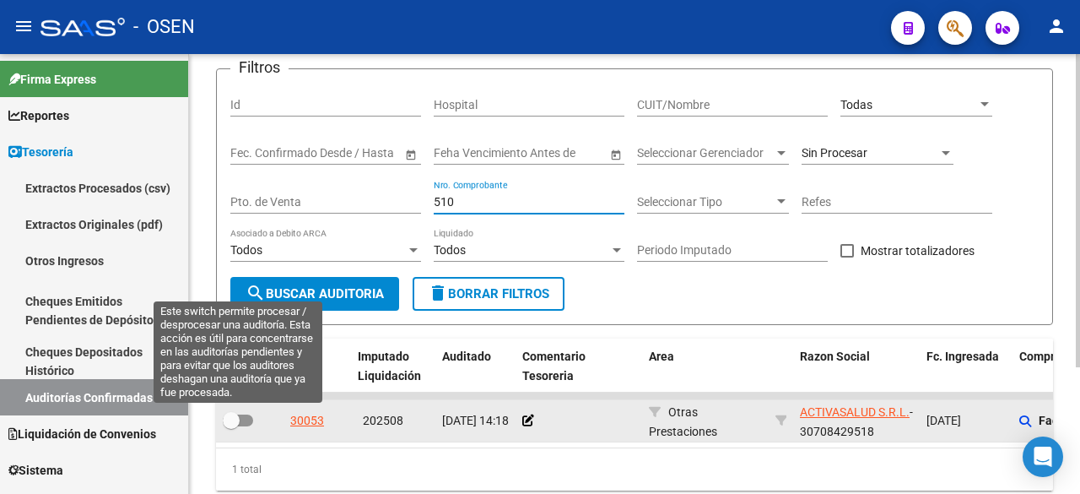
type input "510"
click at [240, 420] on span at bounding box center [238, 420] width 30 height 12
click at [231, 426] on input "checkbox" at bounding box center [230, 426] width 1 height 1
checkbox input "true"
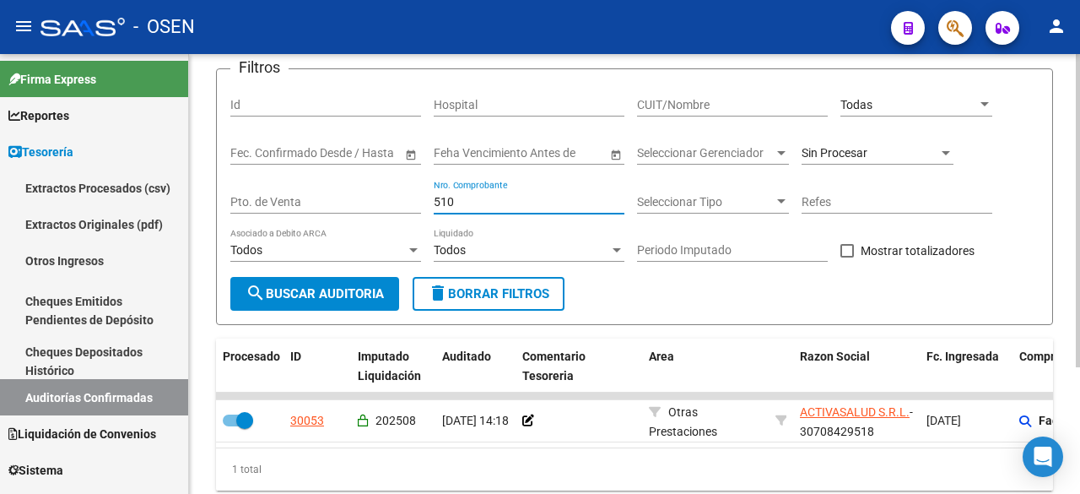
drag, startPoint x: 451, startPoint y: 206, endPoint x: 435, endPoint y: 205, distance: 16.1
click at [435, 205] on input "510" at bounding box center [529, 202] width 191 height 14
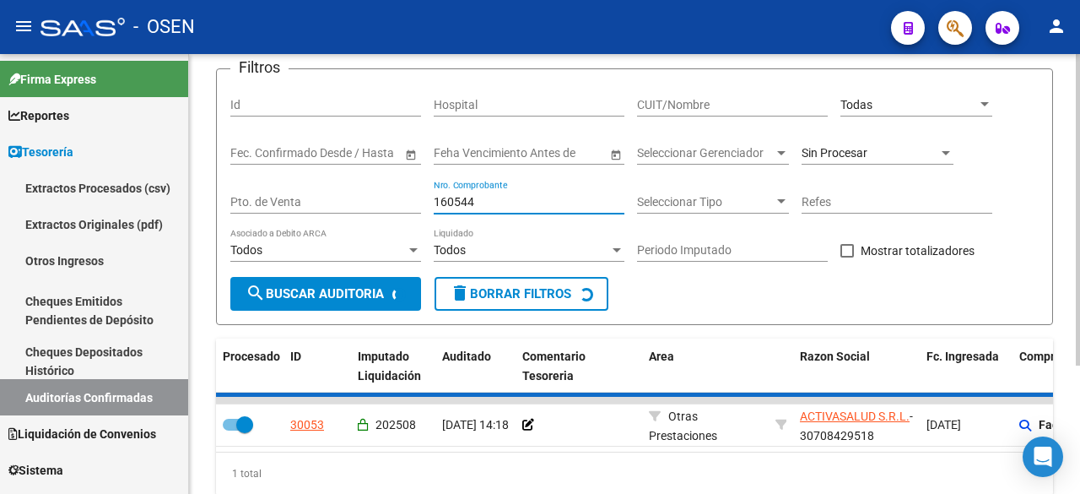
type input "160545"
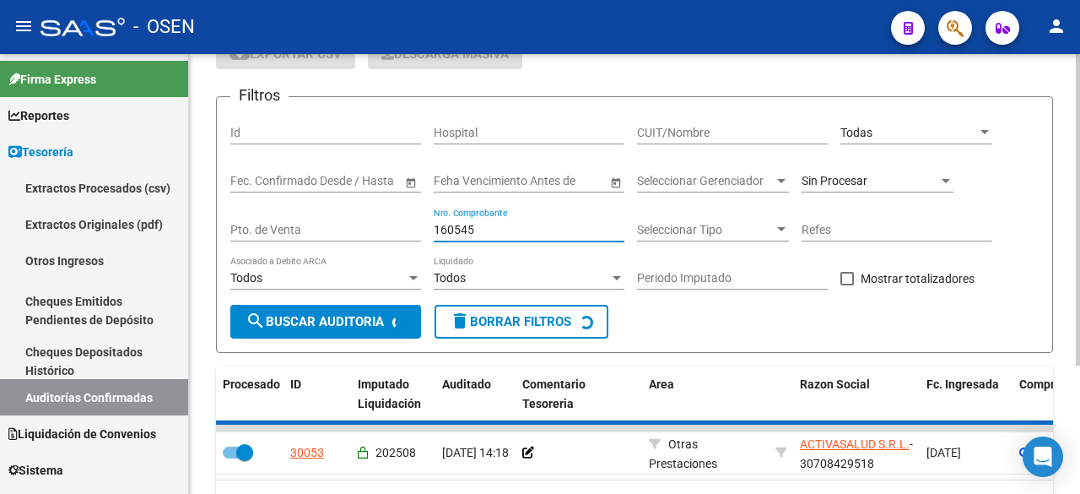
scroll to position [1, 0]
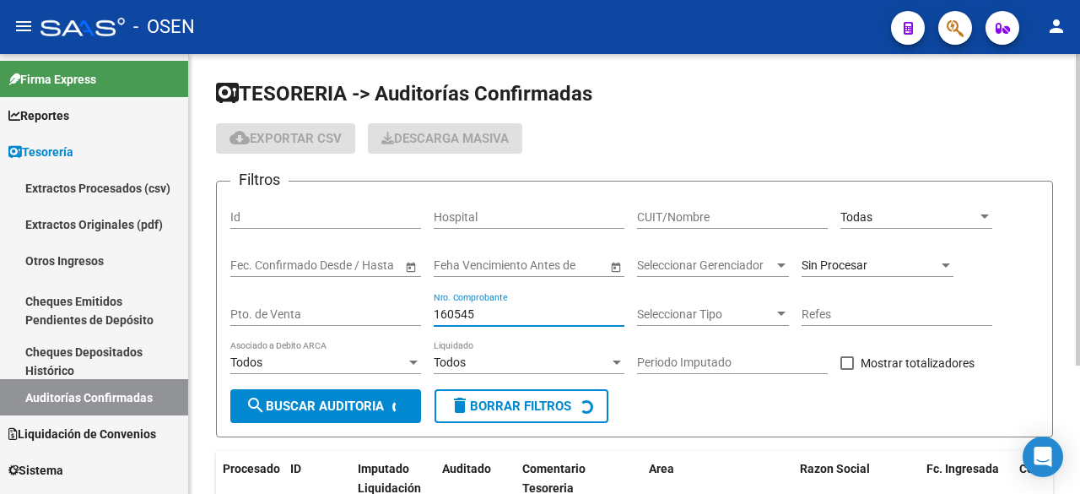
checkbox input "false"
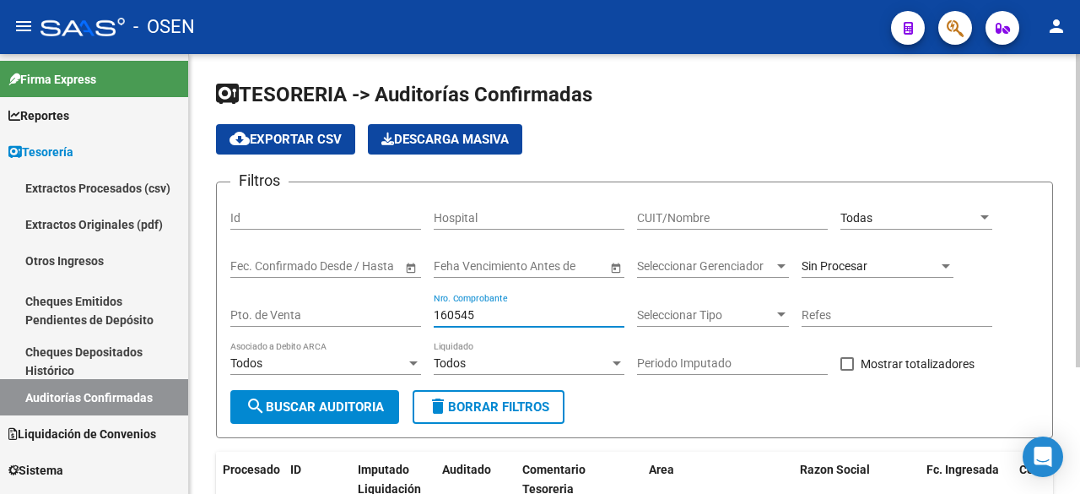
drag, startPoint x: 512, startPoint y: 314, endPoint x: 426, endPoint y: 318, distance: 86.2
click at [426, 318] on div "Filtros Id Hospital CUIT/Nombre Todas Seleccionar Area Start date – End date Fe…" at bounding box center [634, 293] width 808 height 194
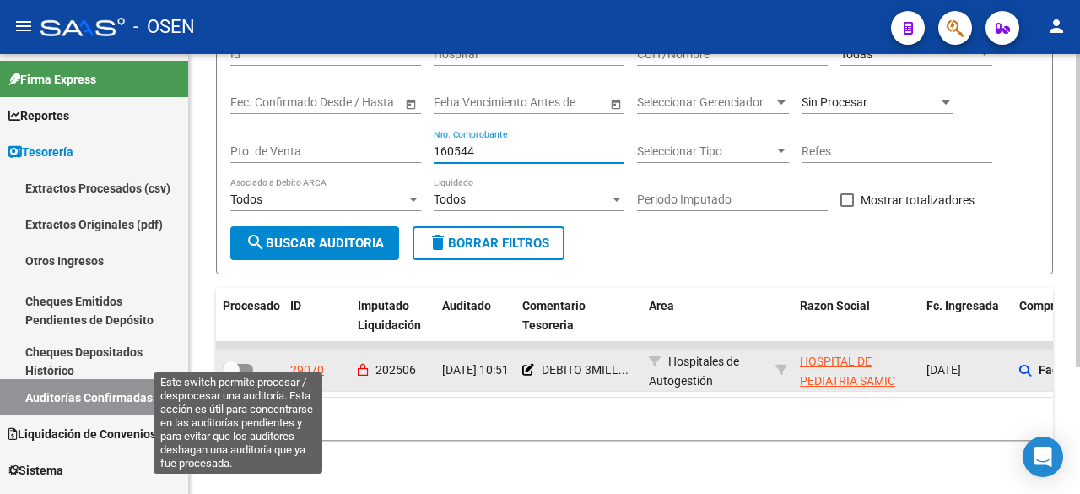
type input "160544"
click at [240, 362] on label at bounding box center [238, 369] width 30 height 20
click at [231, 375] on input "checkbox" at bounding box center [230, 375] width 1 height 1
checkbox input "true"
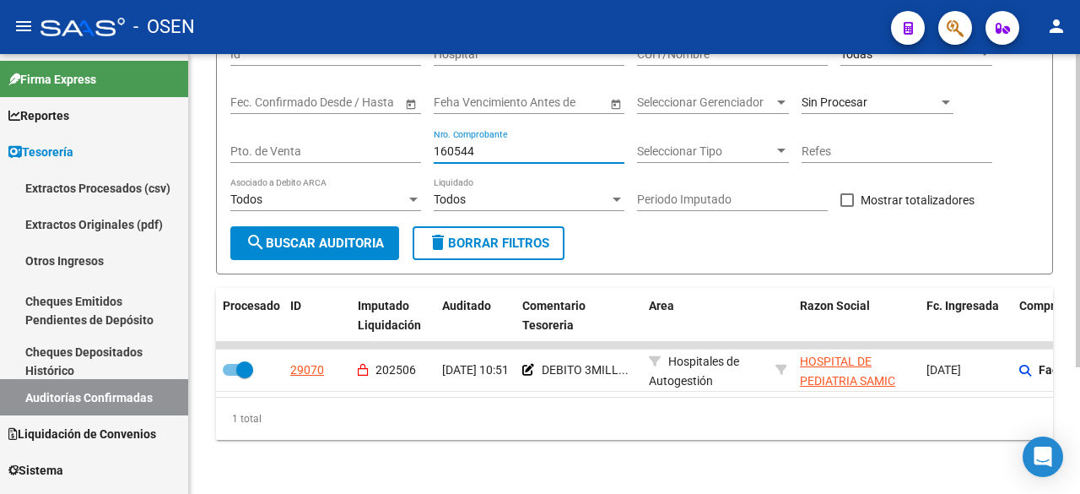
drag, startPoint x: 538, startPoint y: 138, endPoint x: 338, endPoint y: 136, distance: 199.9
click at [338, 136] on div "Filtros Id Hospital CUIT/Nombre Todas Seleccionar Area Start date – End date Fe…" at bounding box center [634, 129] width 808 height 194
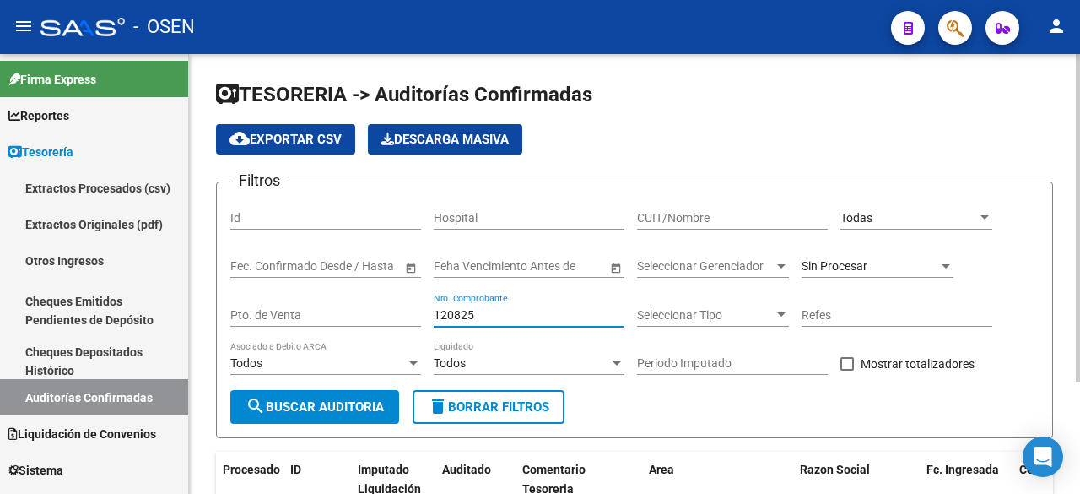
type input "120825"
click at [863, 256] on div "Sin Procesar" at bounding box center [877, 261] width 152 height 34
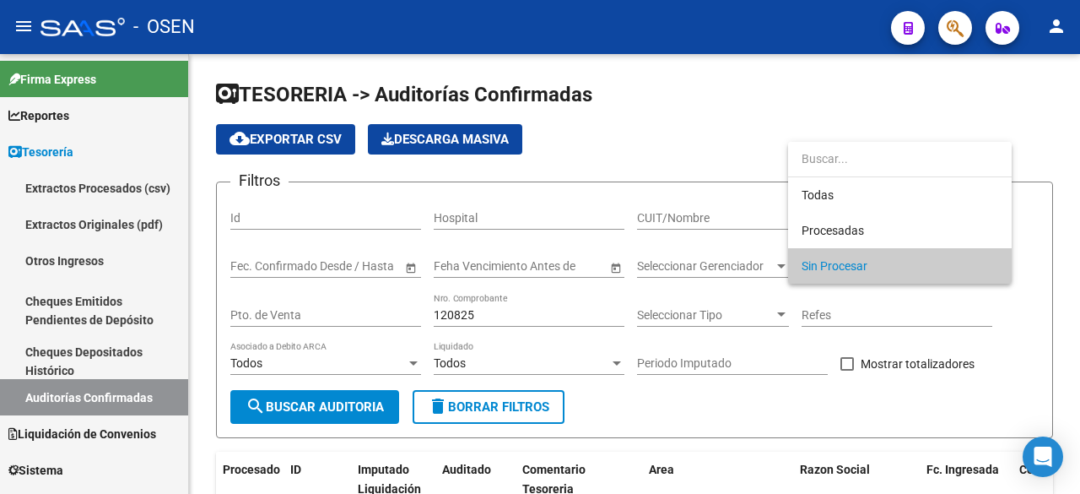
drag, startPoint x: 494, startPoint y: 318, endPoint x: 459, endPoint y: 317, distance: 34.6
click at [459, 317] on div at bounding box center [540, 247] width 1080 height 494
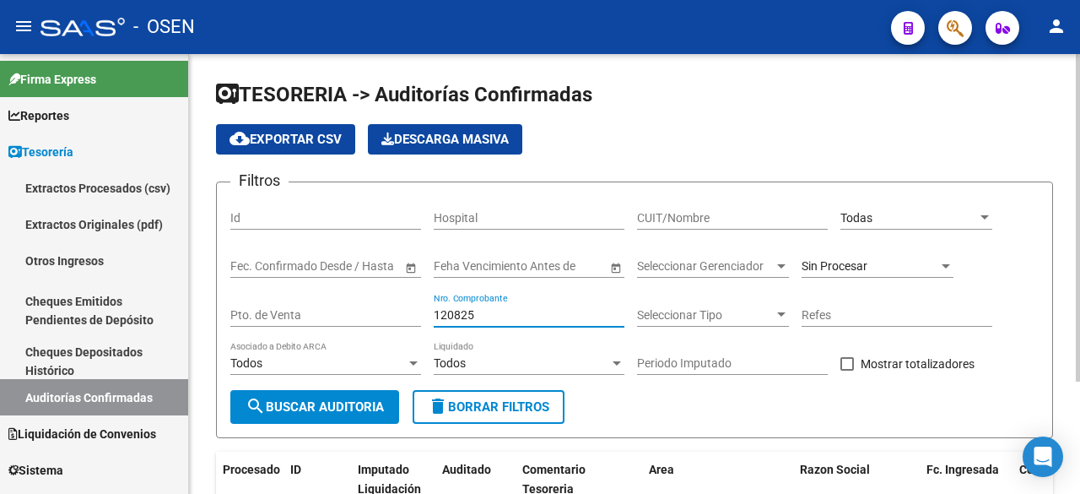
drag, startPoint x: 512, startPoint y: 311, endPoint x: 278, endPoint y: 305, distance: 234.6
click at [278, 305] on div "Filtros Id Hospital CUIT/Nombre Todas Seleccionar Area Start date – End date Fe…" at bounding box center [634, 293] width 808 height 194
click at [867, 211] on span "Todas" at bounding box center [856, 217] width 32 height 13
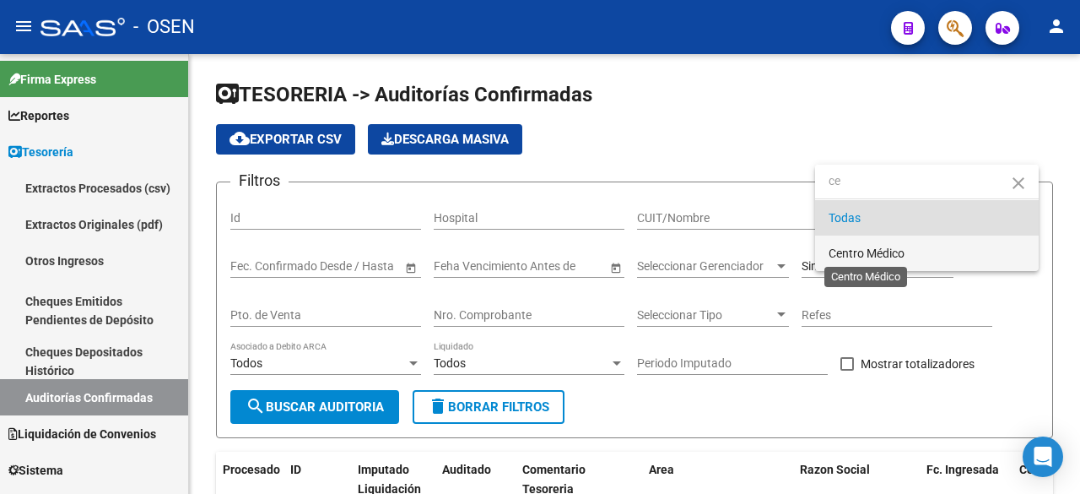
type input "ce"
click at [877, 250] on span "Centro Médico" at bounding box center [866, 252] width 76 height 13
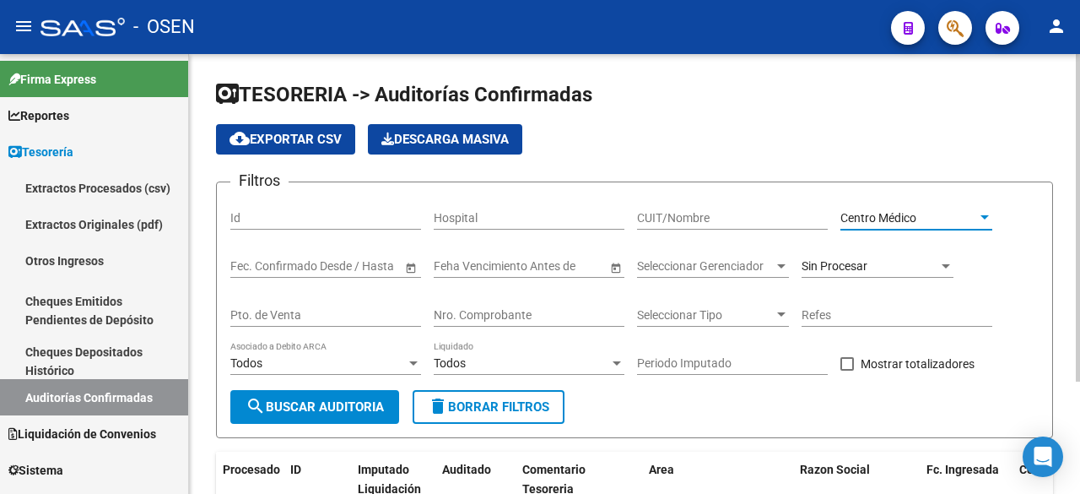
click at [349, 410] on span "search Buscar Auditoria" at bounding box center [314, 406] width 138 height 15
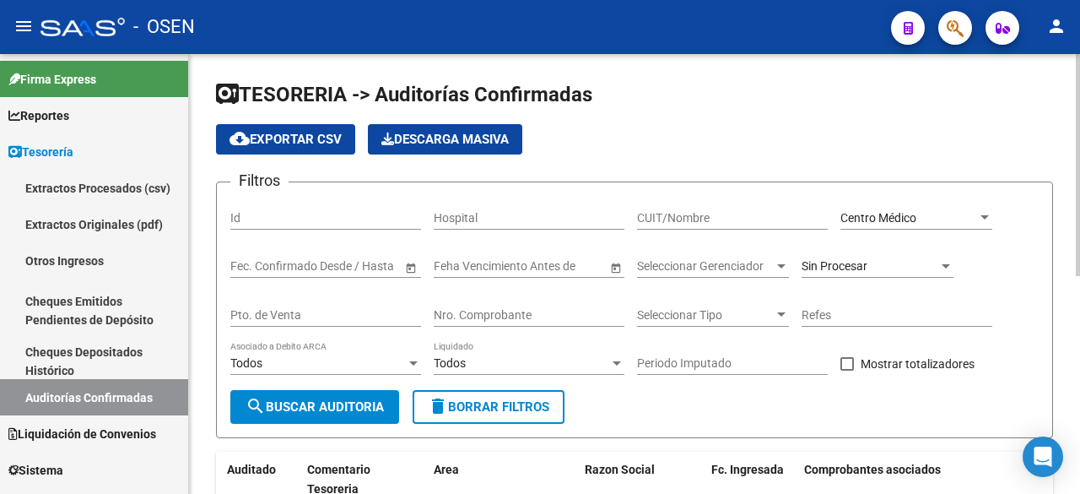
click at [930, 221] on div "Centro Médico" at bounding box center [908, 218] width 137 height 14
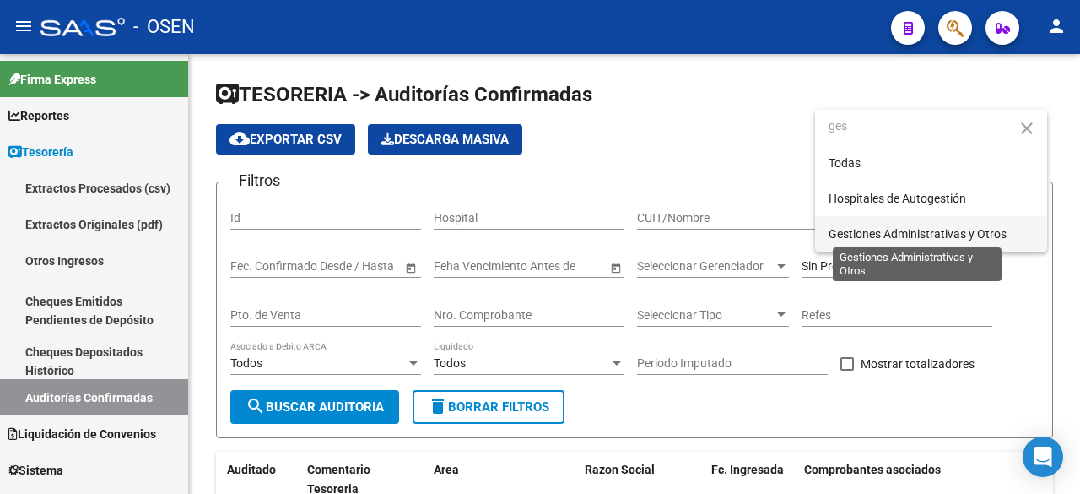
type input "ges"
click at [913, 227] on span "Gestiones Administrativas y Otros" at bounding box center [917, 233] width 178 height 13
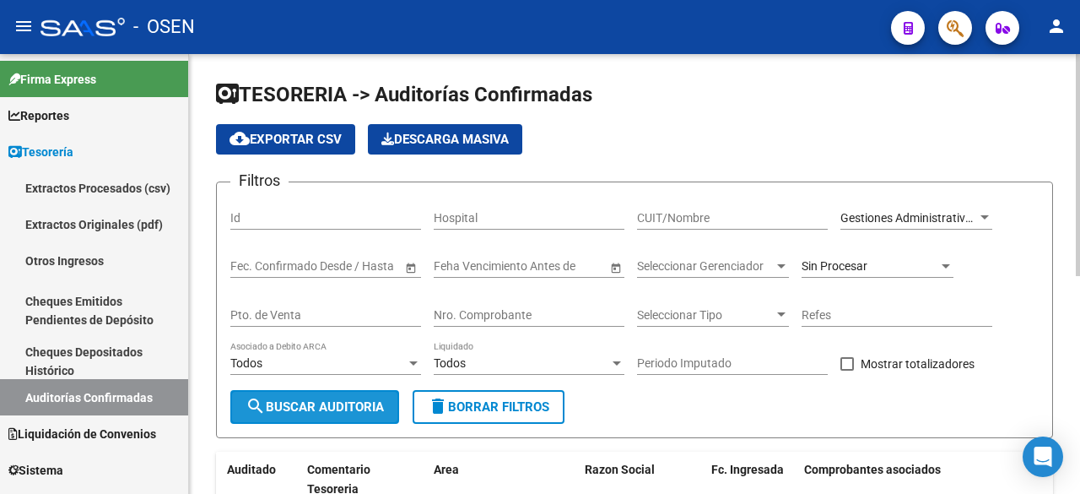
click at [375, 400] on span "search Buscar Auditoria" at bounding box center [314, 406] width 138 height 15
click at [905, 211] on span "Gestiones Administrativas y Otros" at bounding box center [929, 217] width 178 height 13
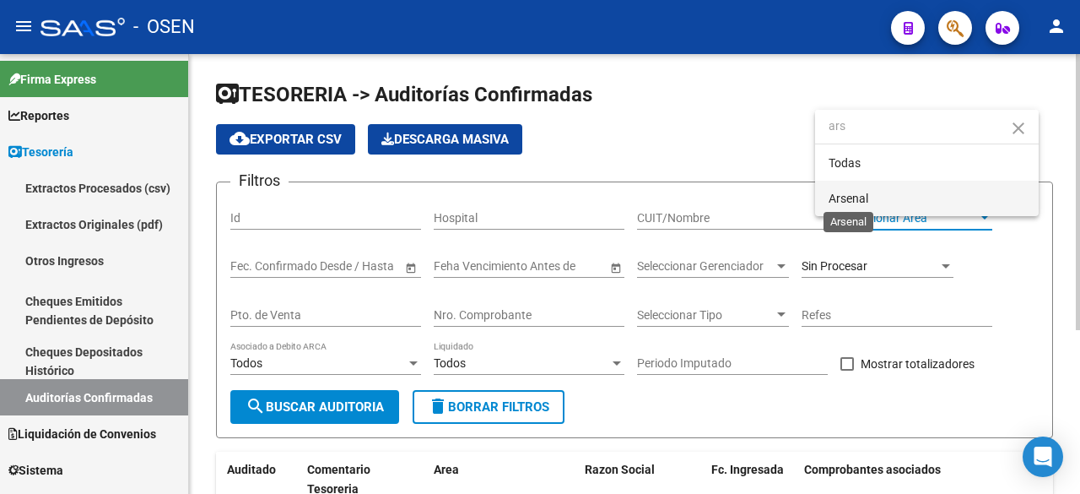
type input "ars"
click at [866, 200] on span "Arsenal" at bounding box center [848, 197] width 40 height 13
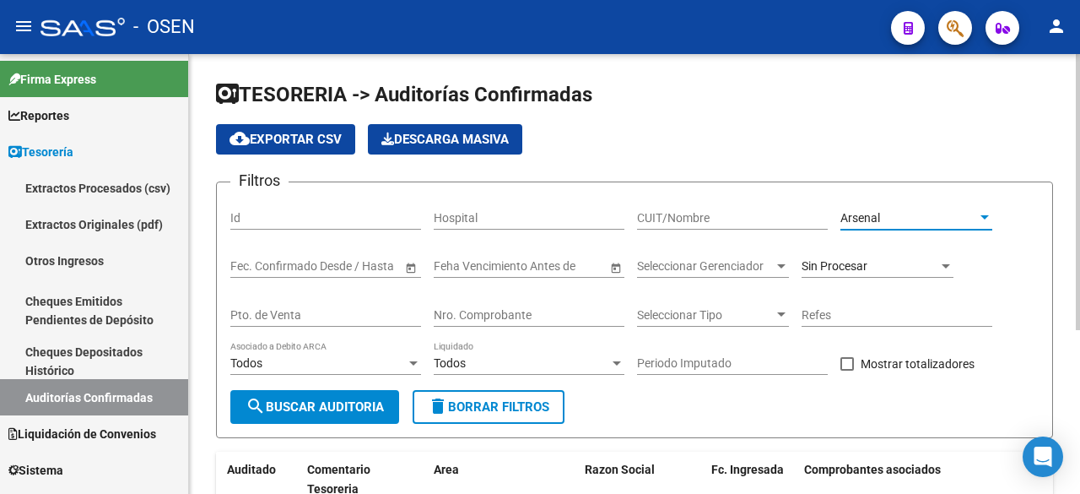
click at [299, 391] on button "search Buscar Auditoria" at bounding box center [314, 407] width 169 height 34
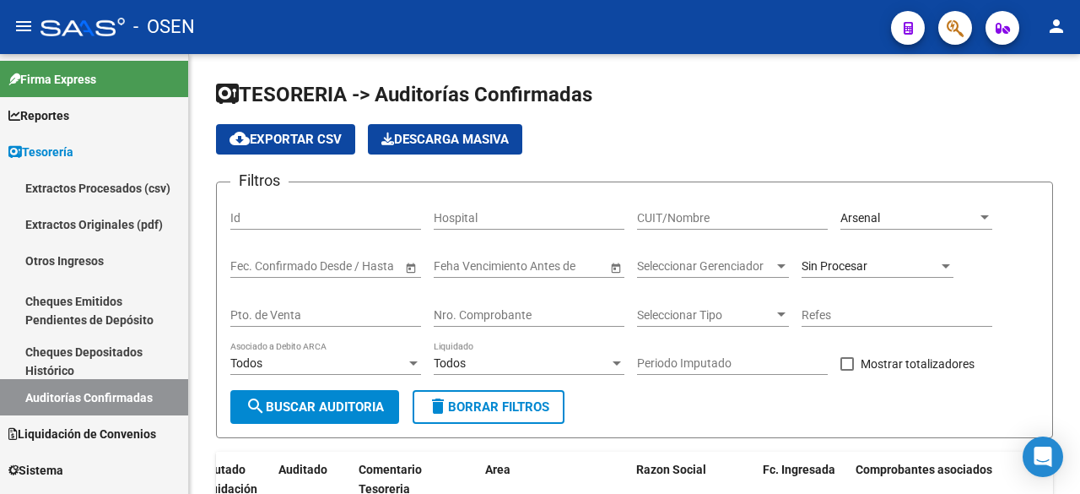
click at [951, 211] on div "Arsenal" at bounding box center [908, 218] width 137 height 14
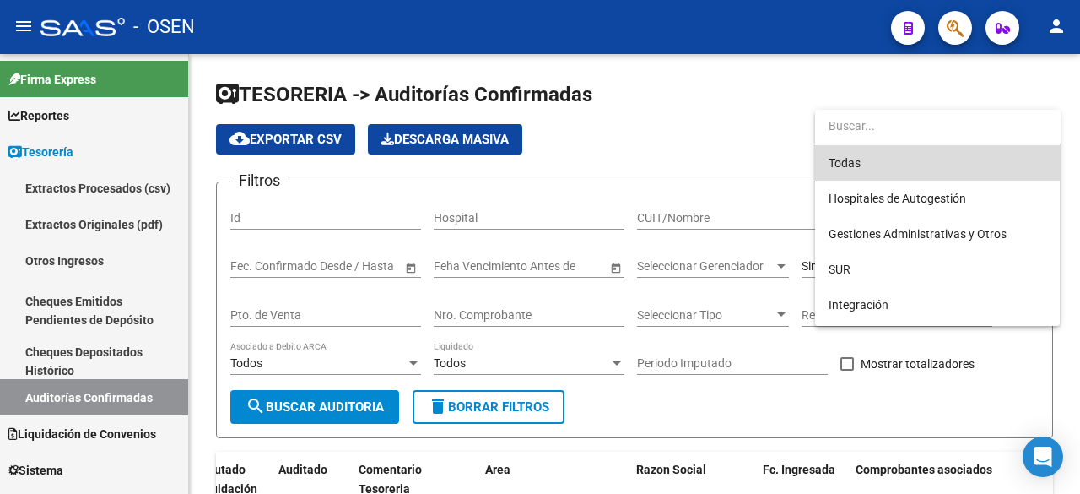
click at [947, 173] on span "Todas" at bounding box center [937, 162] width 218 height 35
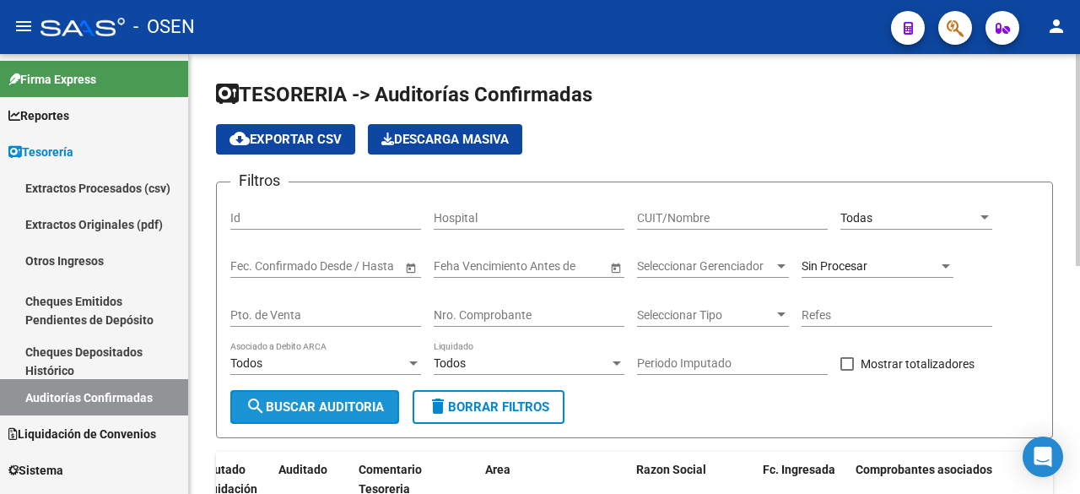
click at [313, 399] on span "search Buscar Auditoria" at bounding box center [314, 406] width 138 height 15
click at [553, 323] on div "Nro. Comprobante" at bounding box center [529, 310] width 191 height 34
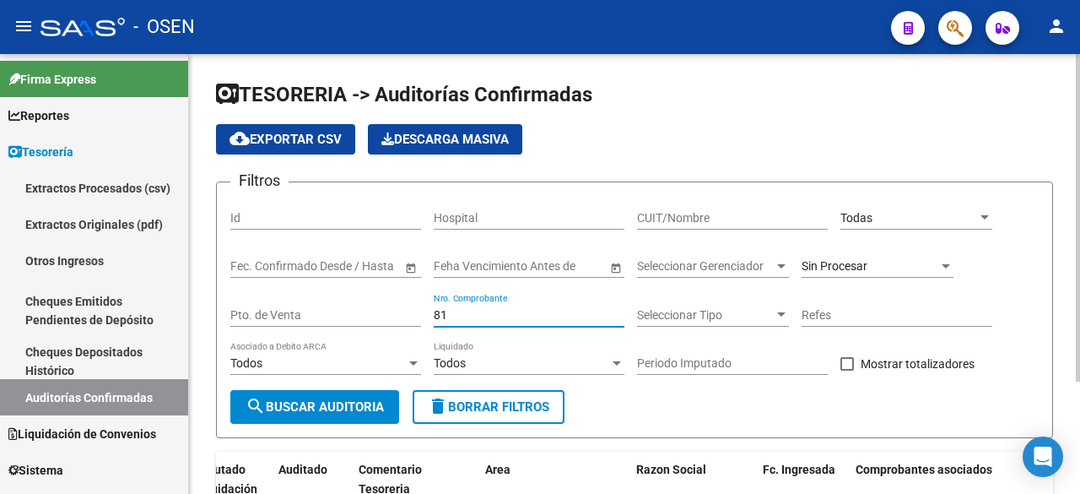
scroll to position [151, 0]
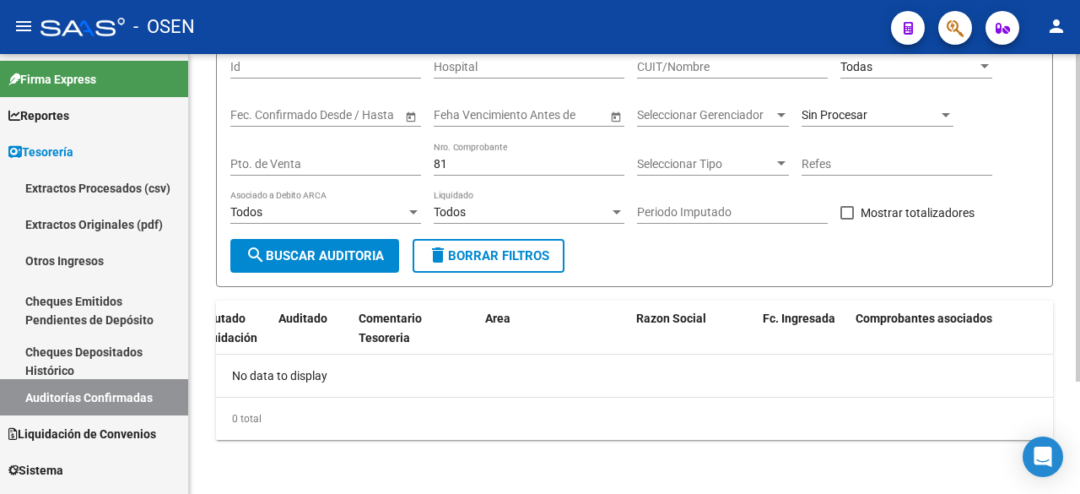
drag, startPoint x: 501, startPoint y: 171, endPoint x: 479, endPoint y: 171, distance: 21.9
click at [479, 171] on div "81 Nro. Comprobante" at bounding box center [529, 159] width 191 height 34
drag, startPoint x: 473, startPoint y: 171, endPoint x: 433, endPoint y: 163, distance: 41.4
click at [433, 163] on div "Filtros Id Hospital CUIT/Nombre Todas Seleccionar Area Start date – End date Fe…" at bounding box center [634, 142] width 808 height 194
click at [586, 191] on div "Todos Liquidado" at bounding box center [529, 207] width 191 height 34
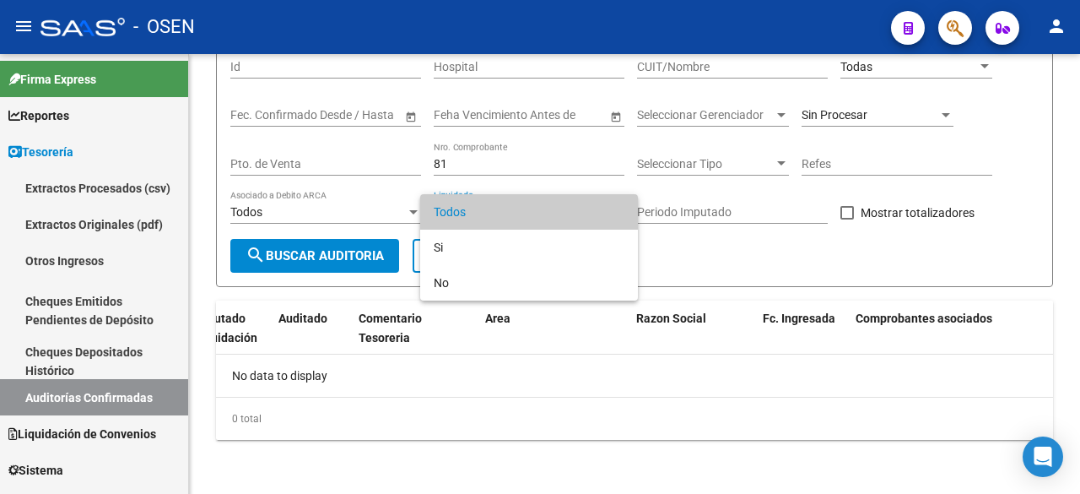
click at [510, 162] on div at bounding box center [540, 247] width 1080 height 494
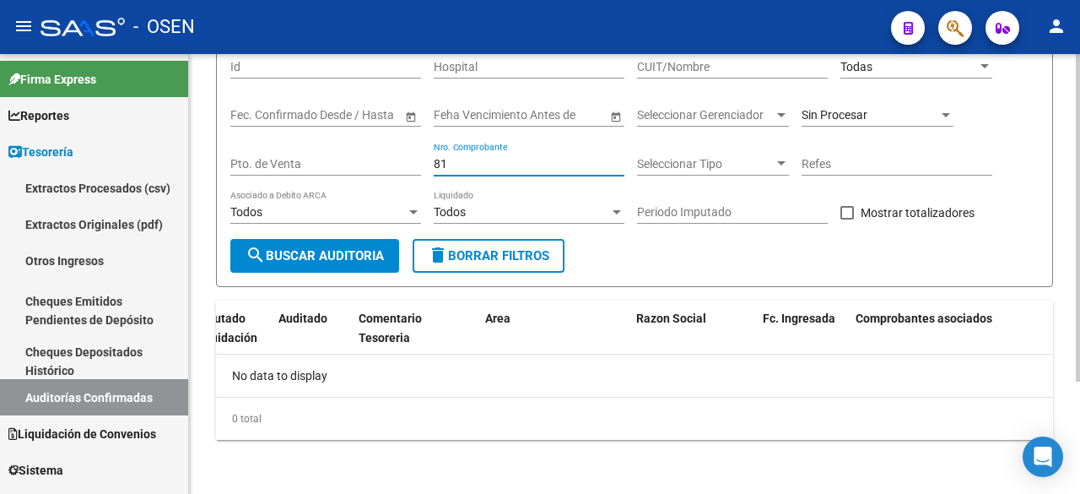
drag, startPoint x: 565, startPoint y: 161, endPoint x: 401, endPoint y: 154, distance: 164.6
click at [401, 154] on div "Filtros Id Hospital CUIT/Nombre Todas Seleccionar Area Start date – End date Fe…" at bounding box center [634, 142] width 808 height 194
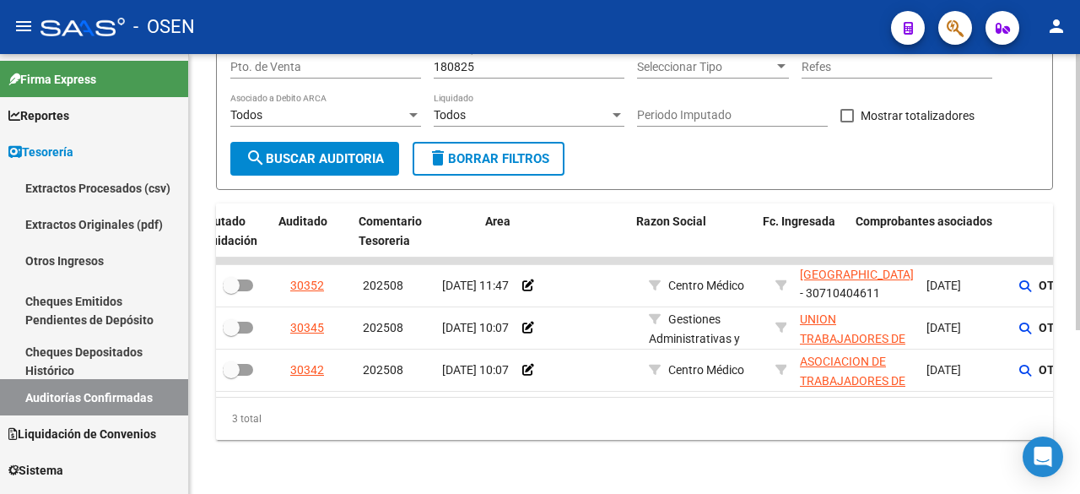
scroll to position [0, 0]
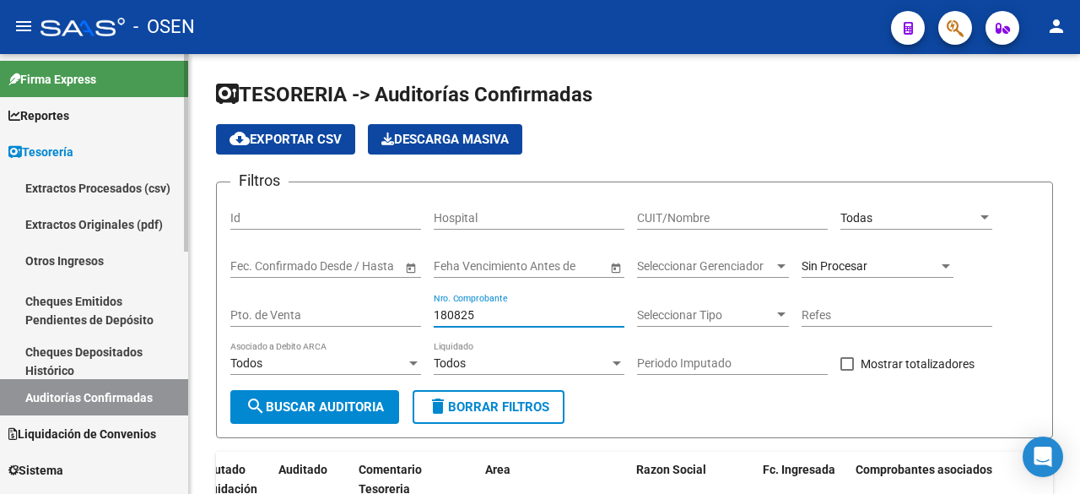
drag, startPoint x: 508, startPoint y: 316, endPoint x: 19, endPoint y: 316, distance: 489.3
click at [19, 316] on mat-sidenav-container "Firma Express Reportes Tablero de Control Ingresos Percibidos Análisis de todos…" at bounding box center [540, 274] width 1080 height 440
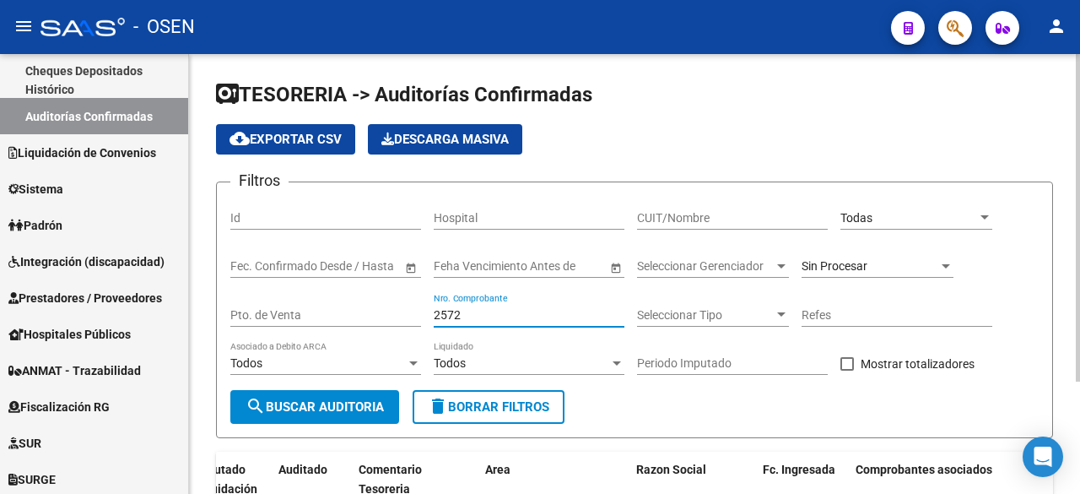
click at [855, 262] on span "Sin Procesar" at bounding box center [834, 265] width 66 height 13
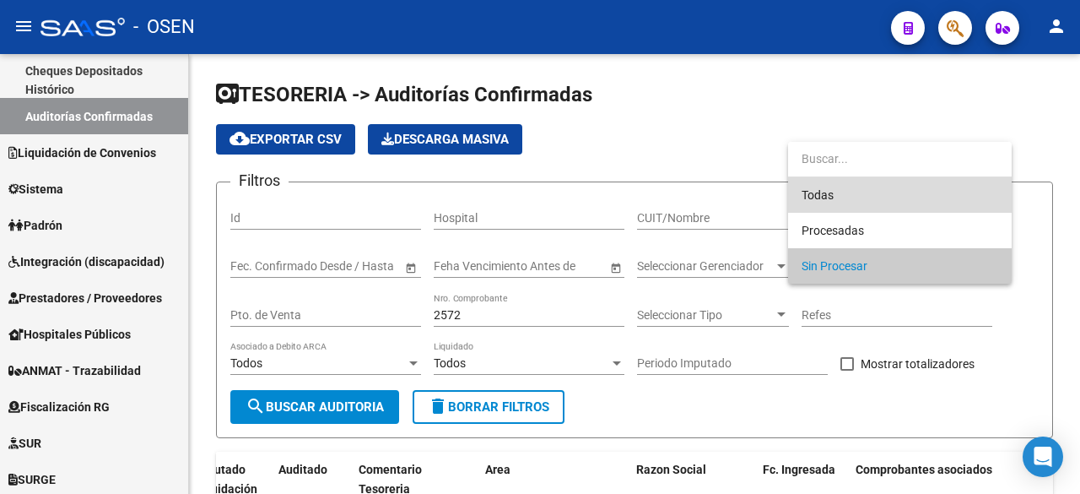
click at [846, 186] on span "Todas" at bounding box center [899, 194] width 197 height 35
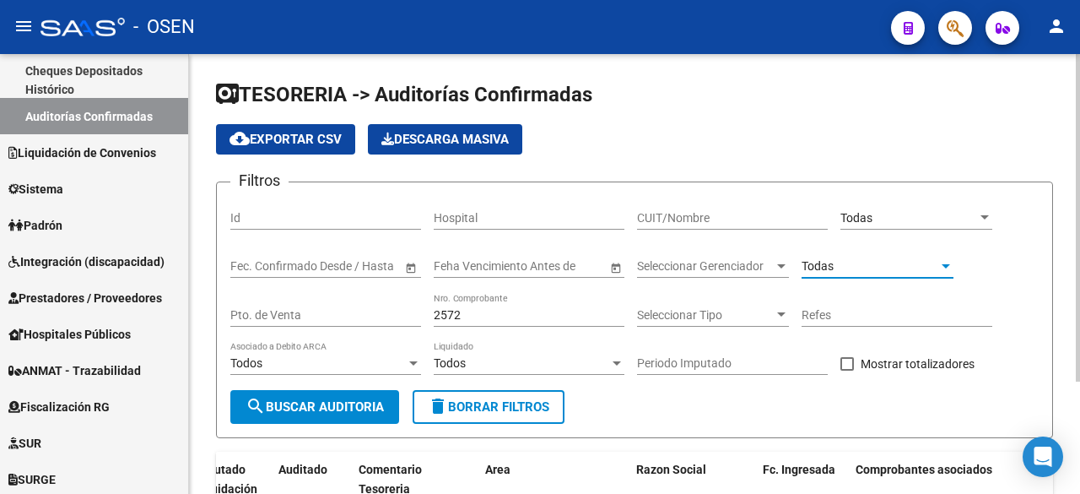
click at [363, 408] on span "search Buscar Auditoria" at bounding box center [314, 406] width 138 height 15
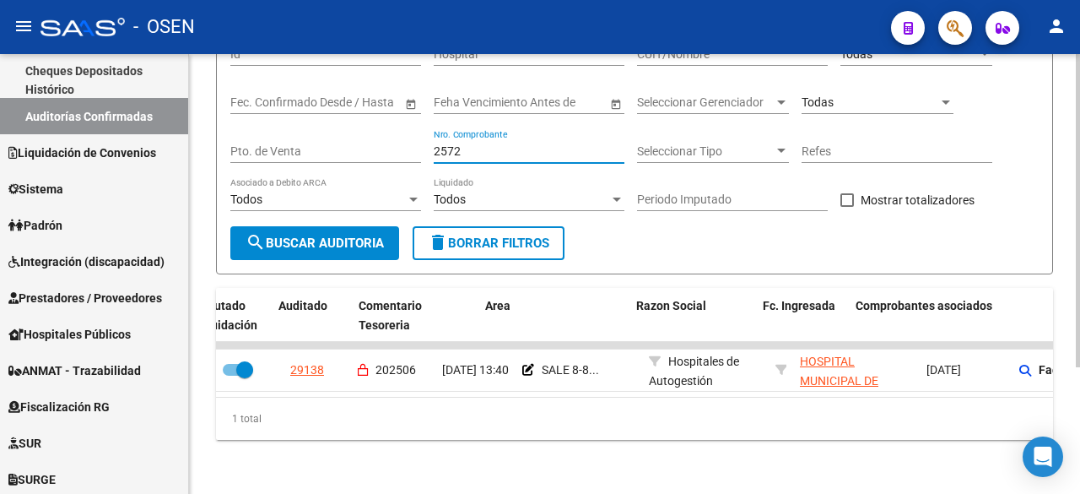
drag, startPoint x: 519, startPoint y: 143, endPoint x: 228, endPoint y: 143, distance: 291.0
click at [228, 143] on form "Filtros Id Hospital CUIT/Nombre Todas Seleccionar Area Start date – End date Fe…" at bounding box center [634, 146] width 837 height 256
type input "16760"
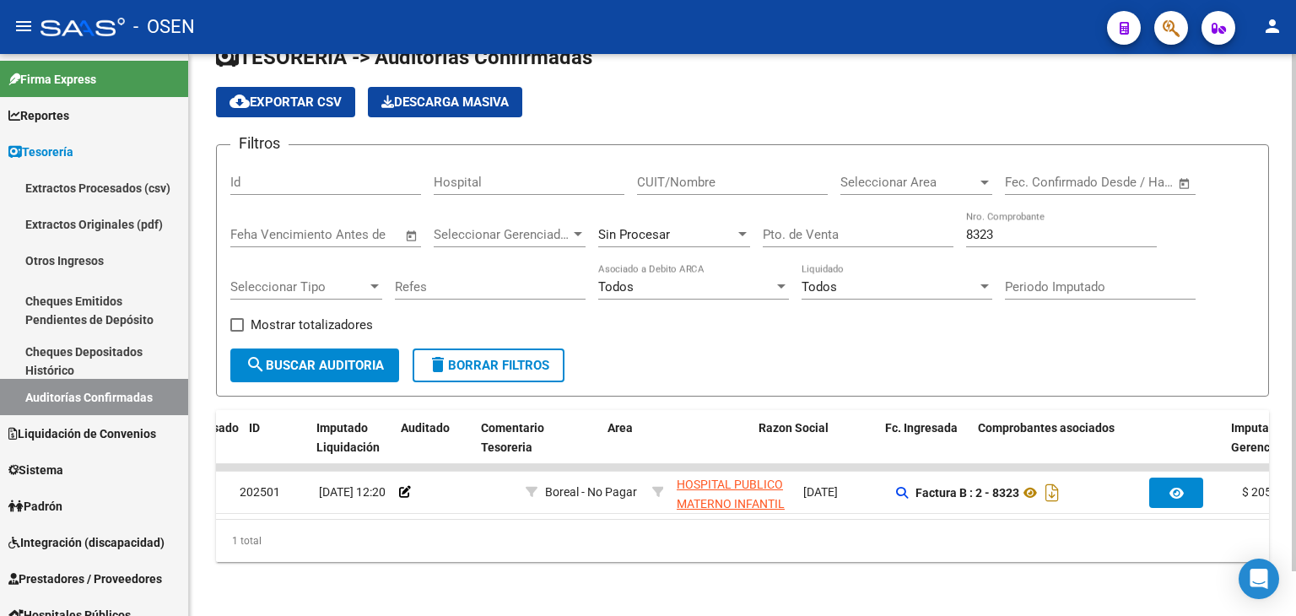
scroll to position [0, 143]
